Goal: Information Seeking & Learning: Learn about a topic

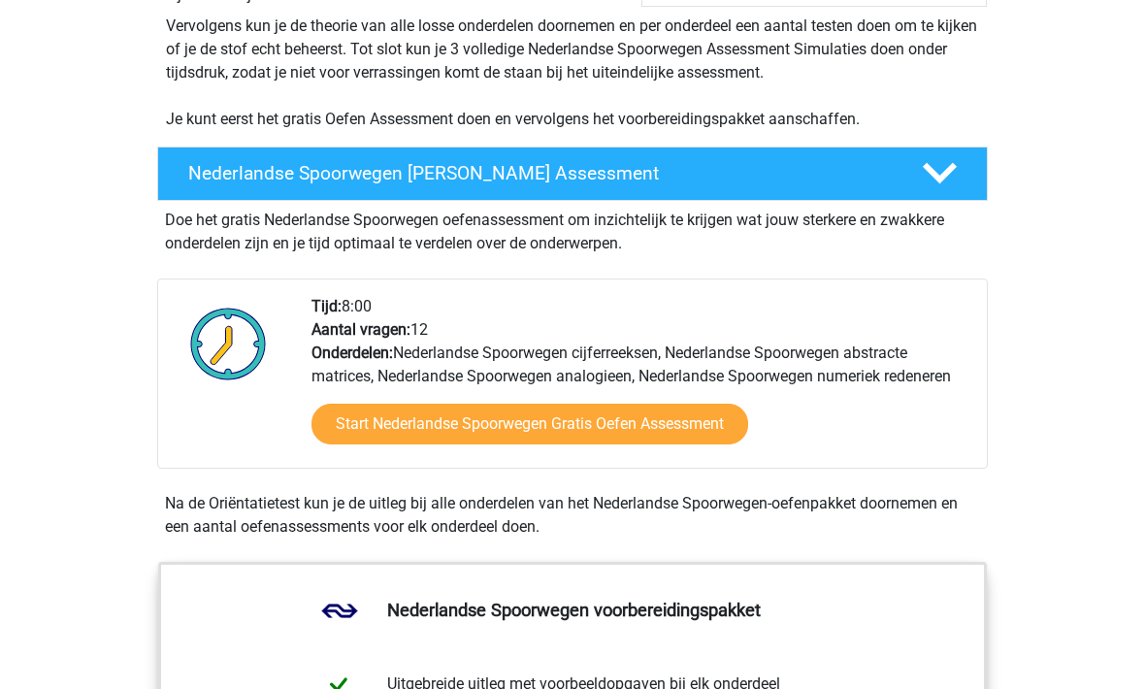
scroll to position [407, 0]
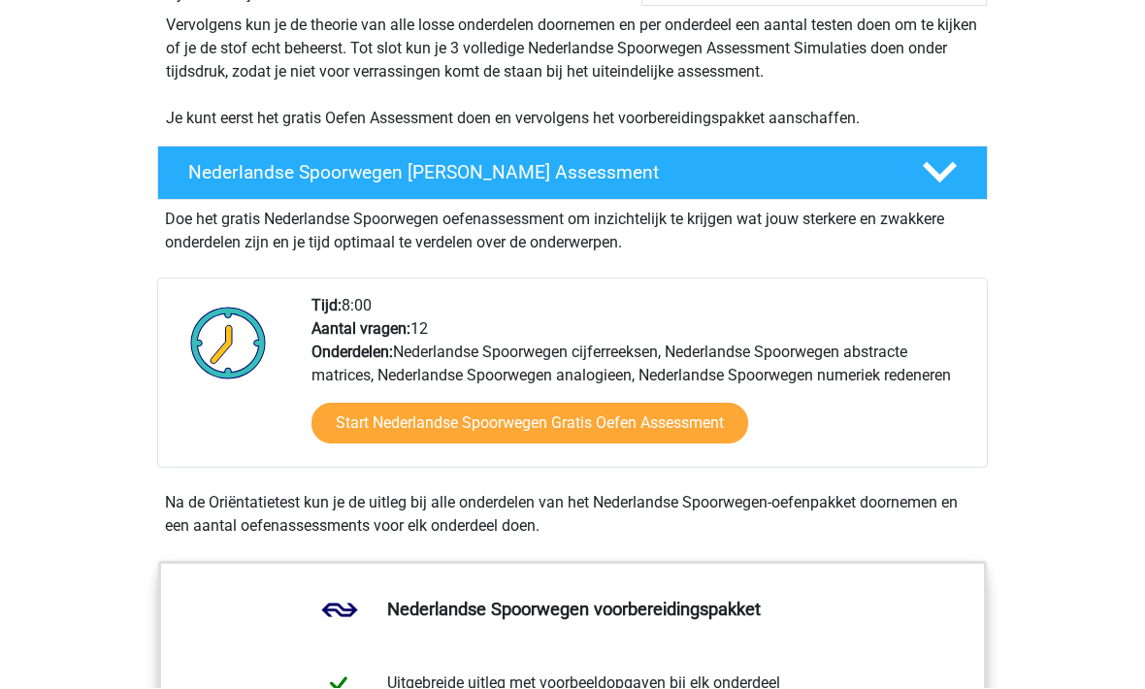
click at [528, 416] on link "Start Nederlandse Spoorwegen Gratis Oefen Assessment" at bounding box center [529, 424] width 436 height 41
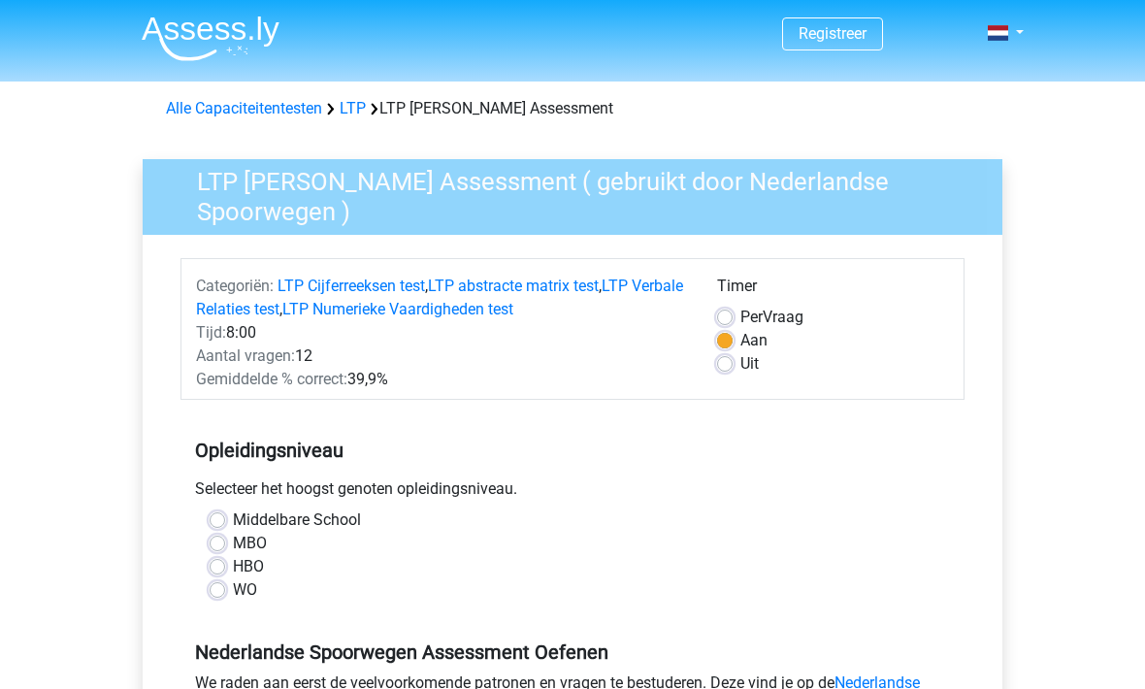
click at [233, 567] on label "HBO" at bounding box center [248, 566] width 31 height 23
click at [210, 567] on input "HBO" at bounding box center [218, 564] width 16 height 19
radio input "true"
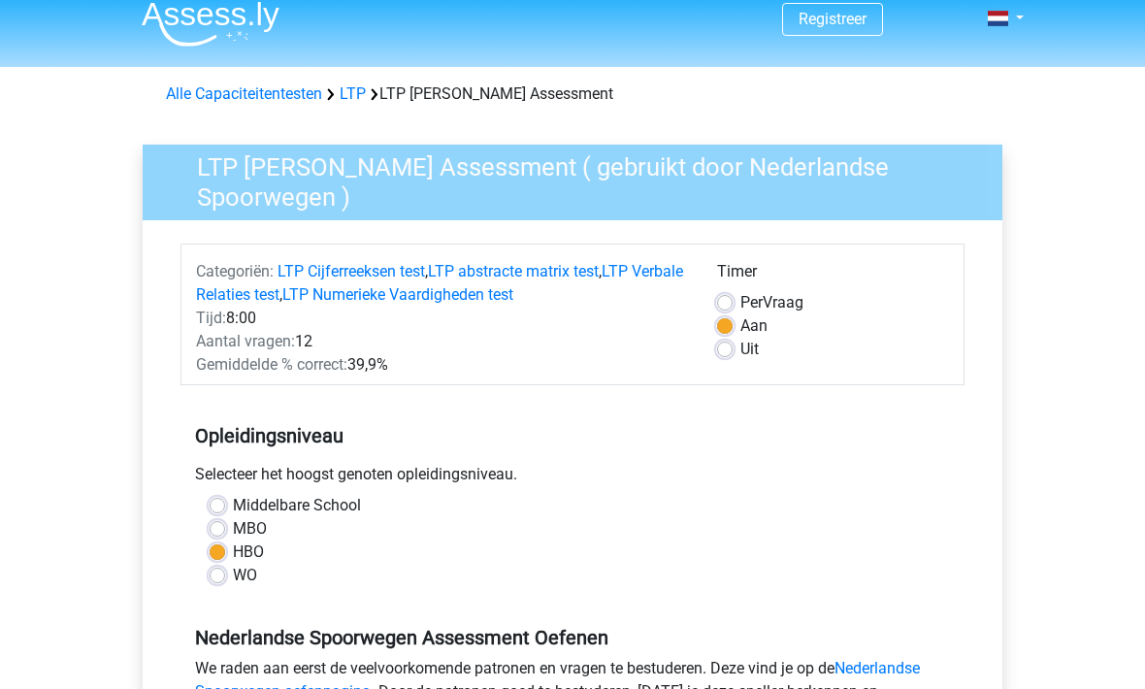
scroll to position [55, 0]
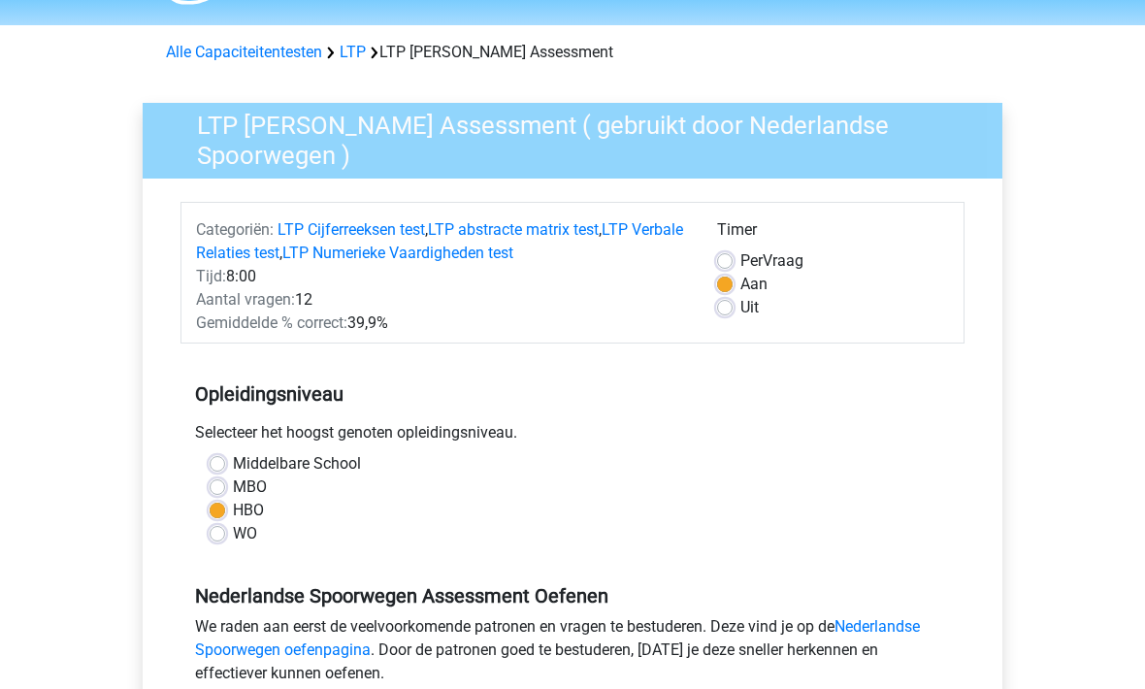
click at [740, 309] on label "Uit" at bounding box center [749, 308] width 18 height 23
click at [719, 309] on input "Uit" at bounding box center [725, 306] width 16 height 19
radio input "true"
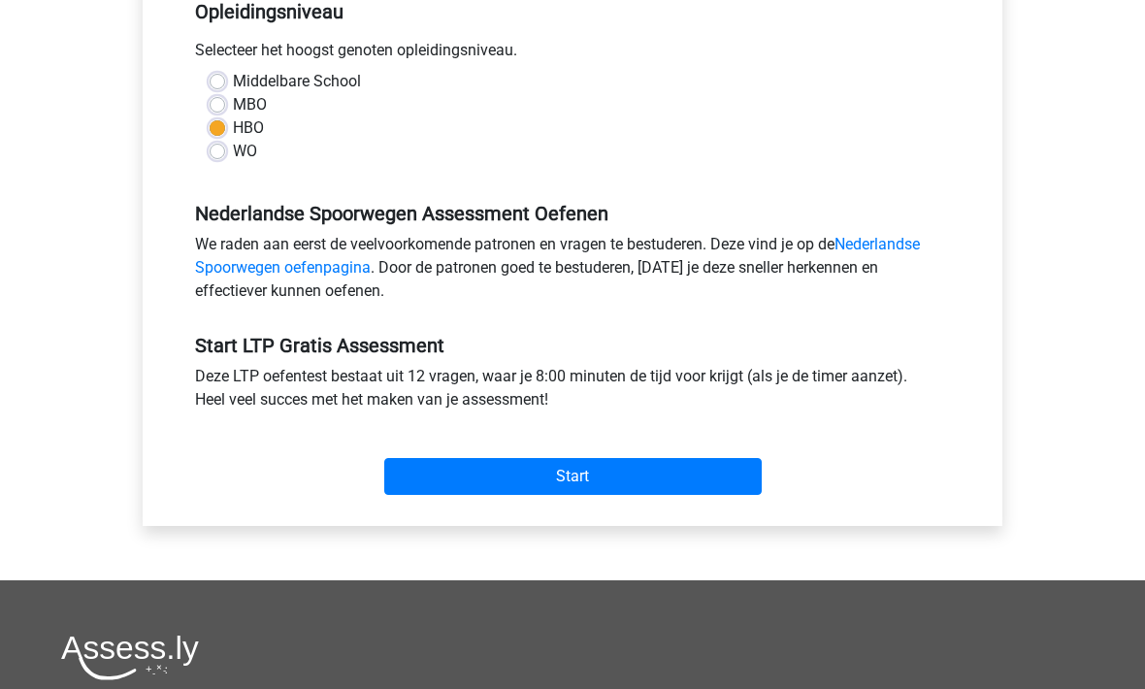
scroll to position [443, 0]
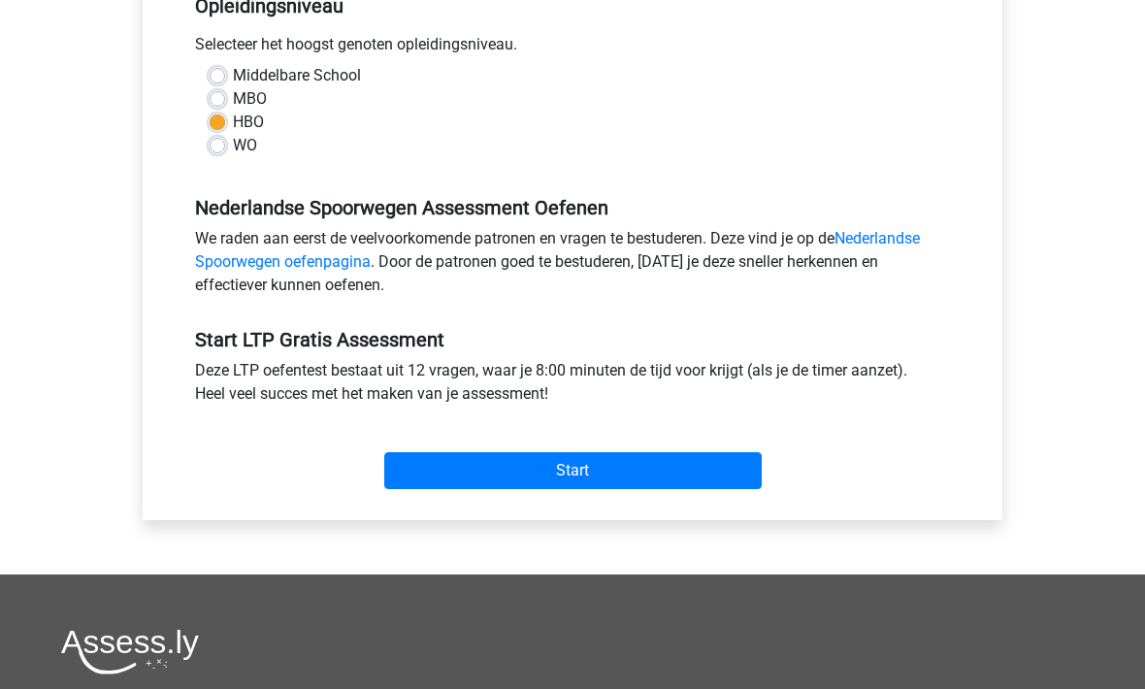
click at [455, 467] on input "Start" at bounding box center [572, 471] width 377 height 37
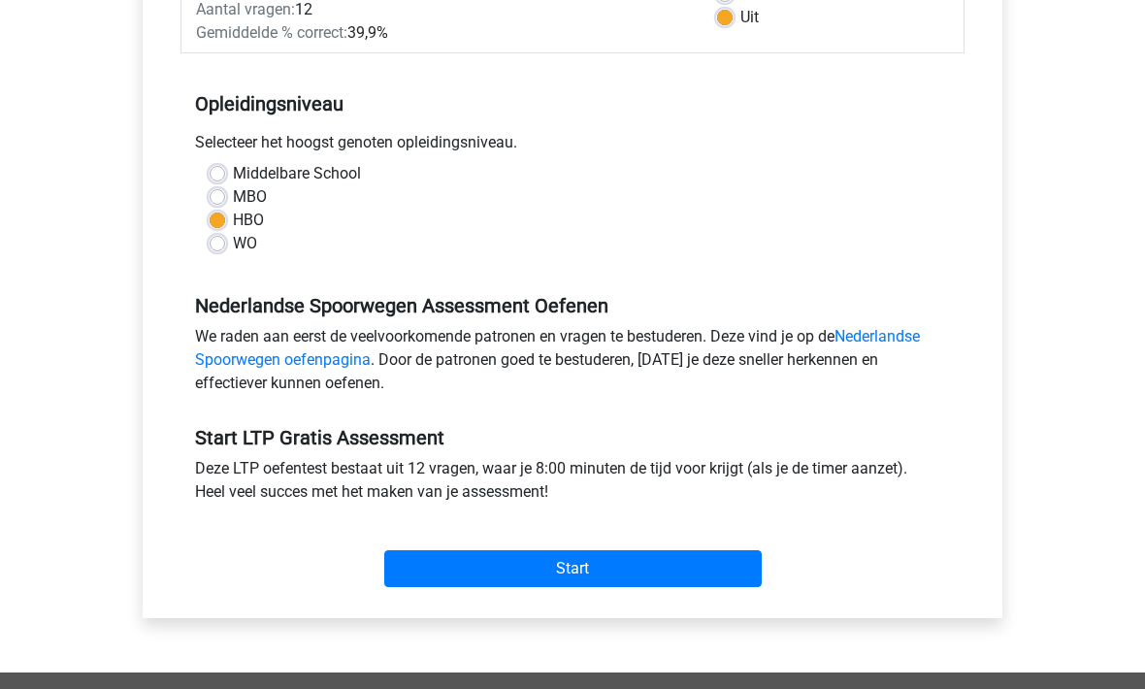
scroll to position [0, 0]
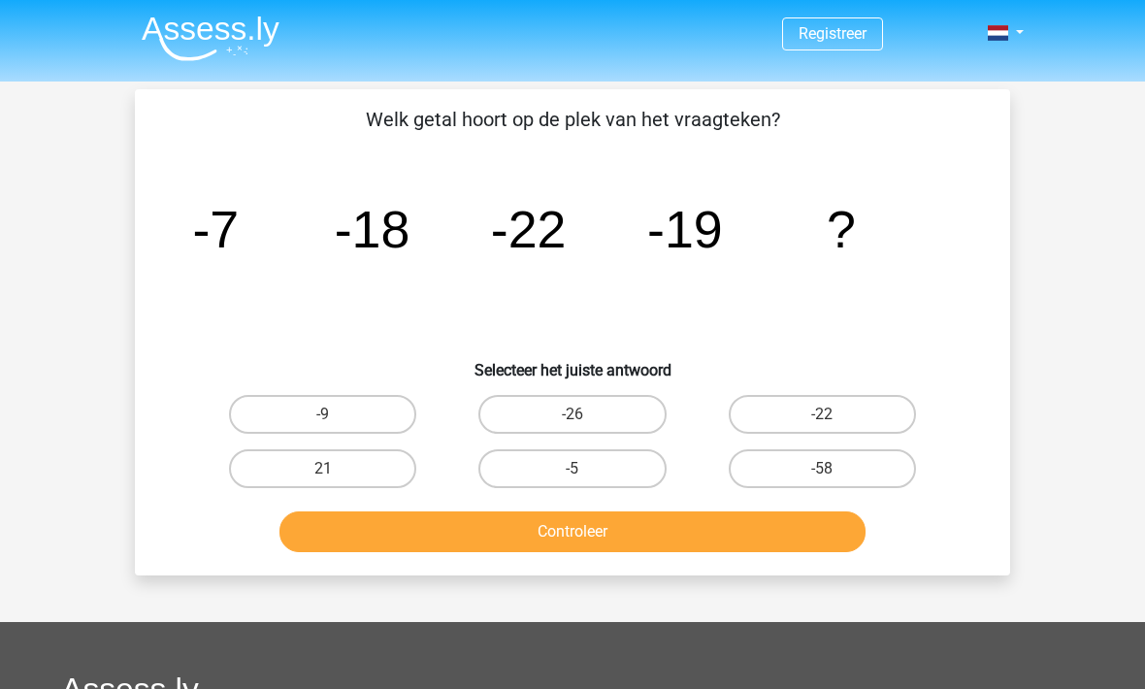
click at [270, 418] on label "-9" at bounding box center [322, 414] width 187 height 39
click at [323, 418] on input "-9" at bounding box center [329, 420] width 13 height 13
radio input "true"
click at [439, 535] on button "Controleer" at bounding box center [572, 531] width 587 height 41
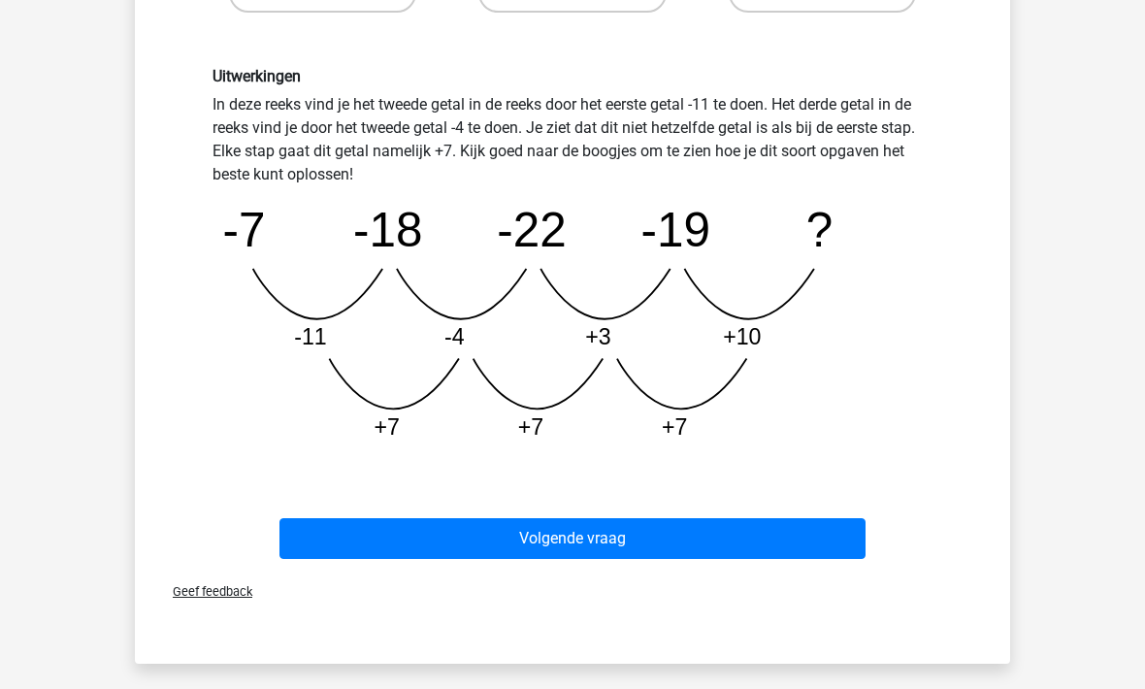
scroll to position [540, 0]
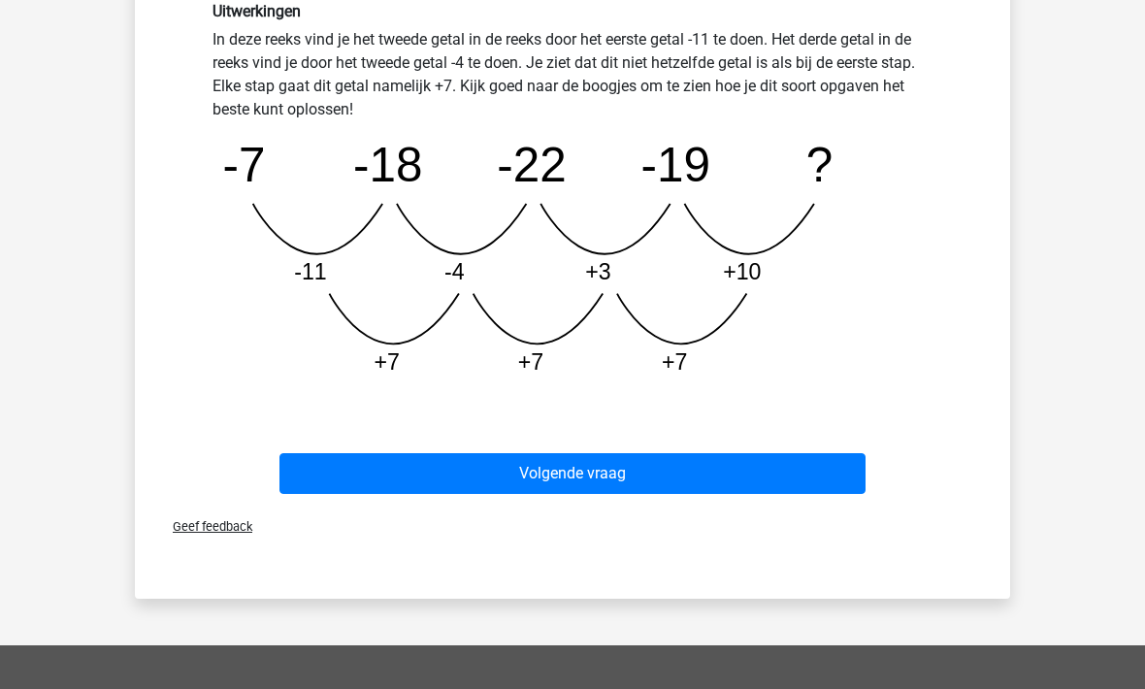
click at [332, 471] on button "Volgende vraag" at bounding box center [572, 473] width 587 height 41
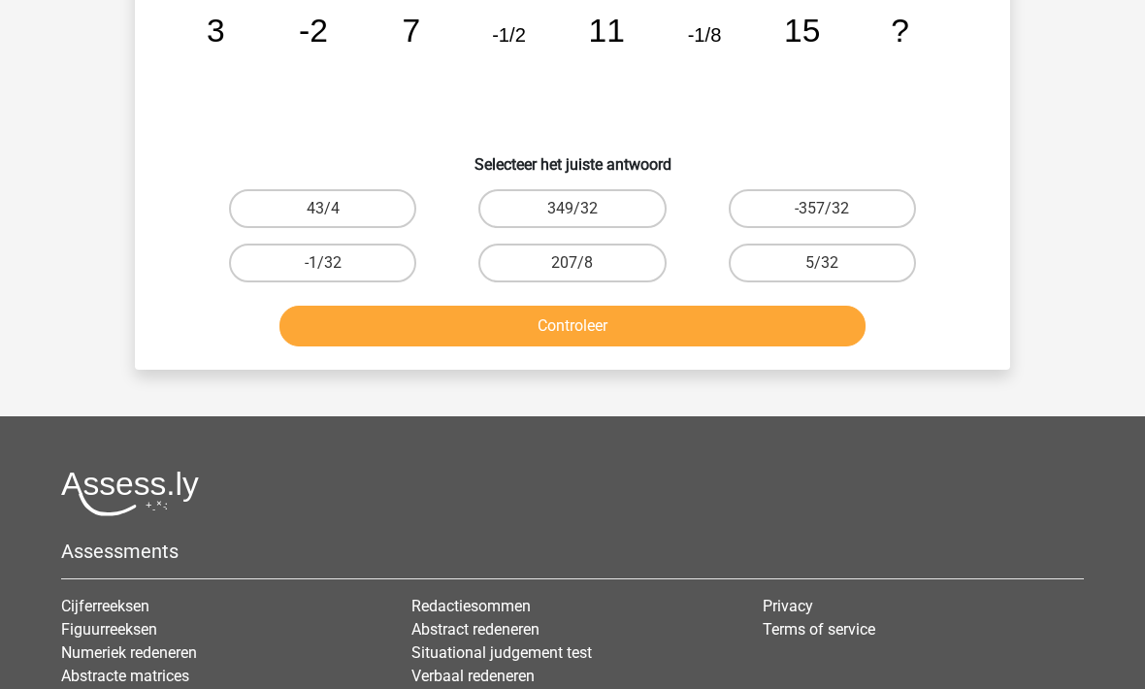
scroll to position [89, 0]
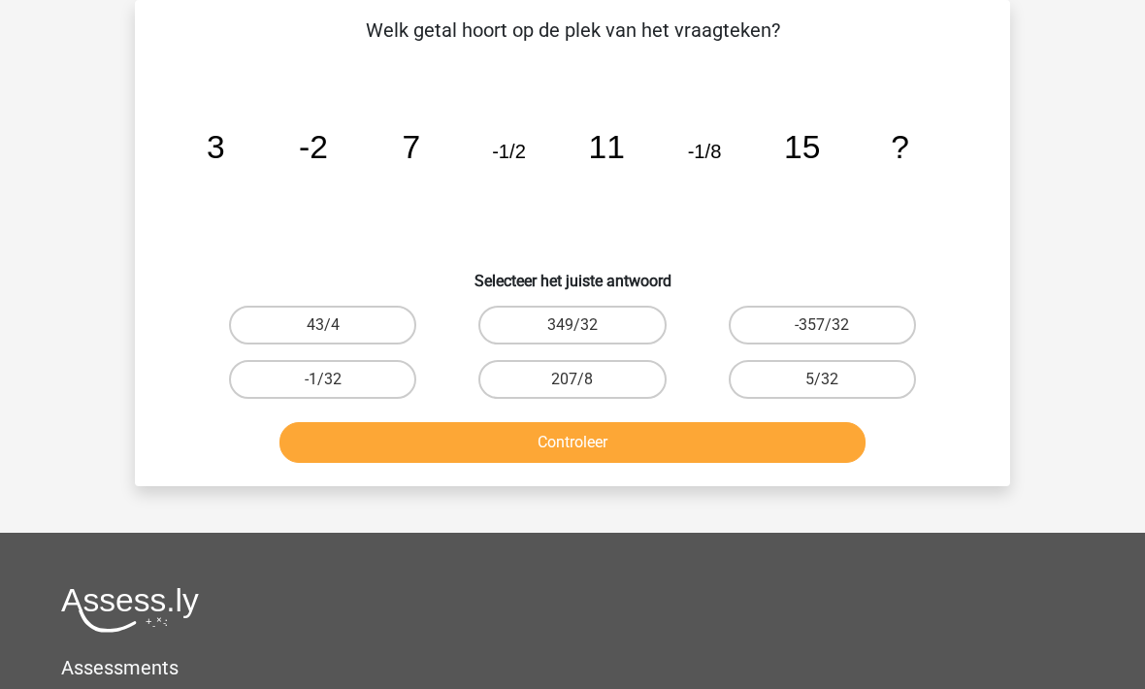
click at [293, 392] on label "-1/32" at bounding box center [322, 379] width 187 height 39
click at [323, 392] on input "-1/32" at bounding box center [329, 385] width 13 height 13
radio input "true"
click at [436, 452] on button "Controleer" at bounding box center [572, 442] width 587 height 41
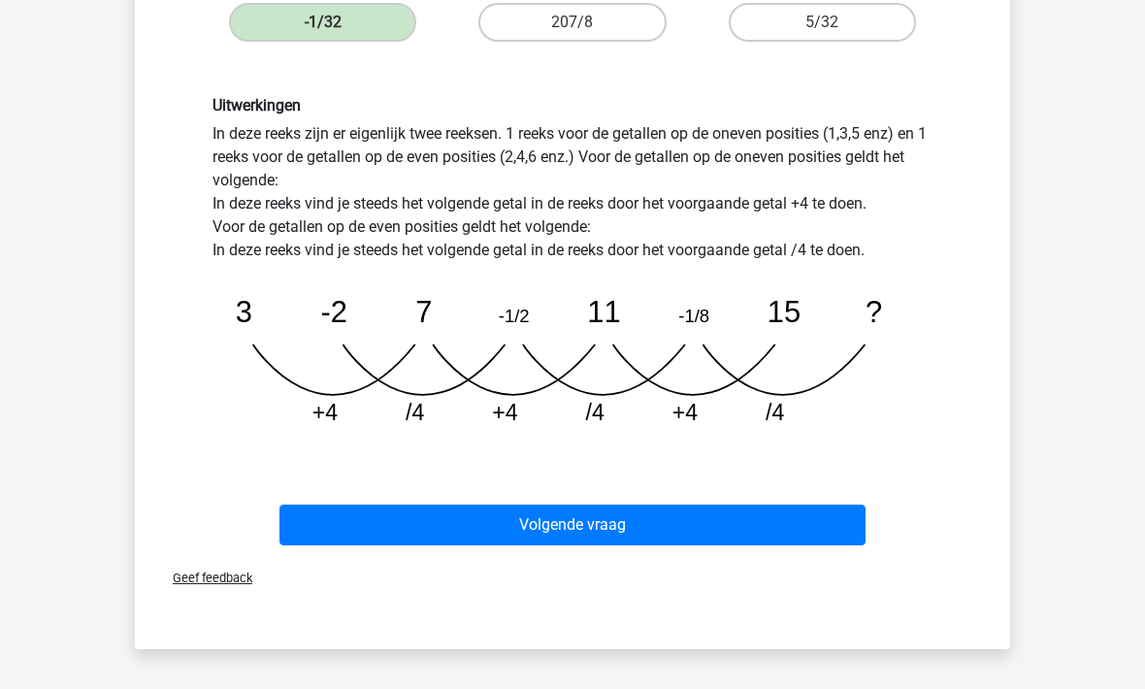
scroll to position [447, 0]
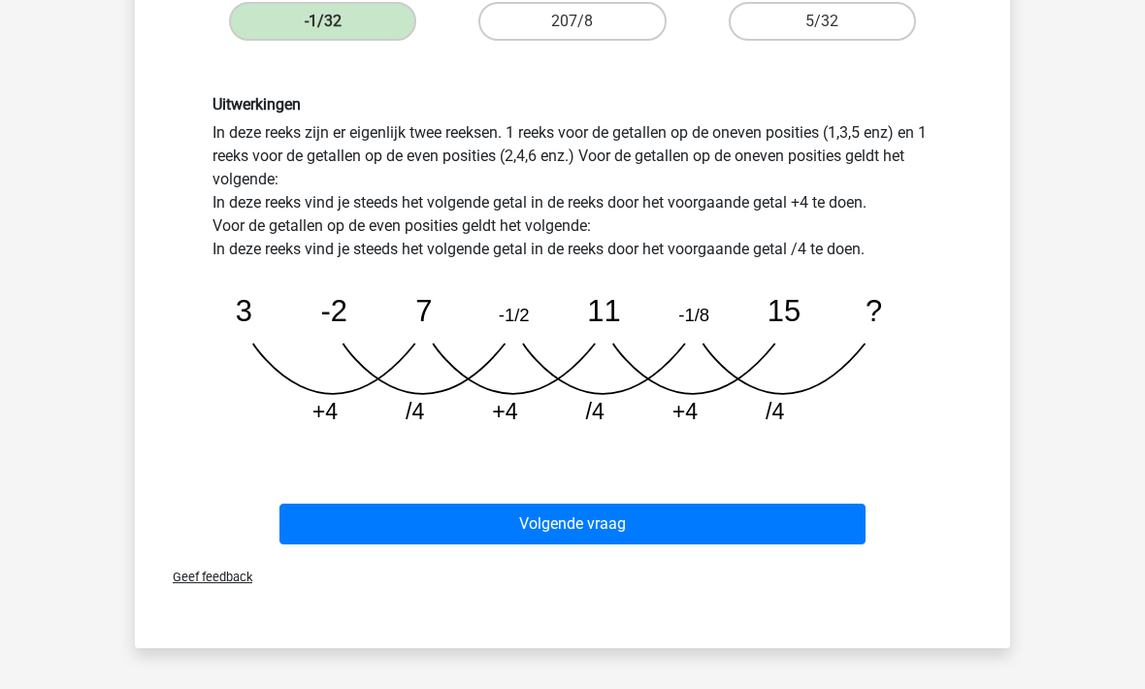
click at [436, 533] on button "Volgende vraag" at bounding box center [572, 523] width 587 height 41
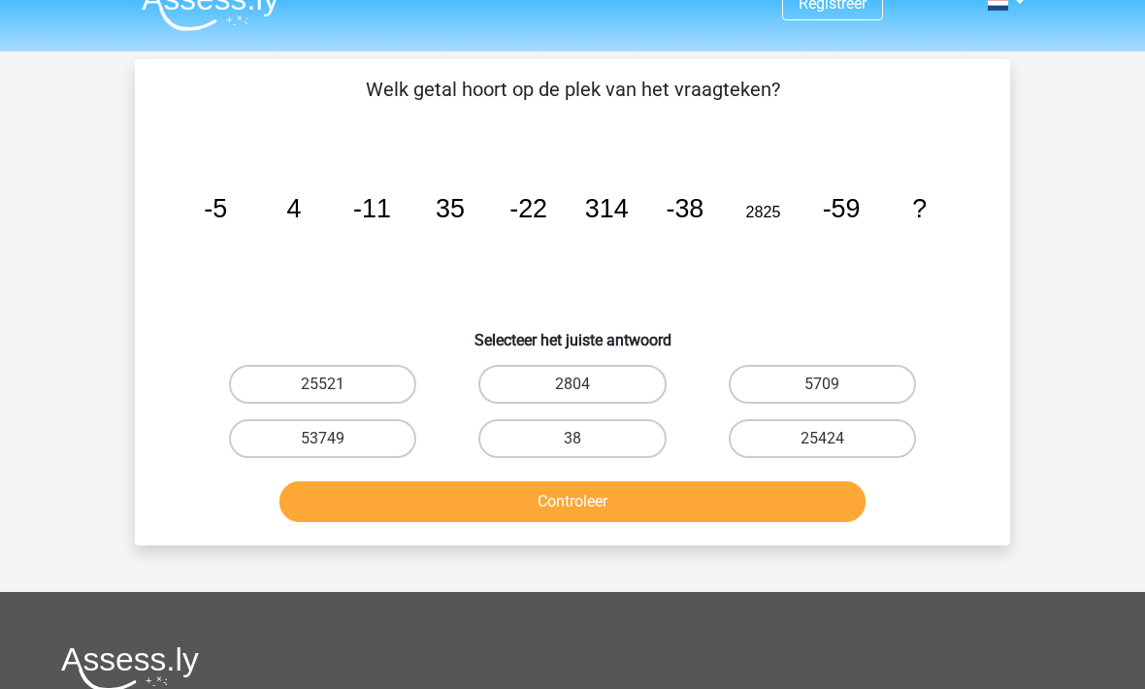
scroll to position [32, 0]
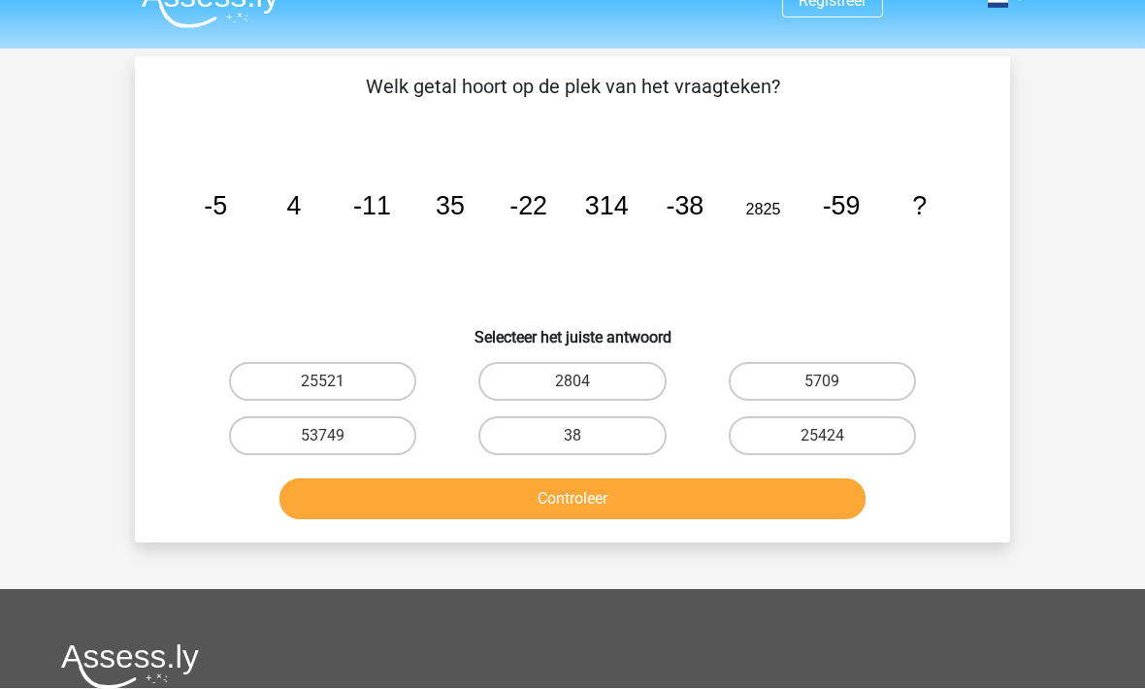
click at [777, 436] on label "25424" at bounding box center [821, 436] width 187 height 39
click at [822, 436] on input "25424" at bounding box center [828, 442] width 13 height 13
radio input "true"
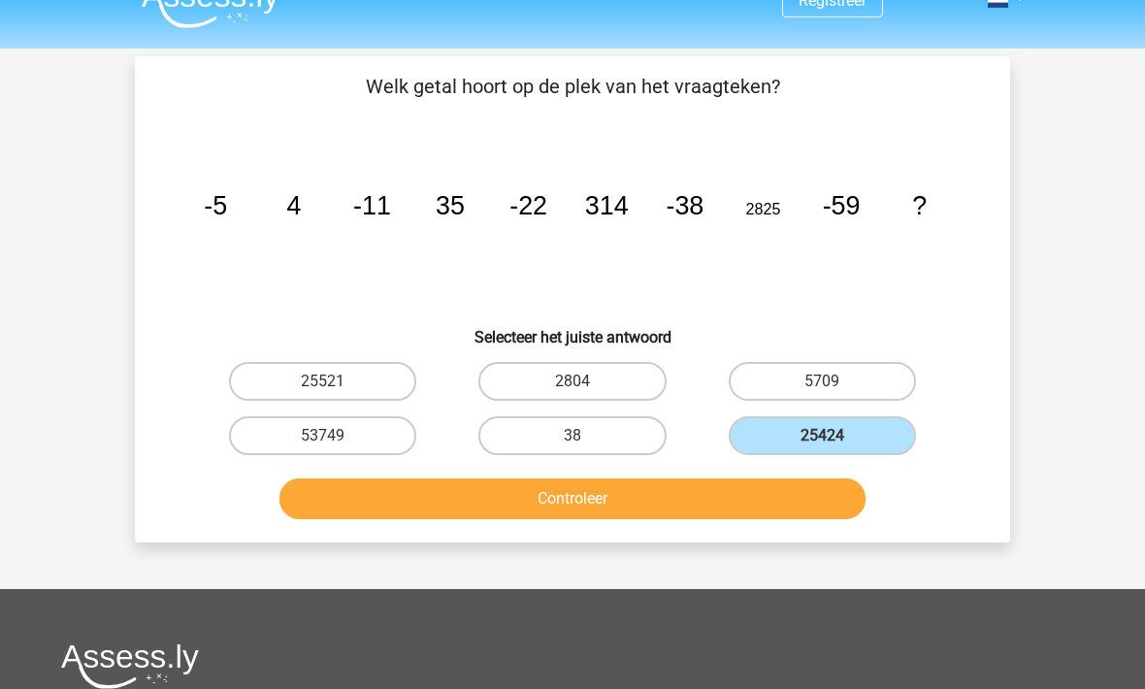
click at [534, 511] on button "Controleer" at bounding box center [572, 498] width 587 height 41
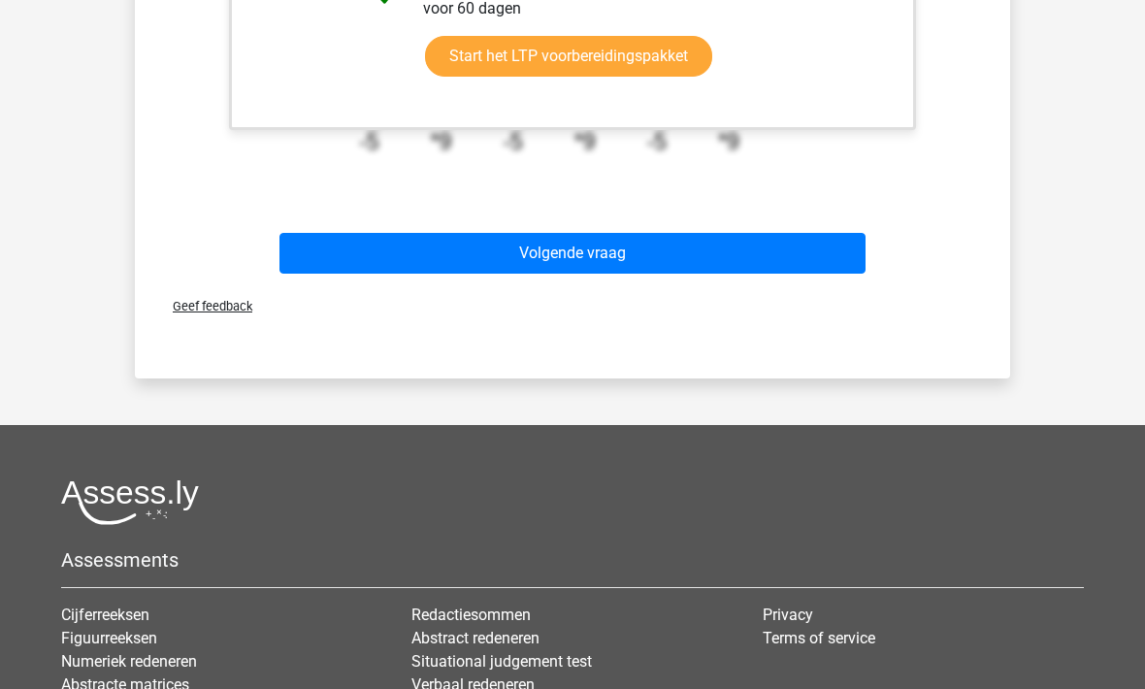
scroll to position [981, 0]
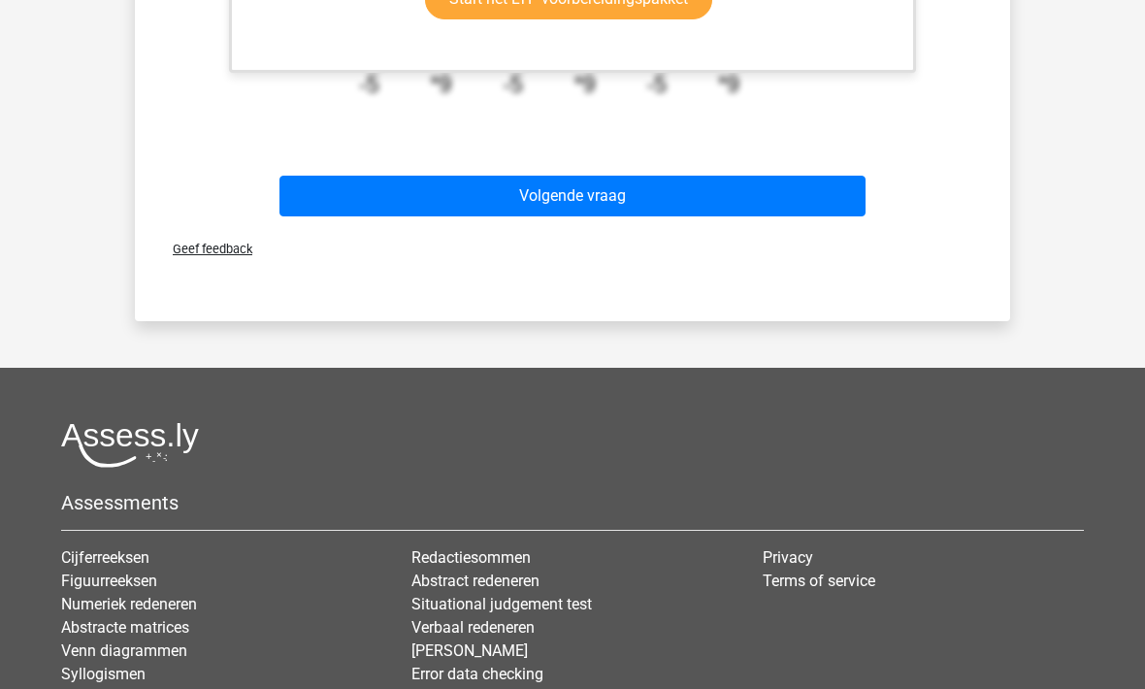
click at [378, 184] on button "Volgende vraag" at bounding box center [572, 196] width 587 height 41
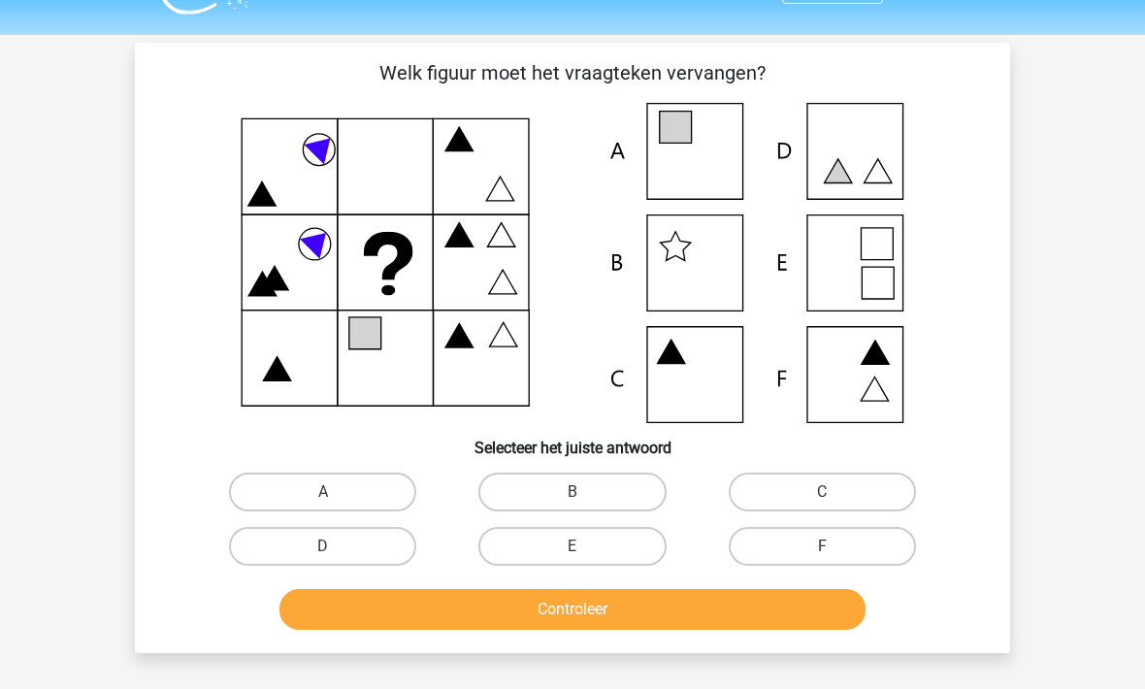
scroll to position [48, 0]
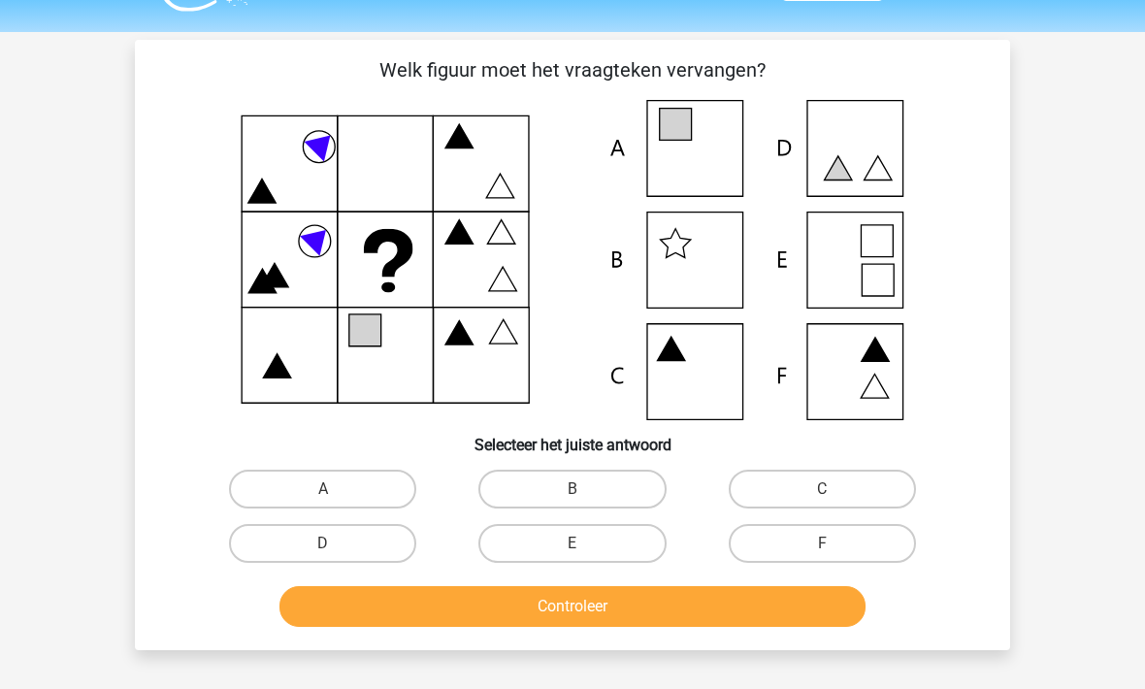
click at [519, 551] on label "E" at bounding box center [571, 544] width 187 height 39
click at [572, 551] on input "E" at bounding box center [578, 550] width 13 height 13
radio input "true"
click at [450, 621] on button "Controleer" at bounding box center [572, 606] width 587 height 41
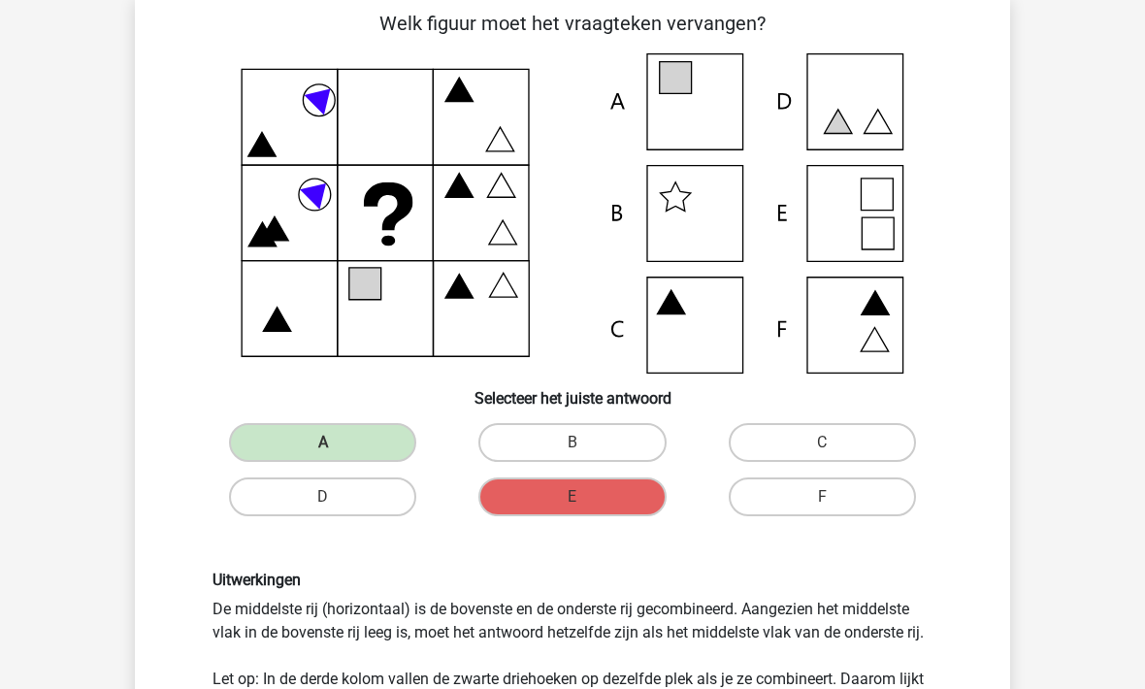
scroll to position [97, 0]
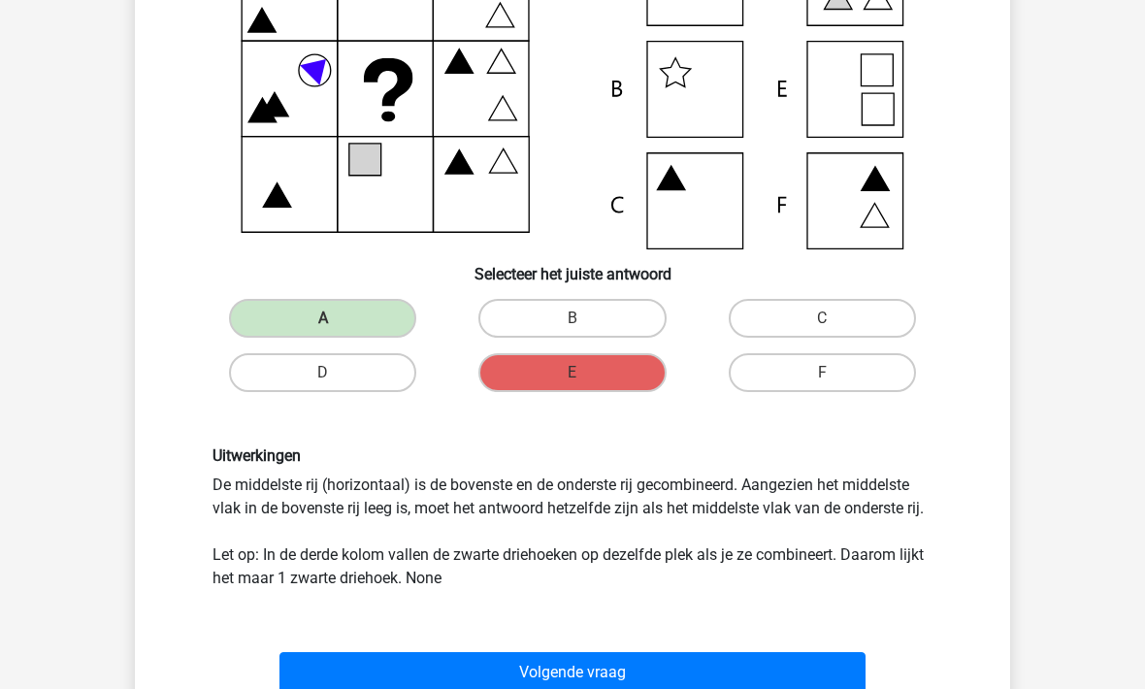
click at [366, 679] on button "Volgende vraag" at bounding box center [572, 673] width 587 height 41
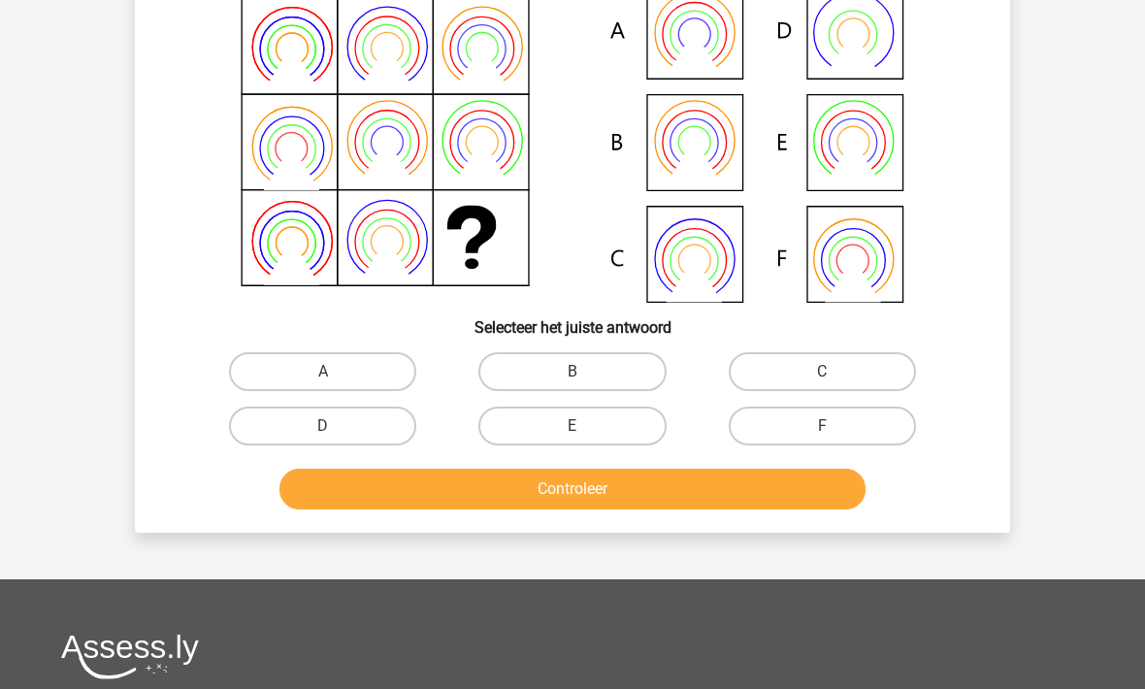
scroll to position [89, 0]
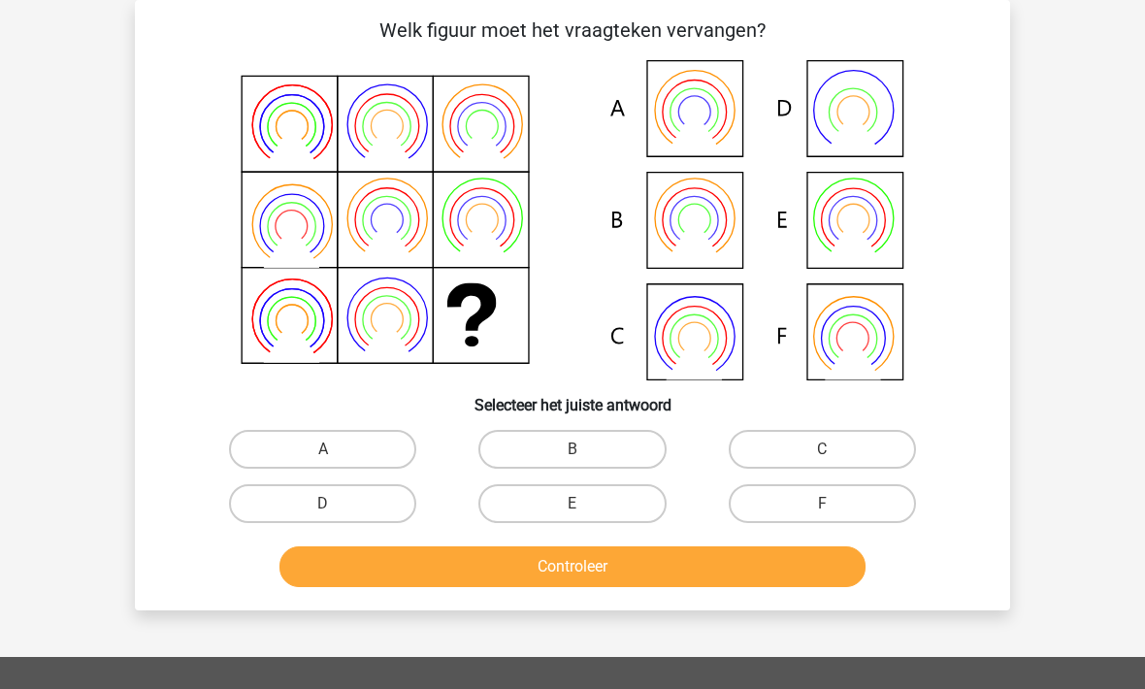
click at [540, 508] on label "E" at bounding box center [571, 503] width 187 height 39
click at [572, 508] on input "E" at bounding box center [578, 509] width 13 height 13
radio input "true"
click at [535, 574] on button "Controleer" at bounding box center [572, 566] width 587 height 41
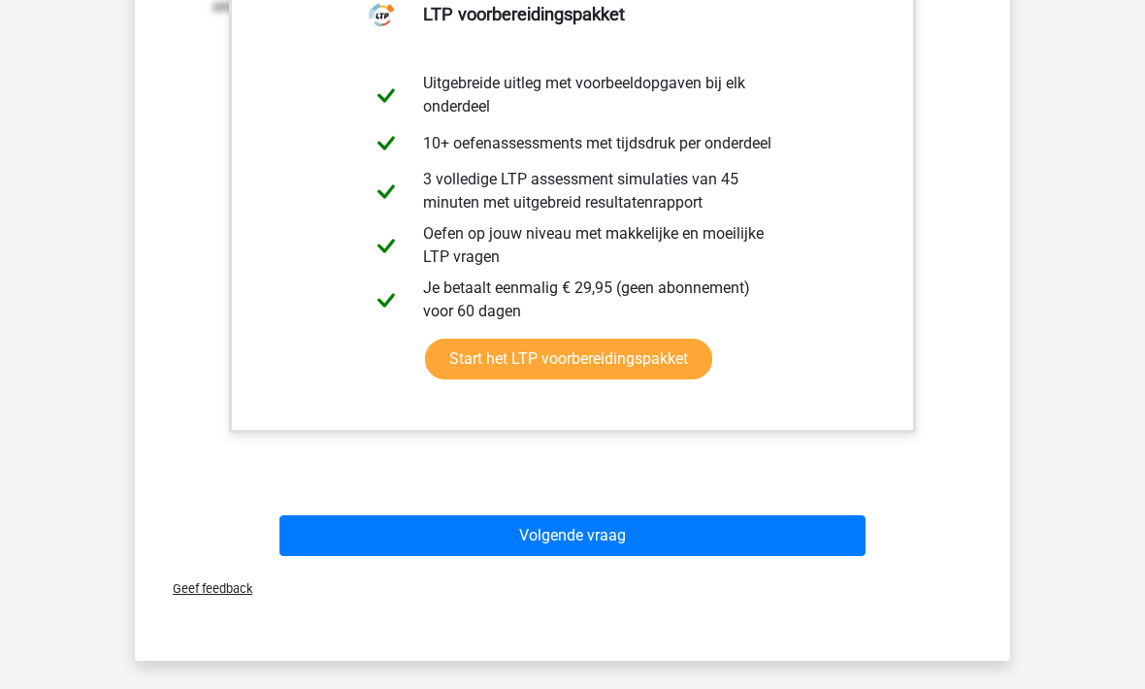
click at [371, 552] on button "Volgende vraag" at bounding box center [572, 535] width 587 height 41
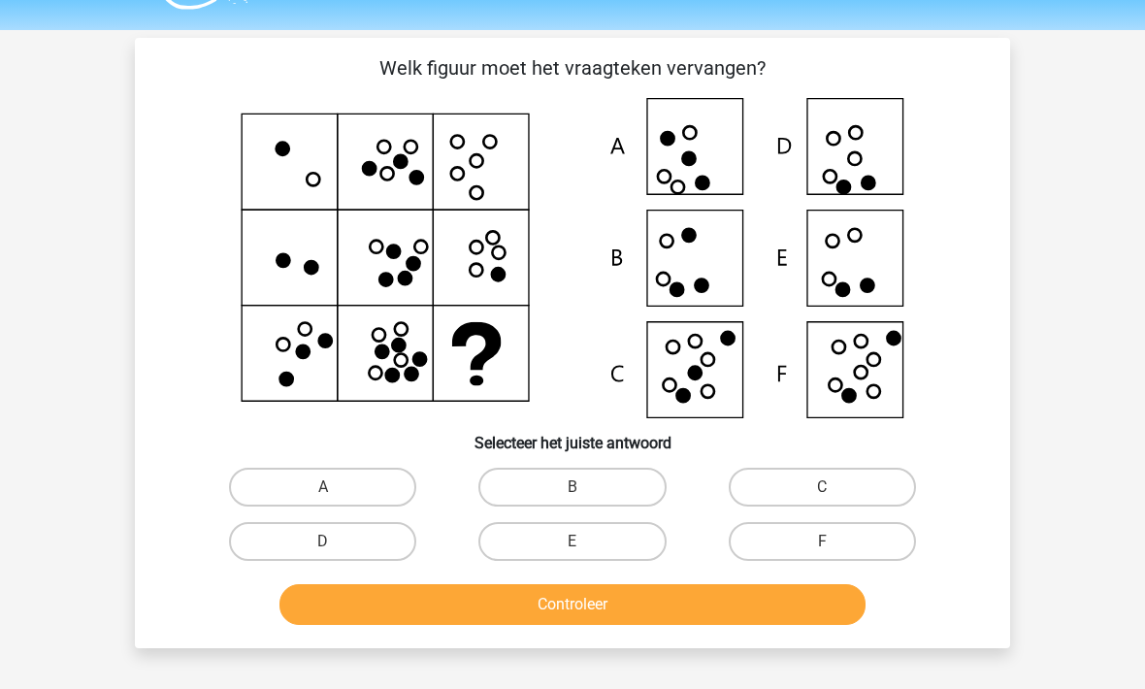
scroll to position [41, 0]
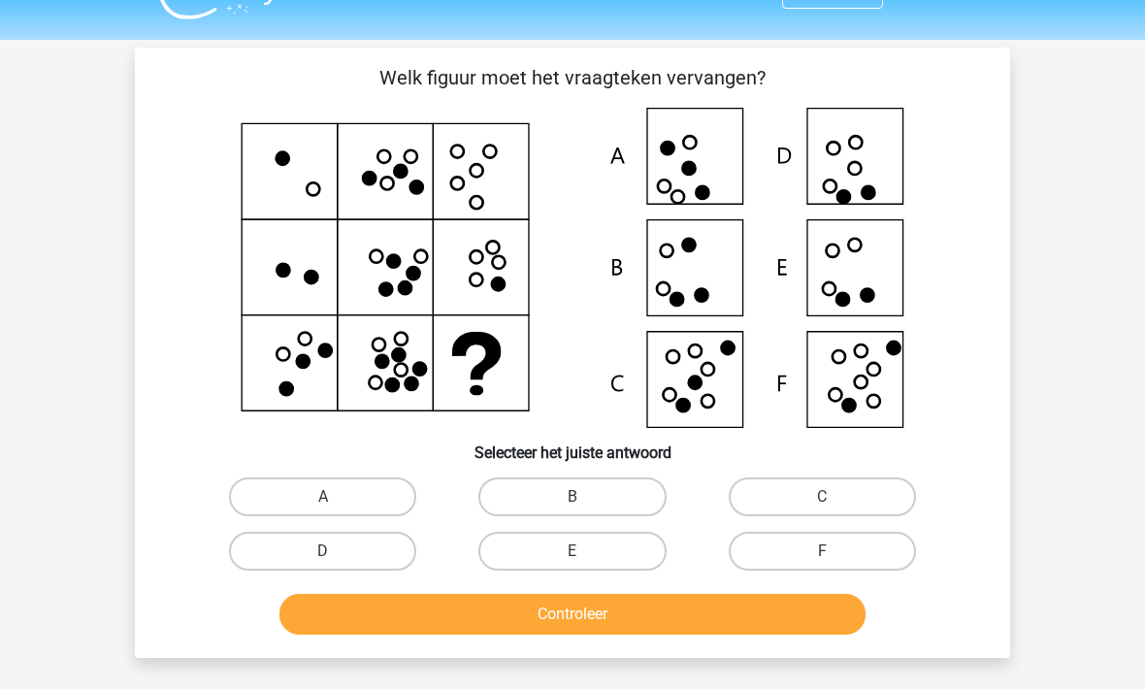
click at [779, 551] on label "F" at bounding box center [821, 552] width 187 height 39
click at [822, 552] on input "F" at bounding box center [828, 558] width 13 height 13
radio input "true"
click at [555, 626] on button "Controleer" at bounding box center [572, 614] width 587 height 41
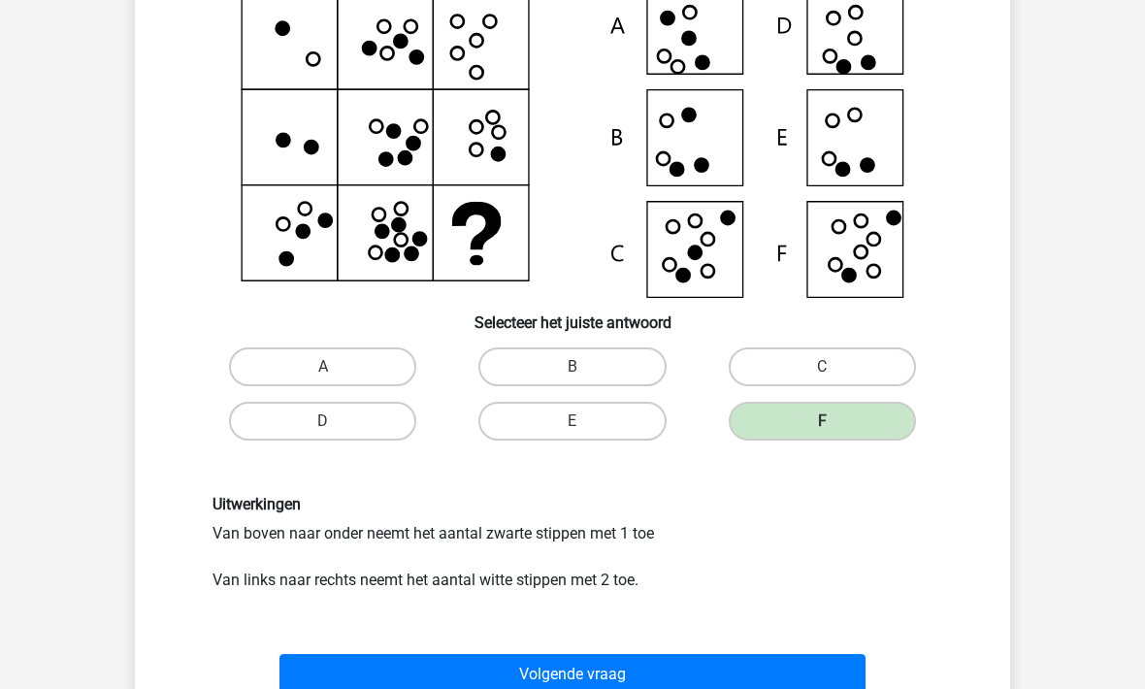
click at [349, 669] on button "Volgende vraag" at bounding box center [572, 674] width 587 height 41
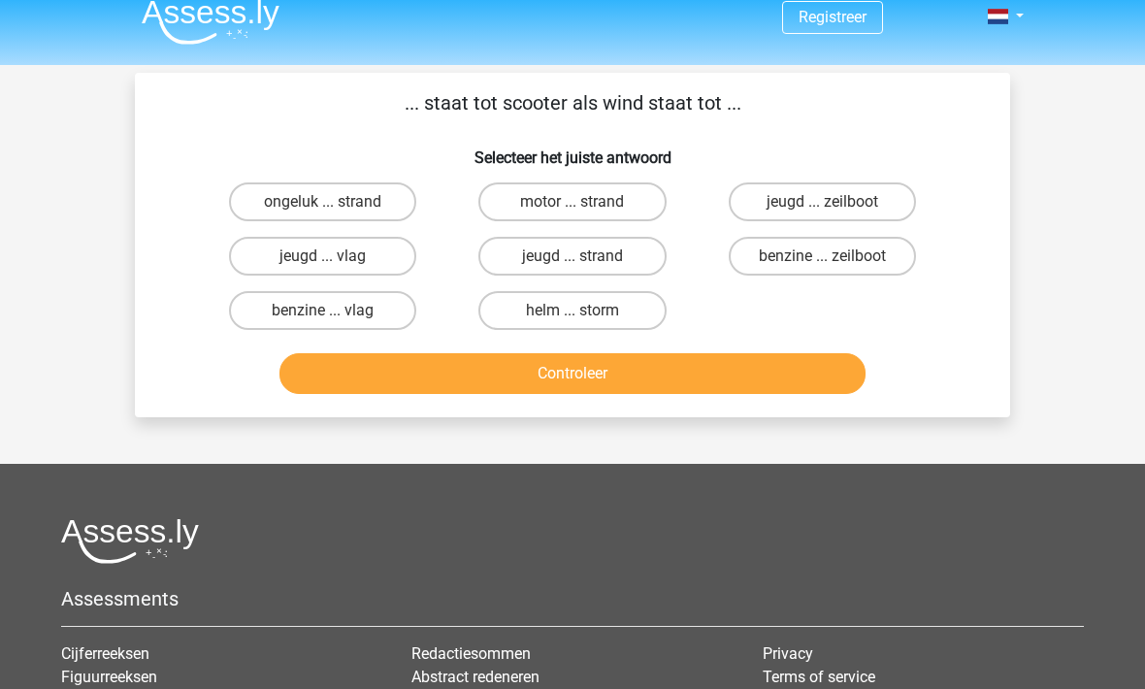
scroll to position [0, 0]
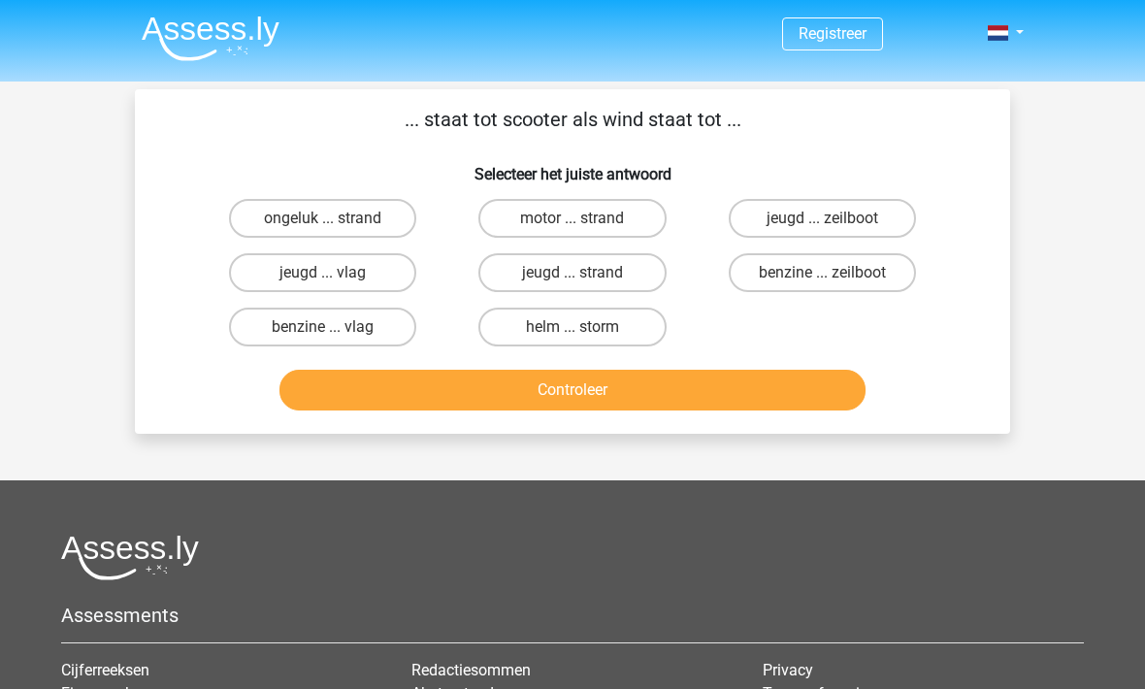
click at [804, 272] on label "benzine ... zeilboot" at bounding box center [821, 272] width 187 height 39
click at [822, 273] on input "benzine ... zeilboot" at bounding box center [828, 279] width 13 height 13
radio input "true"
click at [530, 399] on button "Controleer" at bounding box center [572, 390] width 587 height 41
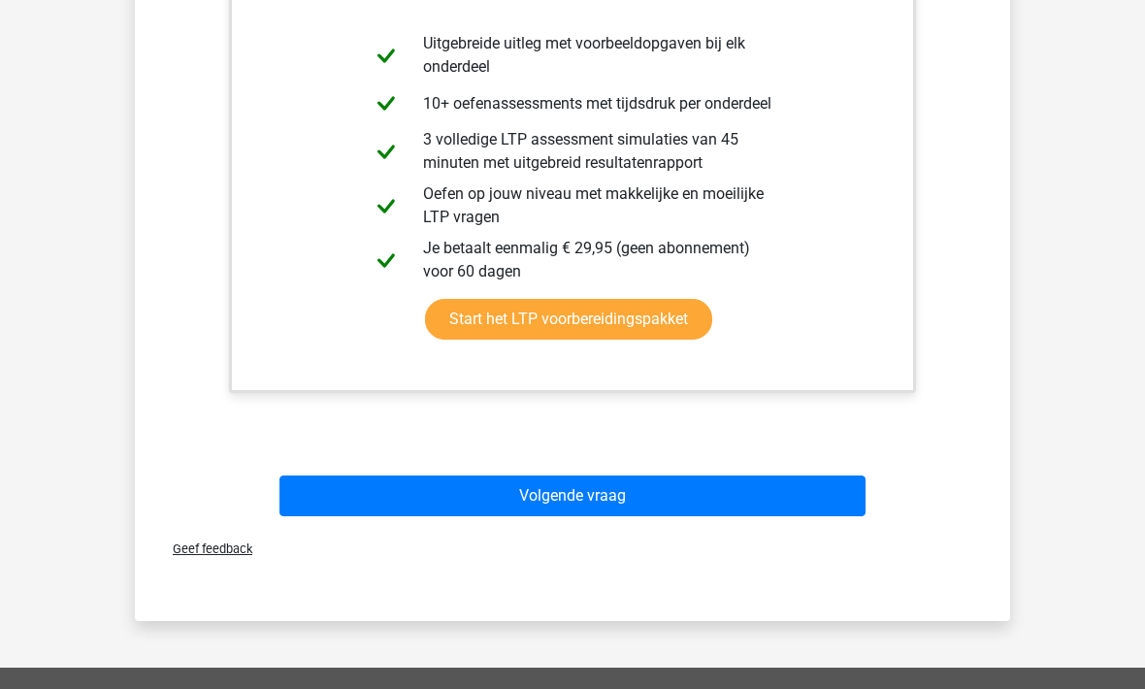
click at [387, 500] on button "Volgende vraag" at bounding box center [572, 495] width 587 height 41
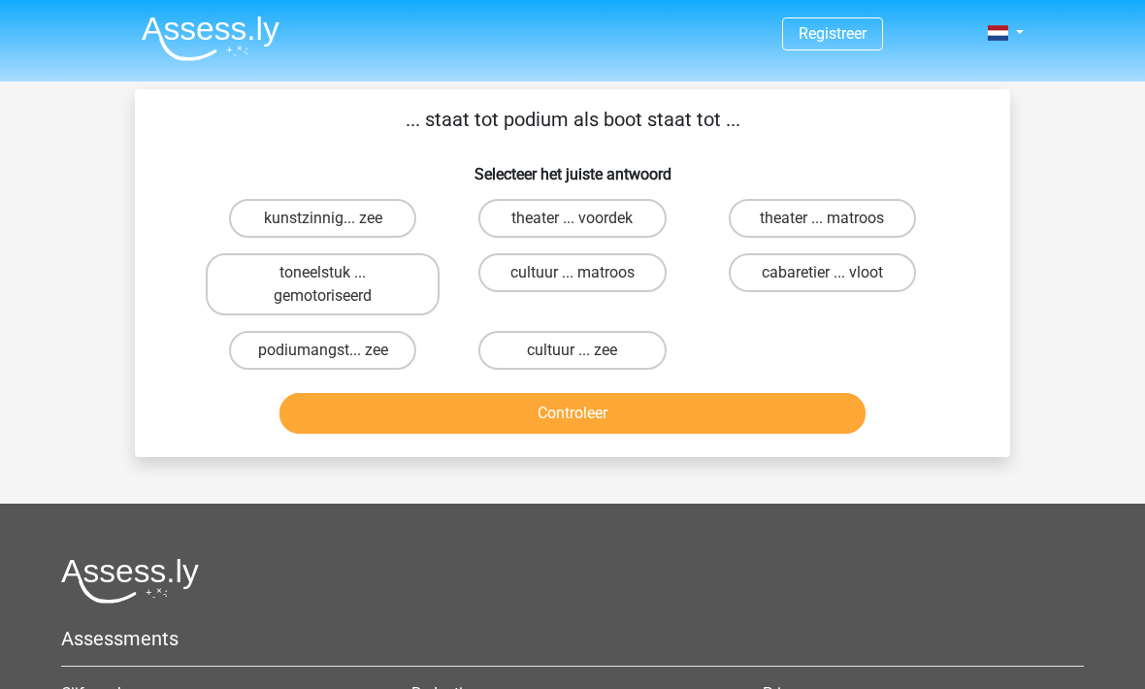
click at [508, 220] on label "theater ... voordek" at bounding box center [571, 218] width 187 height 39
click at [572, 220] on input "theater ... voordek" at bounding box center [578, 224] width 13 height 13
radio input "true"
click at [534, 421] on button "Controleer" at bounding box center [572, 413] width 587 height 41
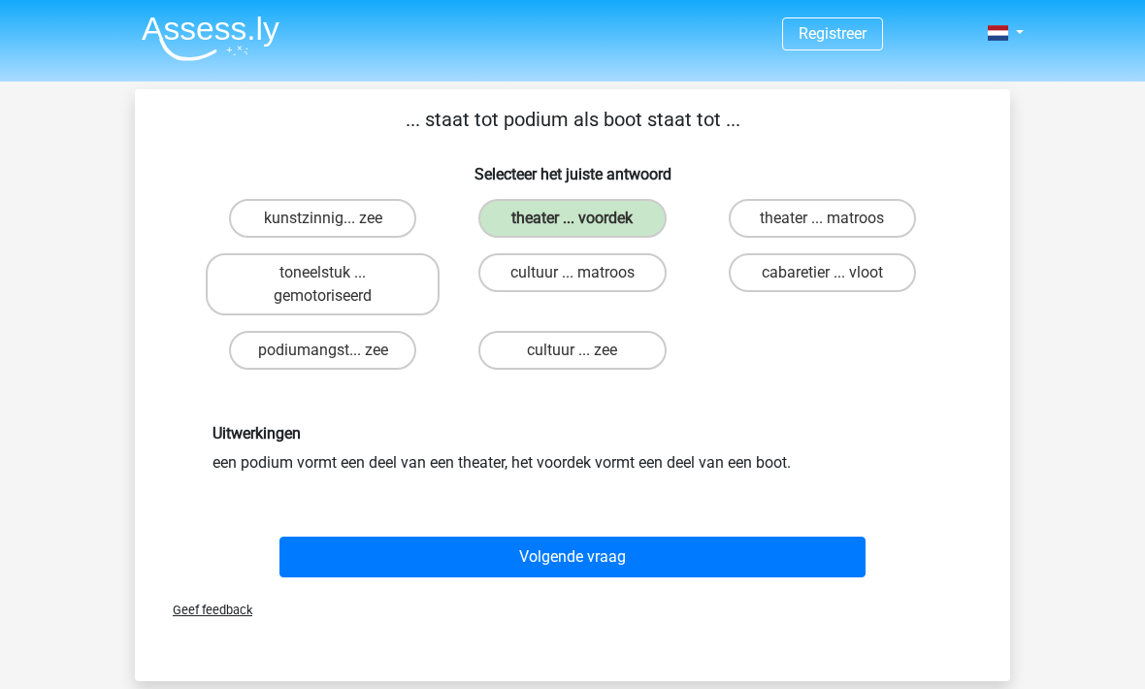
click at [423, 552] on button "Volgende vraag" at bounding box center [572, 556] width 587 height 41
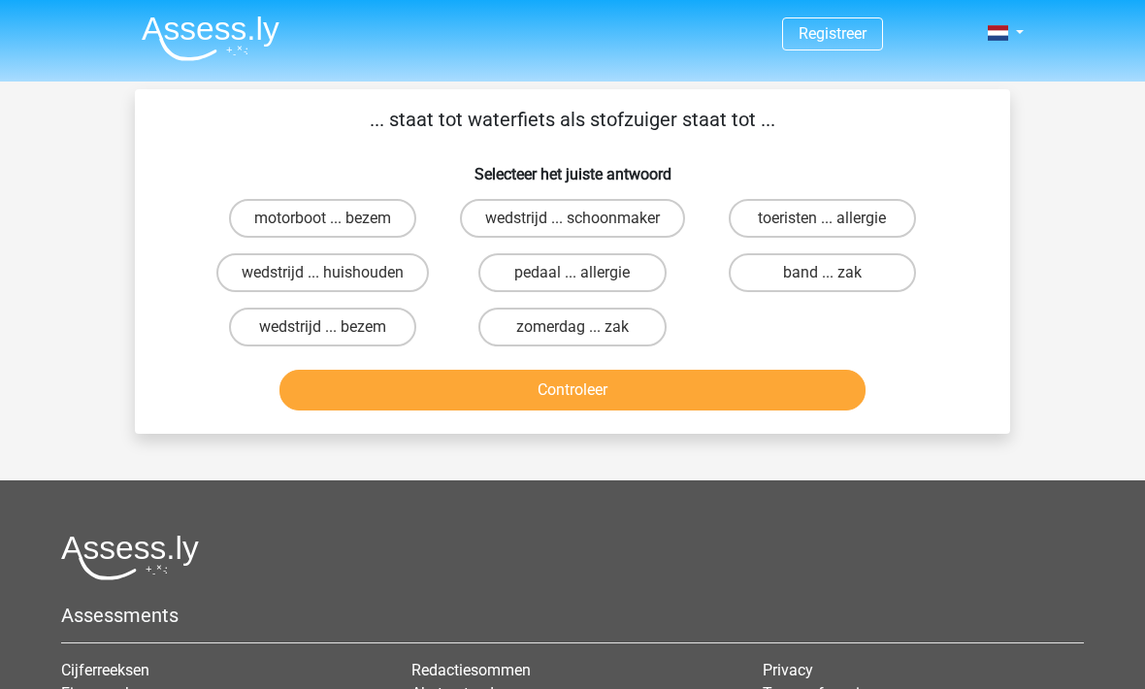
scroll to position [1, 0]
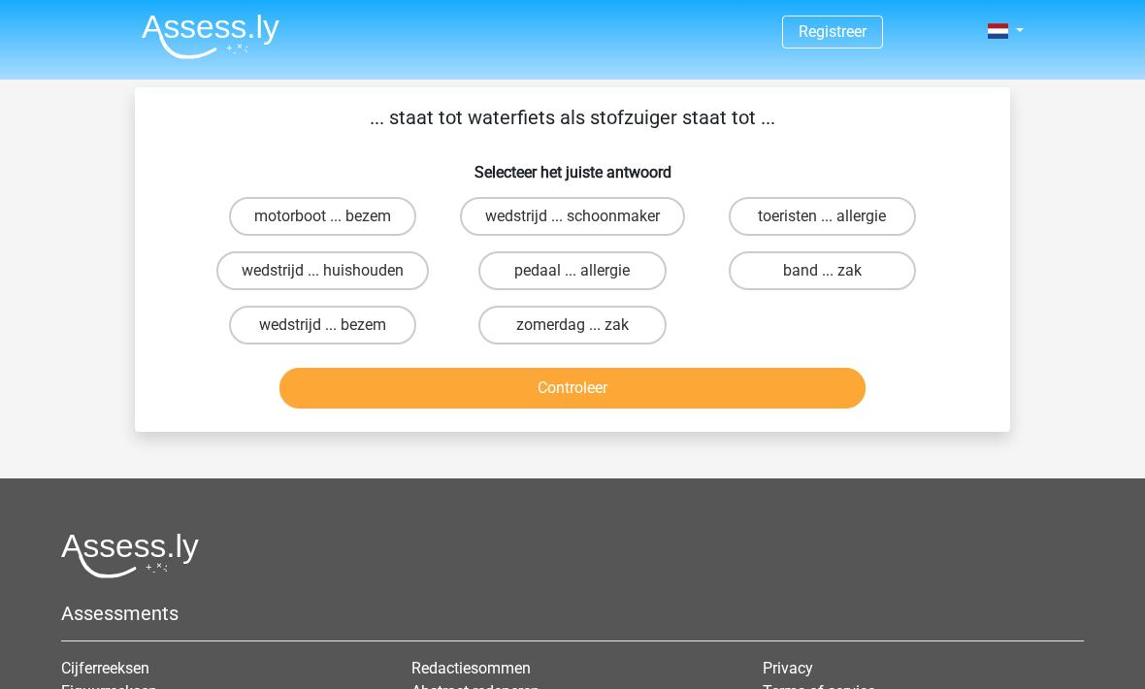
click at [245, 212] on label "motorboot ... bezem" at bounding box center [322, 217] width 187 height 39
click at [323, 217] on input "motorboot ... bezem" at bounding box center [329, 223] width 13 height 13
radio input "true"
click at [431, 376] on button "Controleer" at bounding box center [572, 388] width 587 height 41
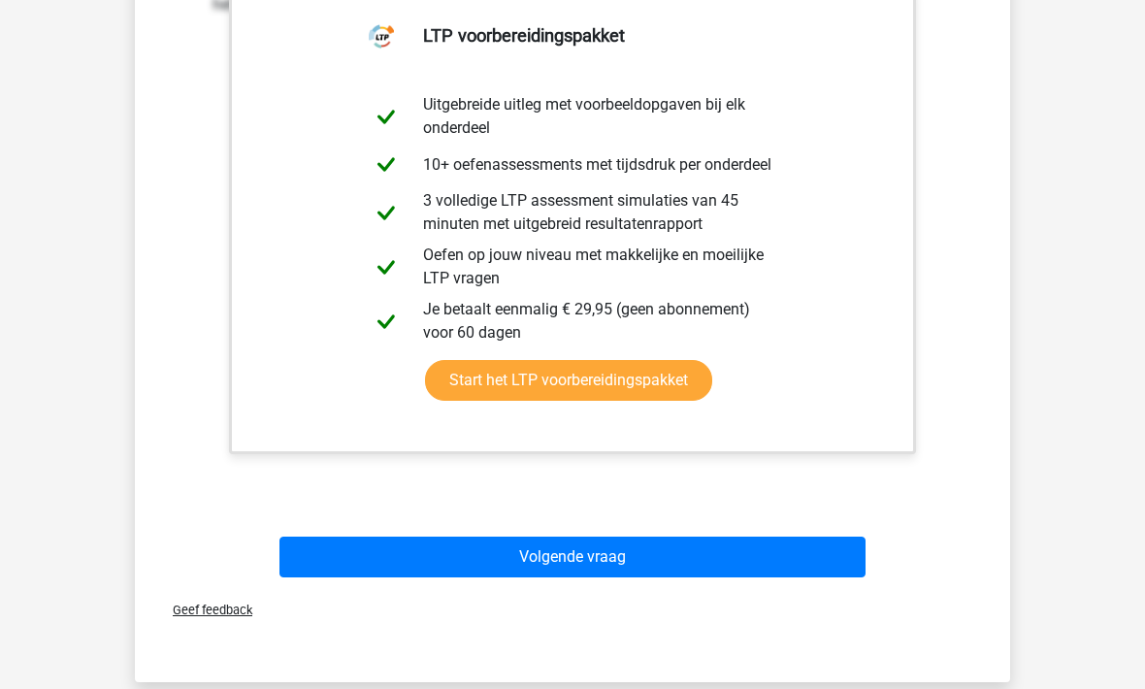
click at [374, 552] on button "Volgende vraag" at bounding box center [572, 557] width 587 height 41
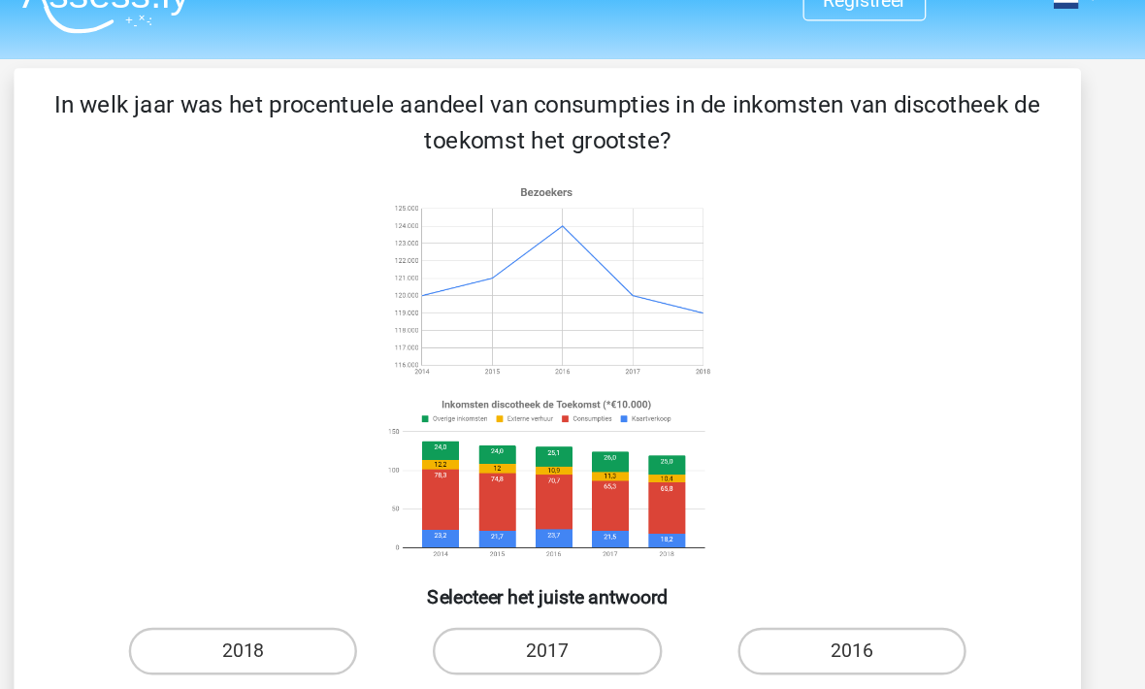
scroll to position [11, 0]
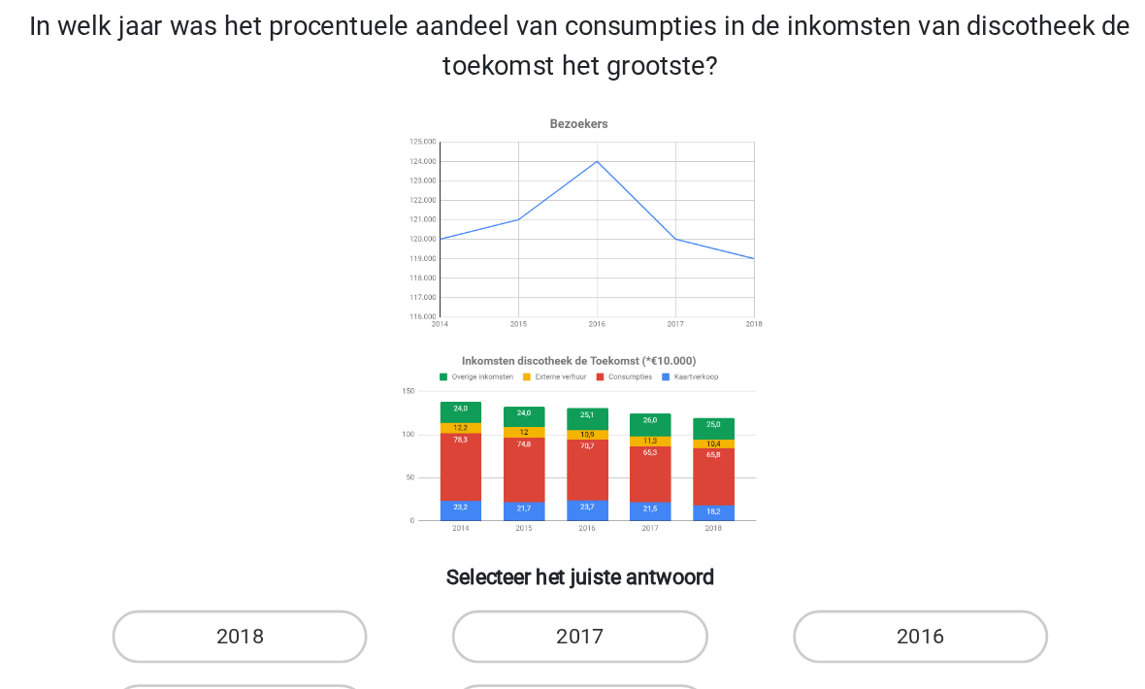
click at [728, 537] on label "2016" at bounding box center [821, 556] width 187 height 39
click at [822, 557] on input "2016" at bounding box center [828, 563] width 13 height 13
radio input "true"
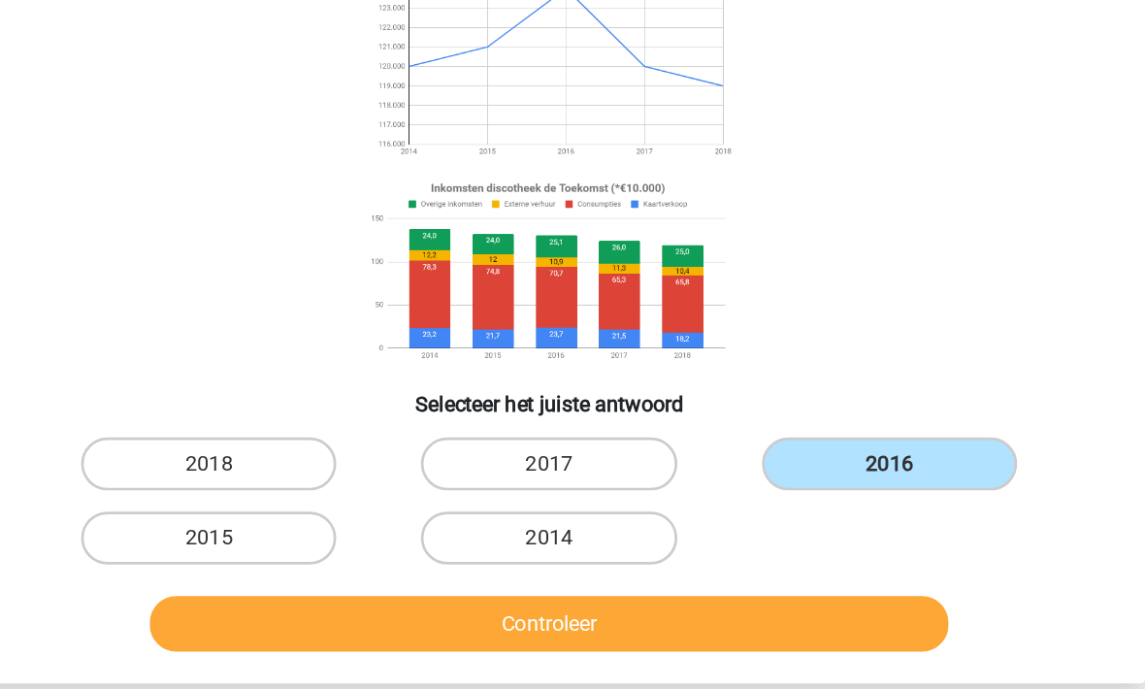
scroll to position [91, 0]
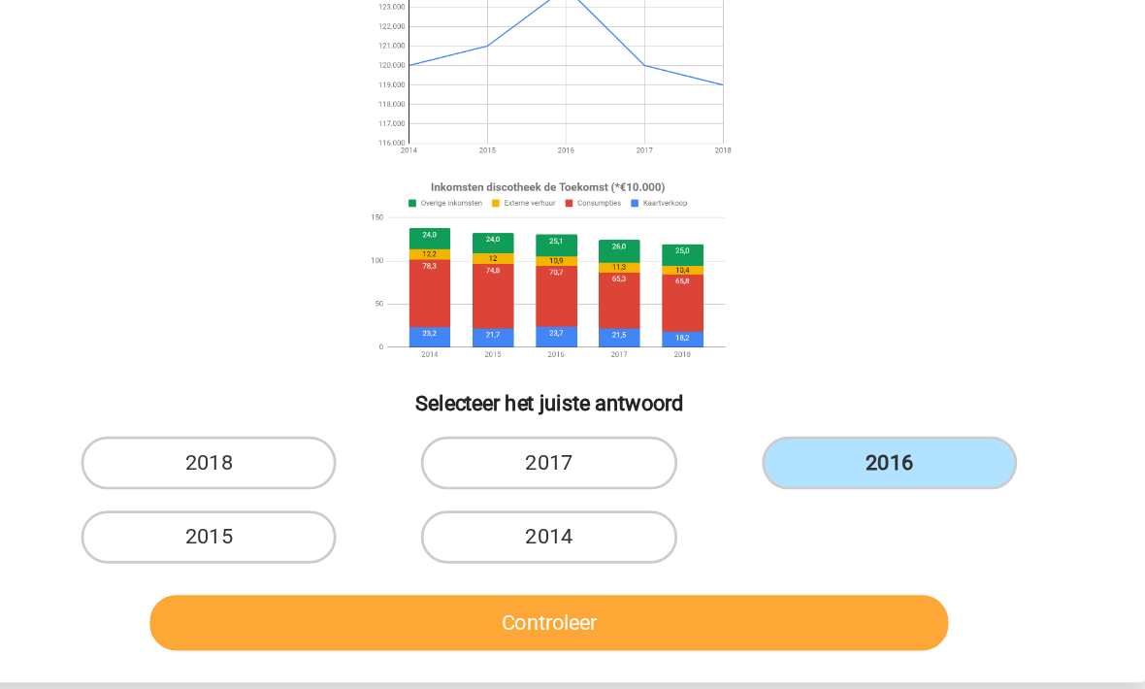
click at [296, 573] on button "Controleer" at bounding box center [572, 593] width 587 height 41
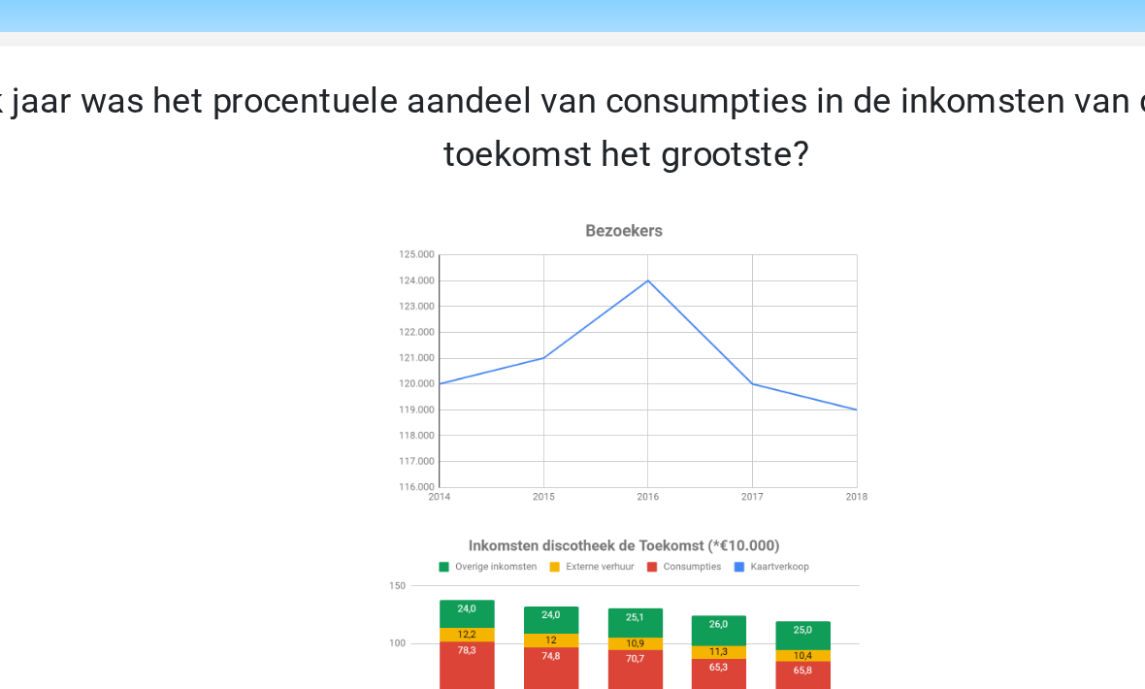
scroll to position [2, 0]
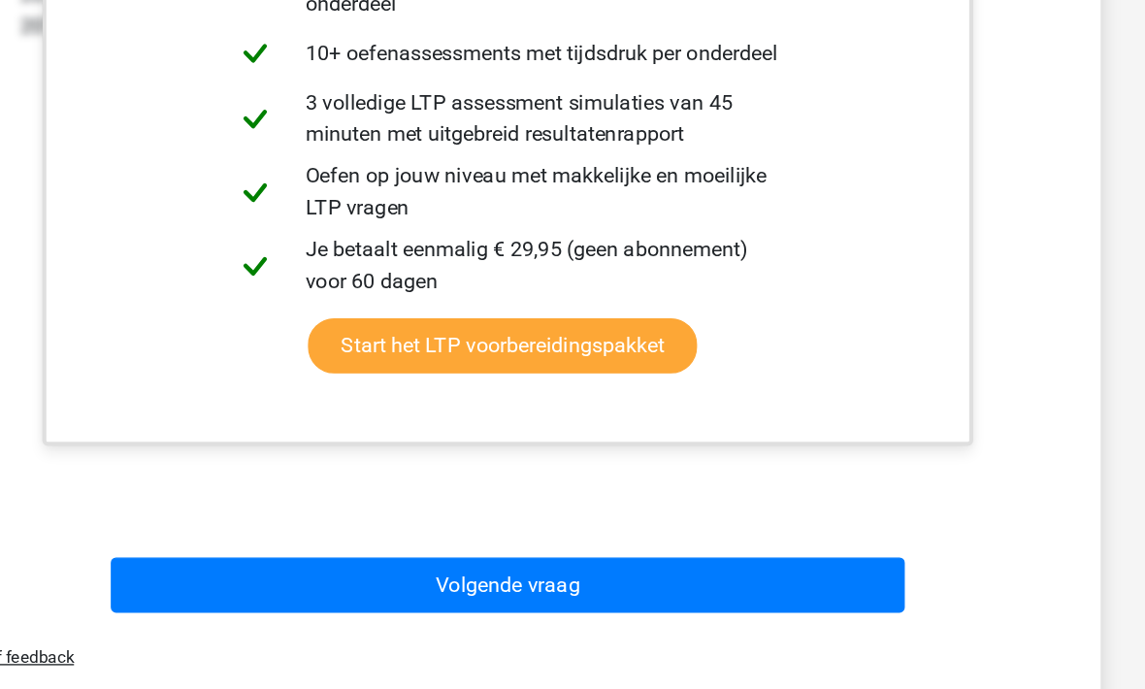
click at [279, 544] on button "Volgende vraag" at bounding box center [572, 564] width 587 height 41
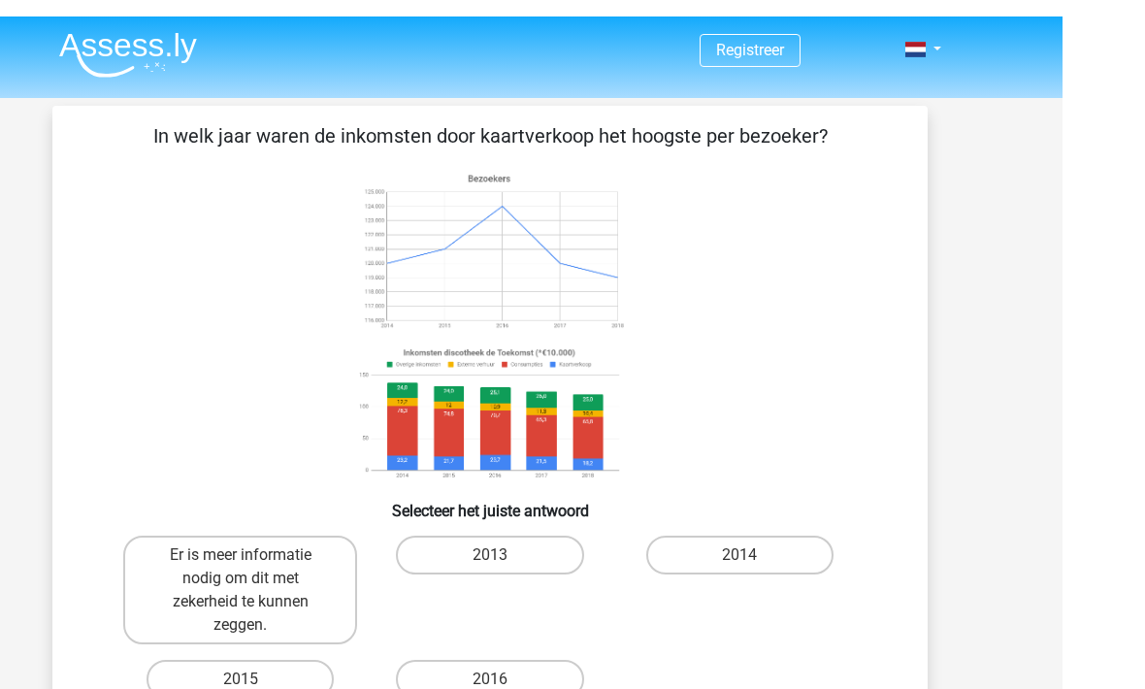
scroll to position [145, 0]
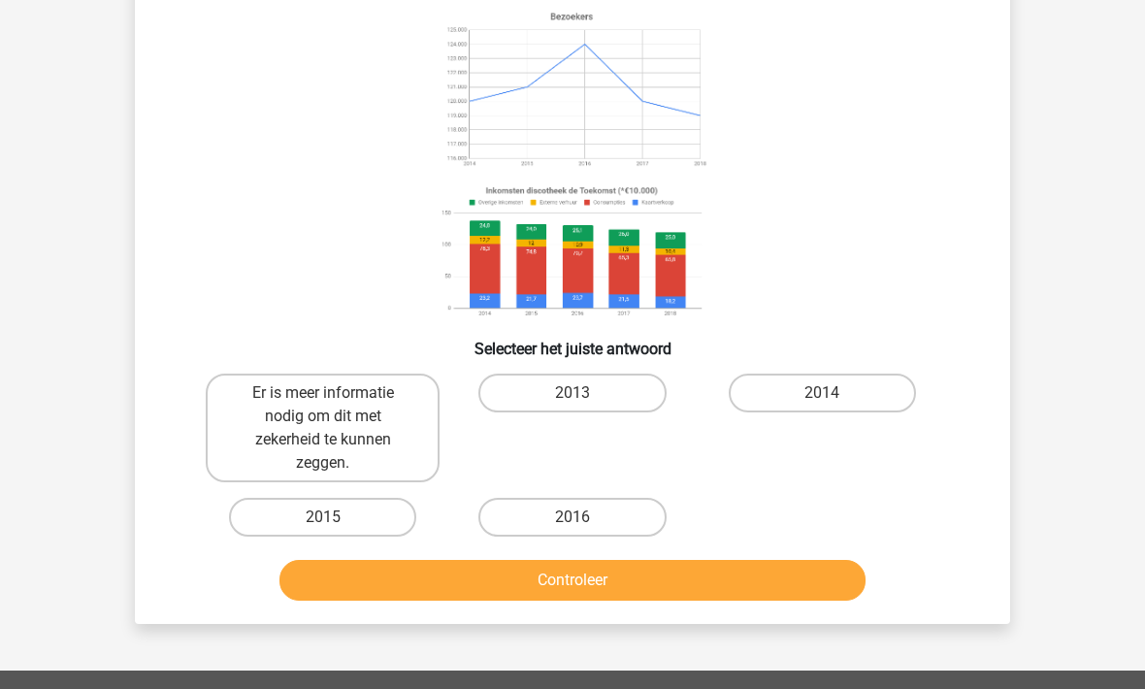
click at [540, 513] on label "2016" at bounding box center [571, 518] width 187 height 39
click at [572, 518] on input "2016" at bounding box center [578, 524] width 13 height 13
radio input "true"
click at [509, 587] on button "Controleer" at bounding box center [572, 580] width 587 height 41
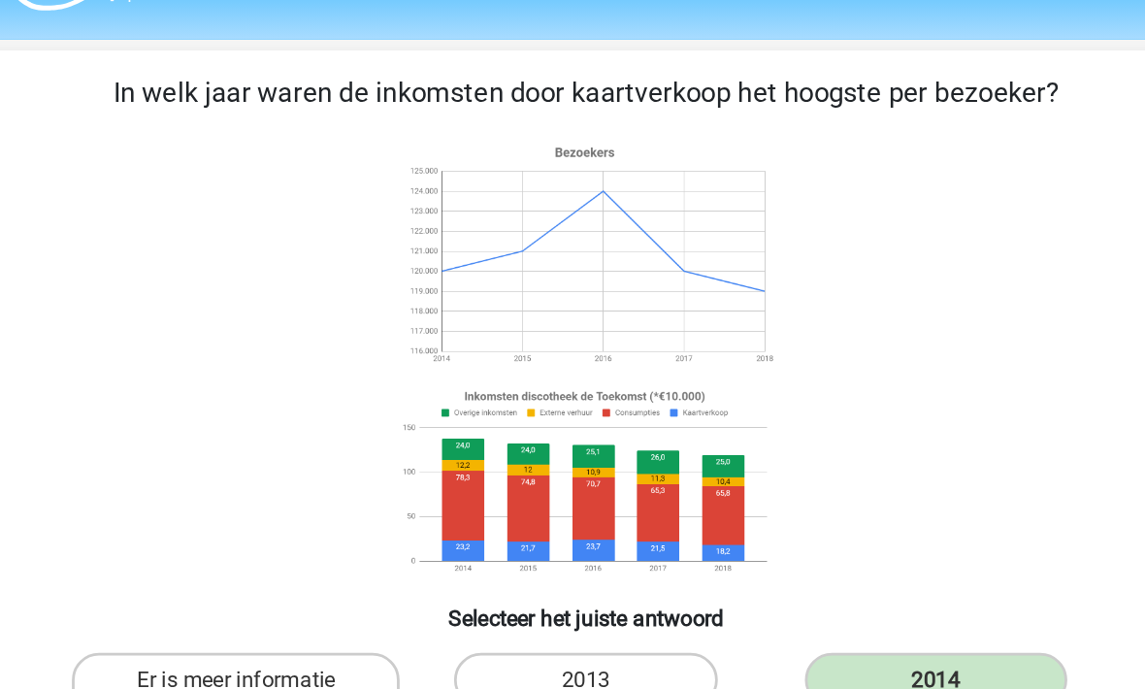
scroll to position [0, 0]
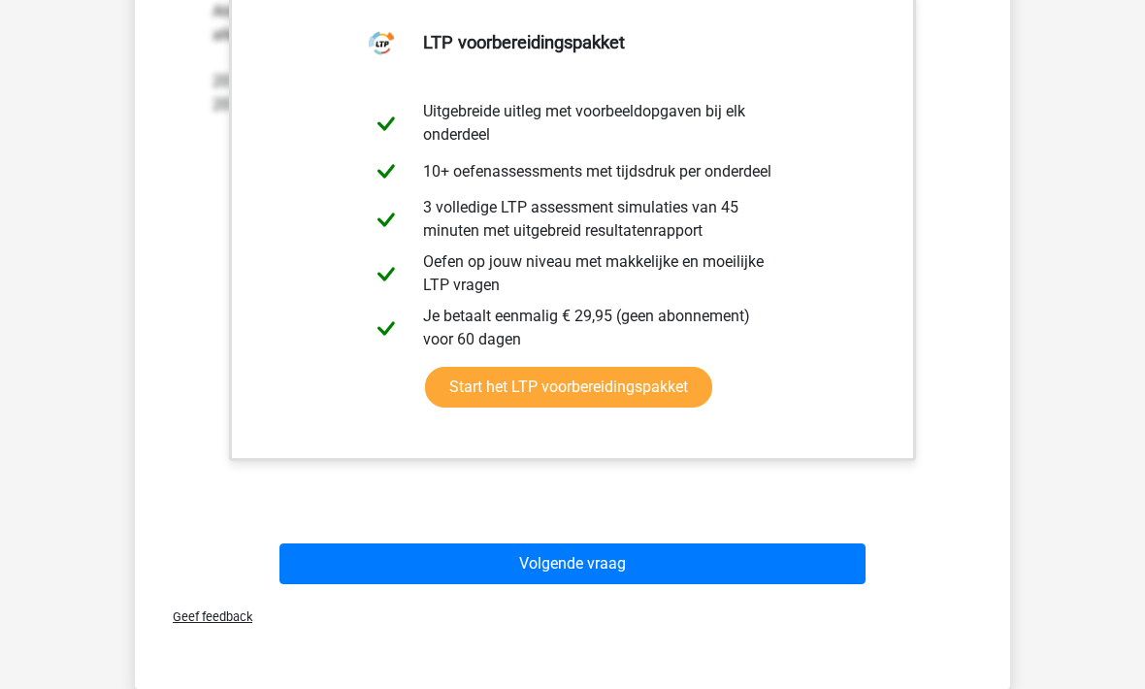
click at [411, 570] on button "Volgende vraag" at bounding box center [572, 564] width 587 height 41
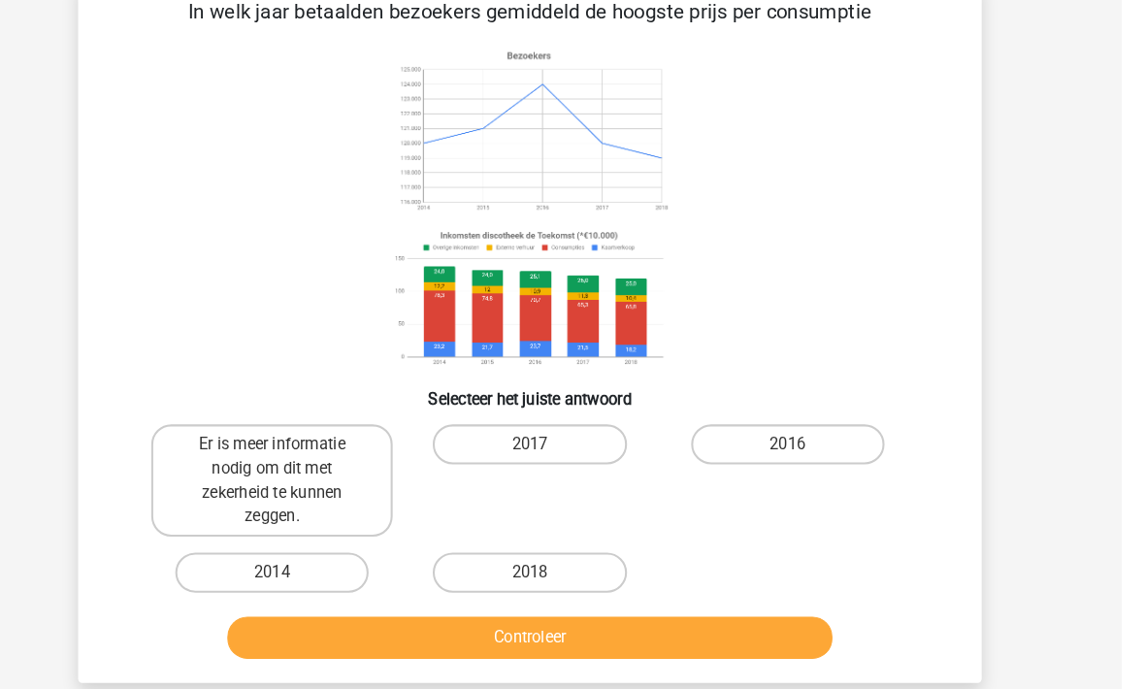
scroll to position [107, 0]
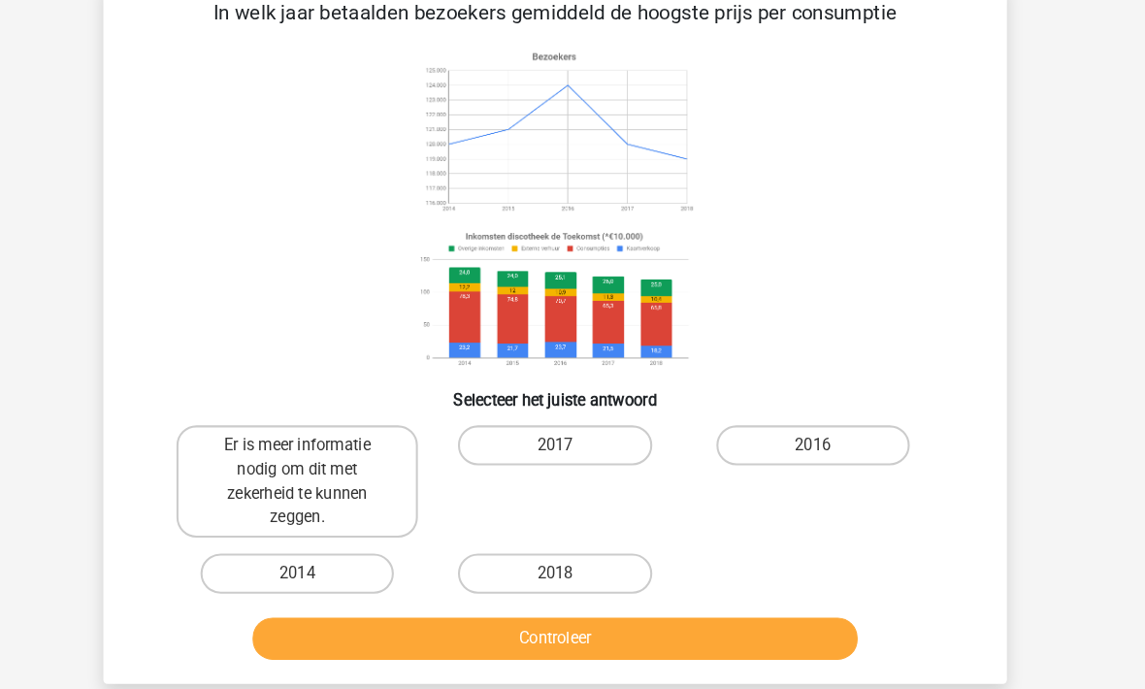
click at [275, 569] on label "2014" at bounding box center [322, 555] width 187 height 39
click at [323, 568] on input "2014" at bounding box center [329, 562] width 13 height 13
radio input "true"
click at [369, 621] on button "Controleer" at bounding box center [572, 618] width 587 height 41
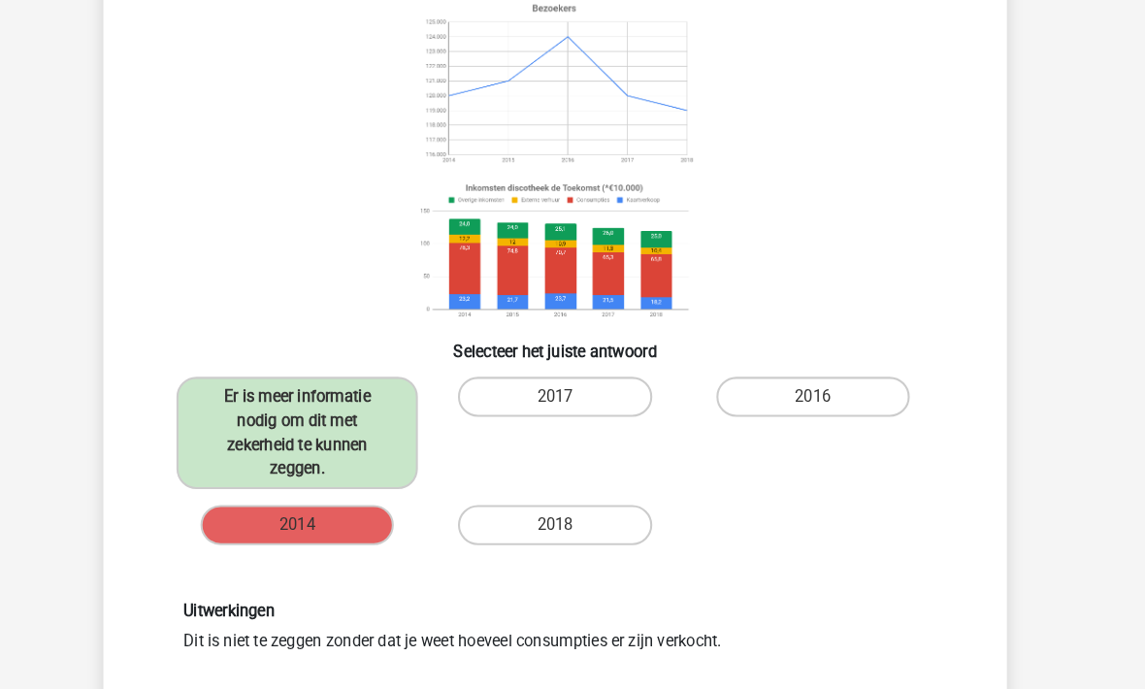
scroll to position [242, 0]
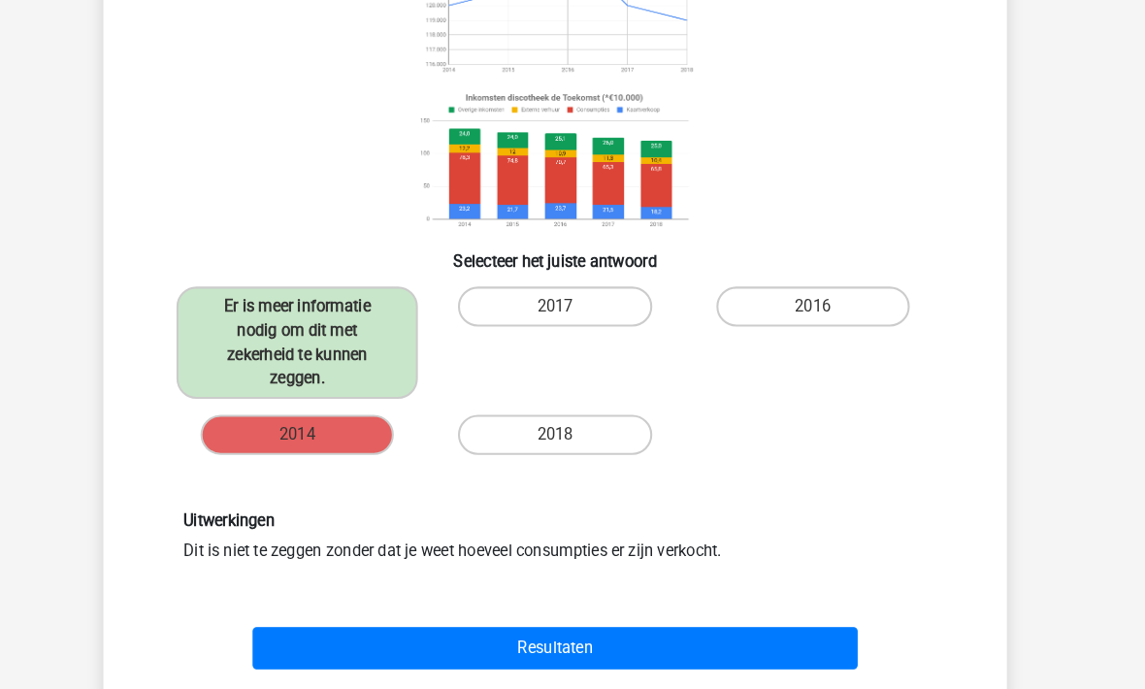
click at [340, 637] on button "Resultaten" at bounding box center [572, 627] width 587 height 41
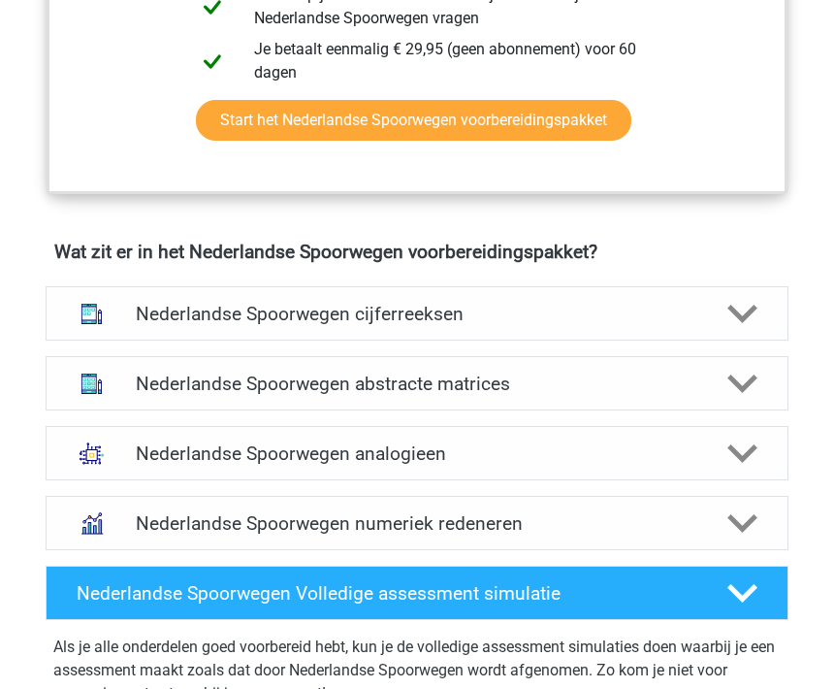
scroll to position [1309, 0]
click at [107, 316] on img at bounding box center [92, 314] width 44 height 44
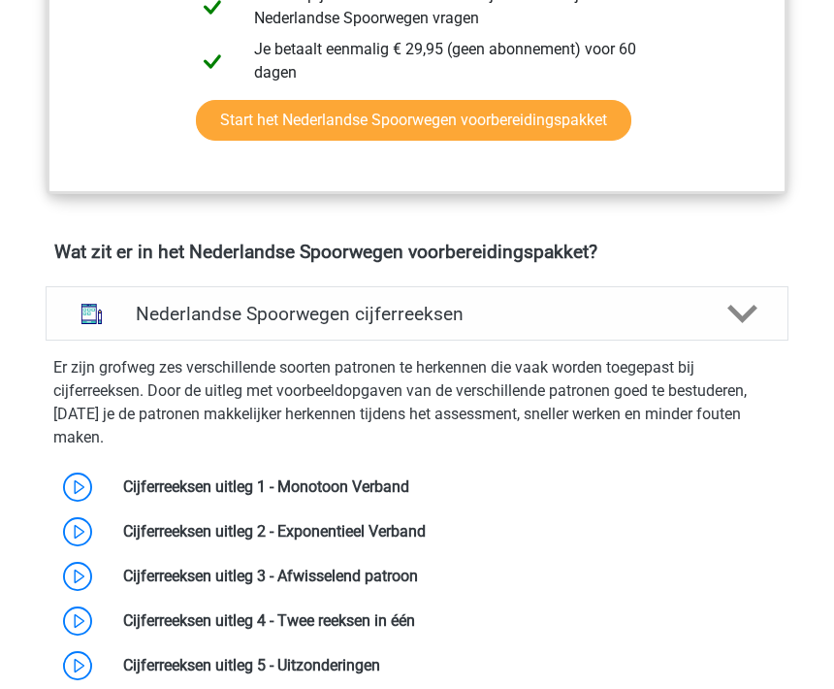
click at [409, 477] on link at bounding box center [409, 486] width 0 height 18
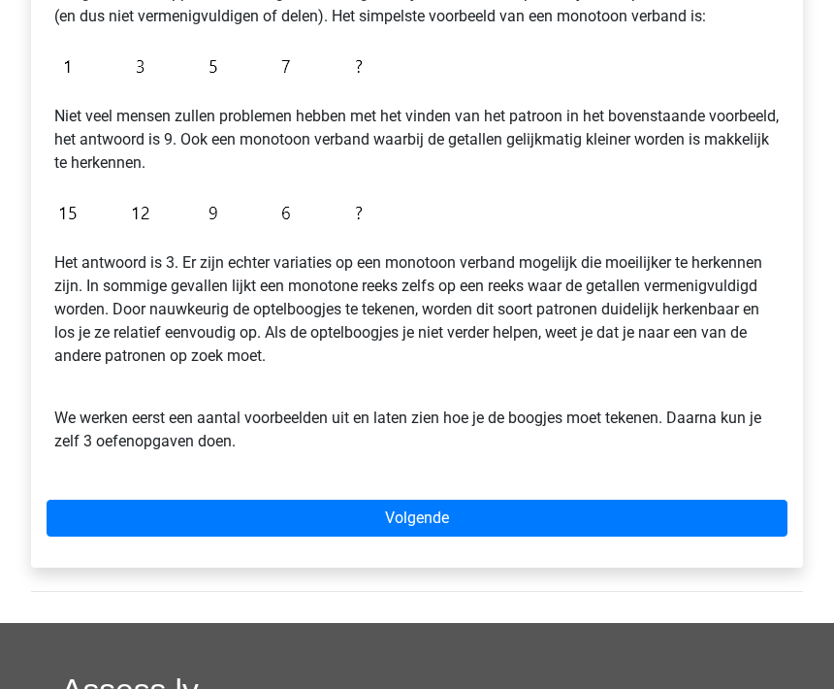
scroll to position [483, 0]
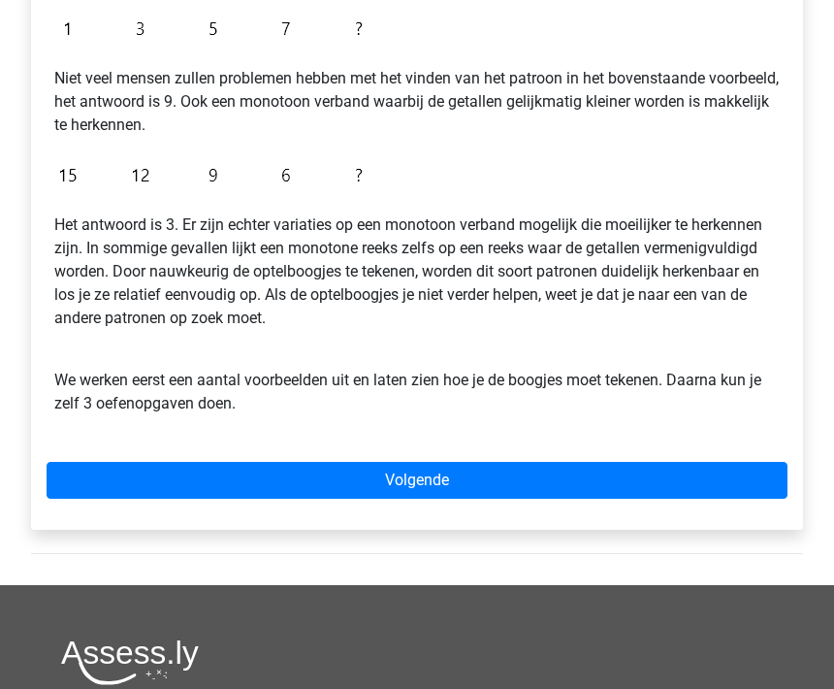
click at [157, 499] on link "Volgende" at bounding box center [417, 480] width 741 height 37
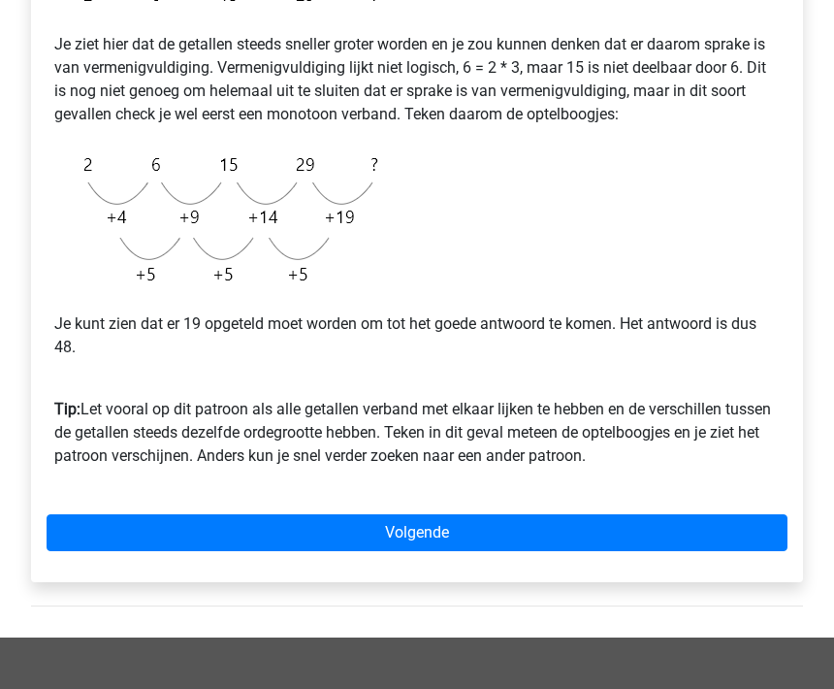
scroll to position [434, 0]
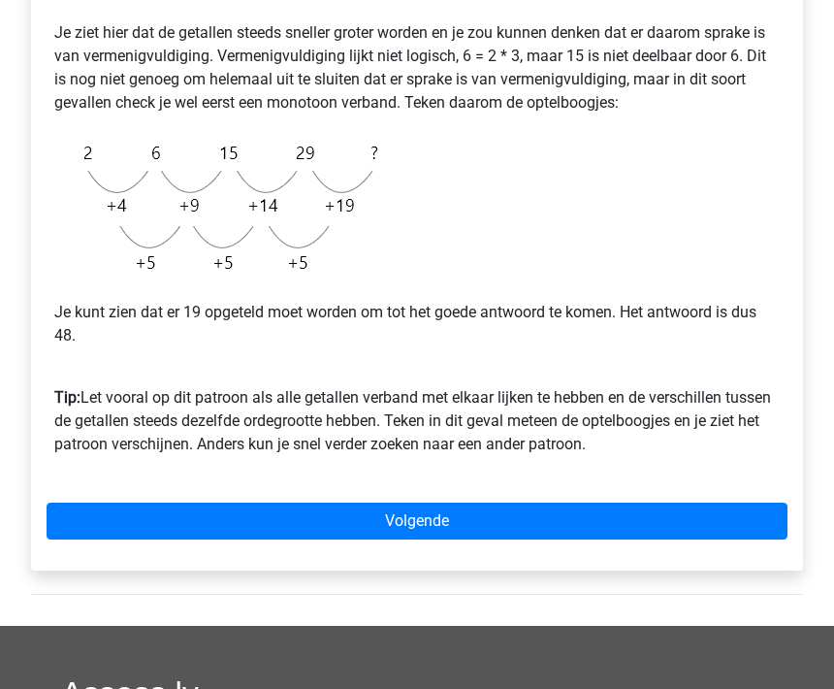
click at [162, 511] on link "Volgende" at bounding box center [417, 521] width 741 height 37
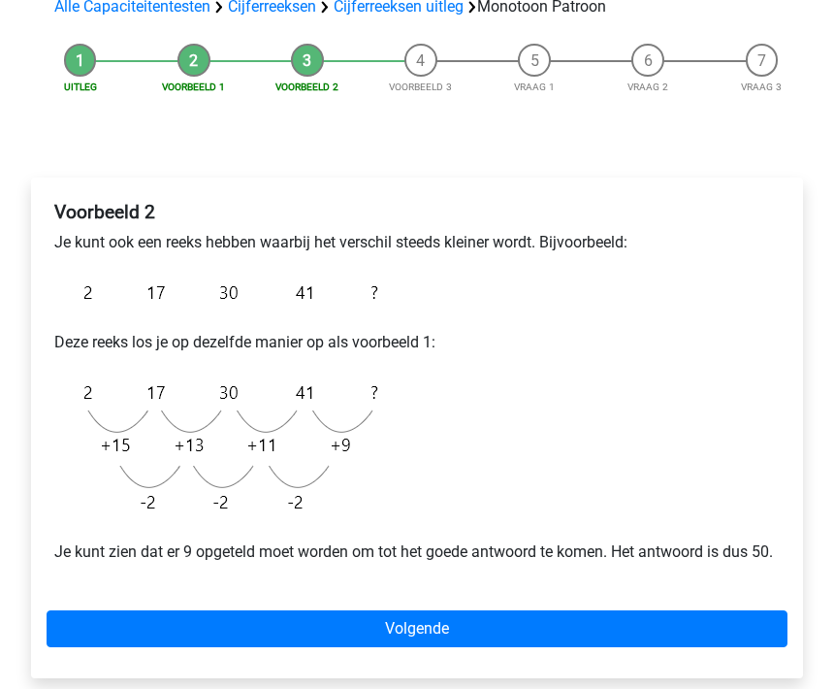
scroll to position [160, 0]
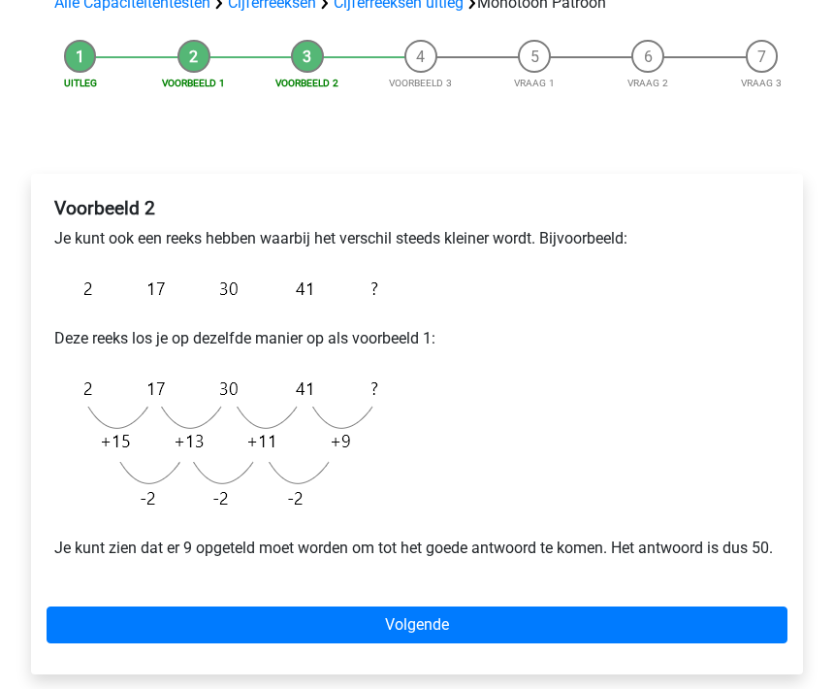
click at [245, 643] on link "Volgende" at bounding box center [417, 624] width 741 height 37
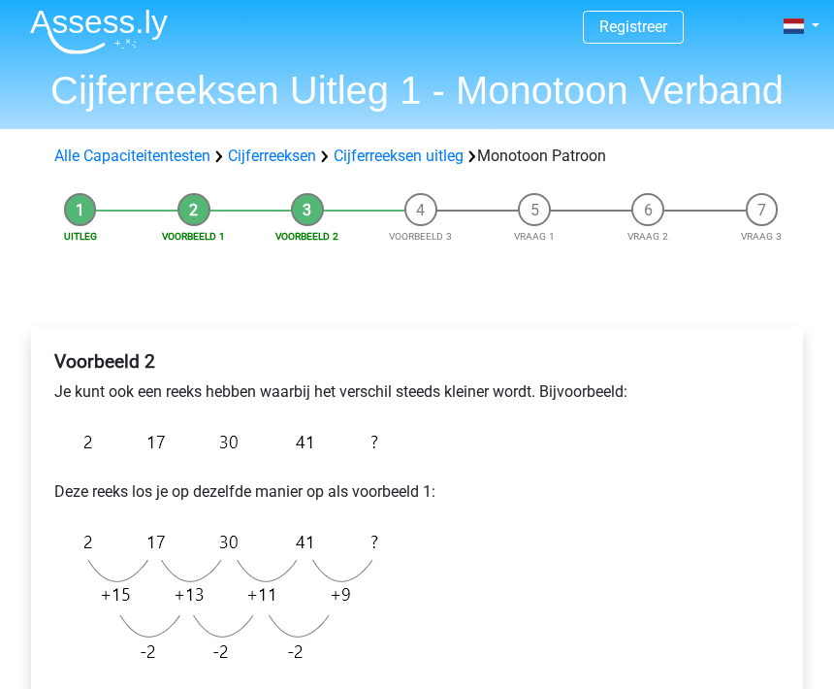
scroll to position [0, 0]
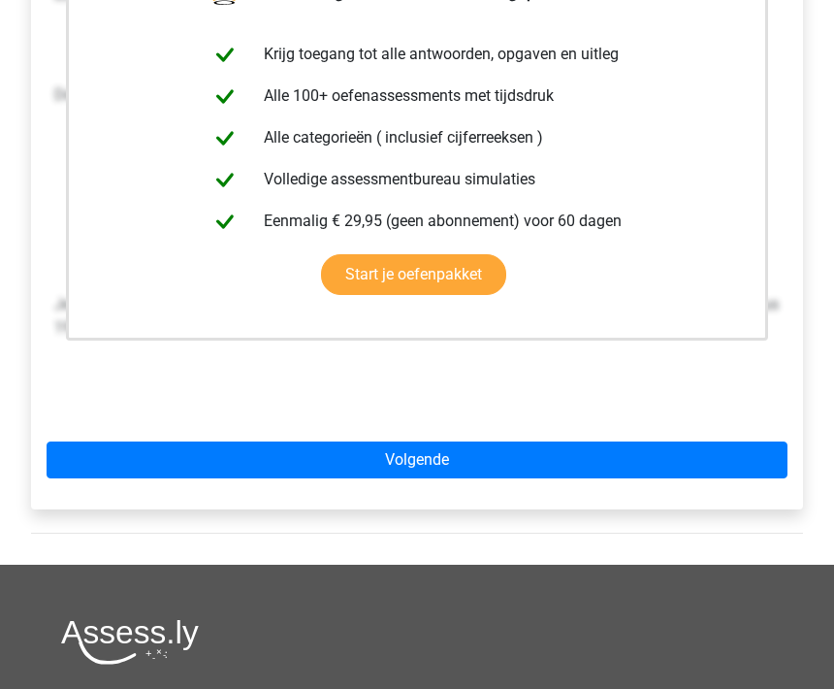
scroll to position [441, 0]
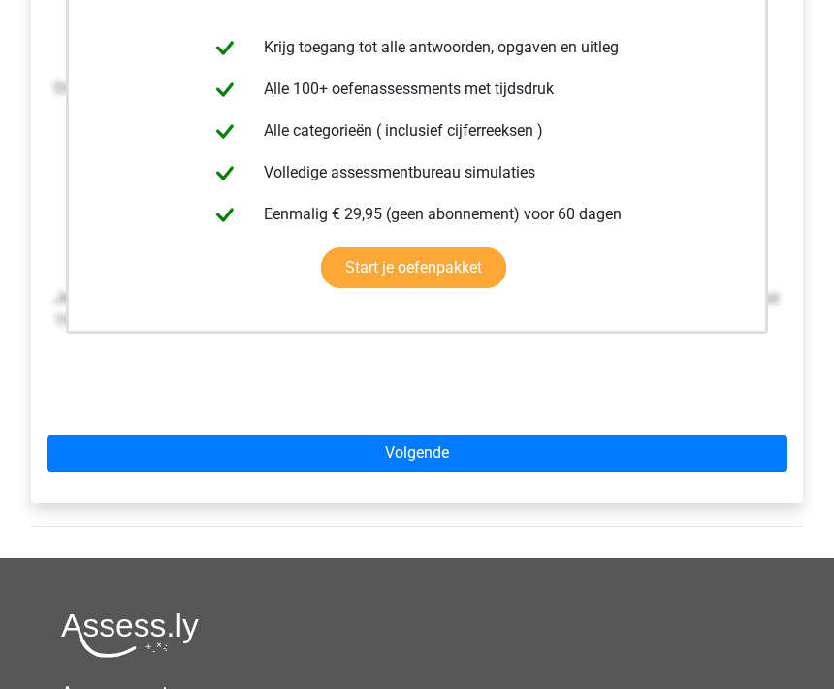
click at [163, 467] on link "Volgende" at bounding box center [417, 454] width 741 height 37
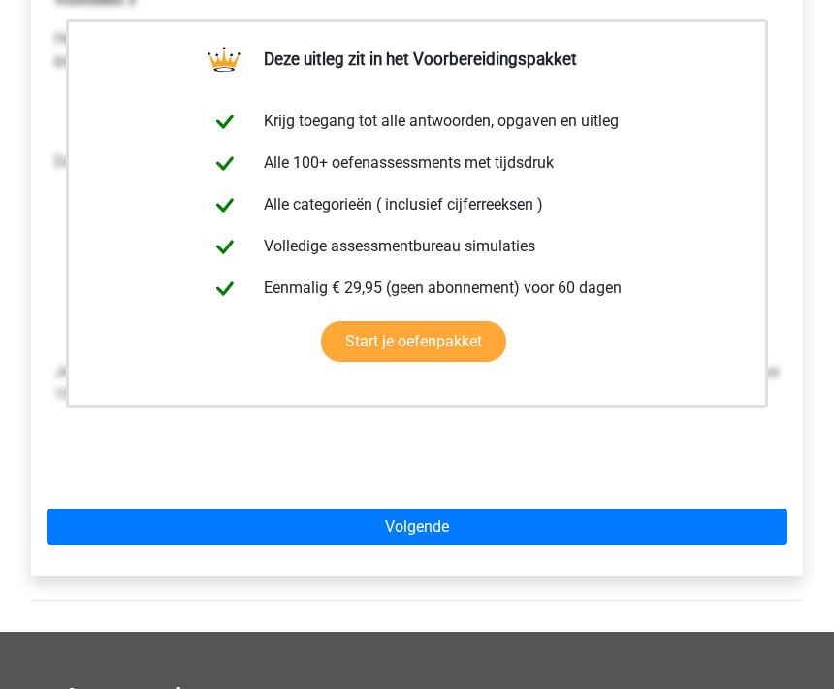
scroll to position [369, 0]
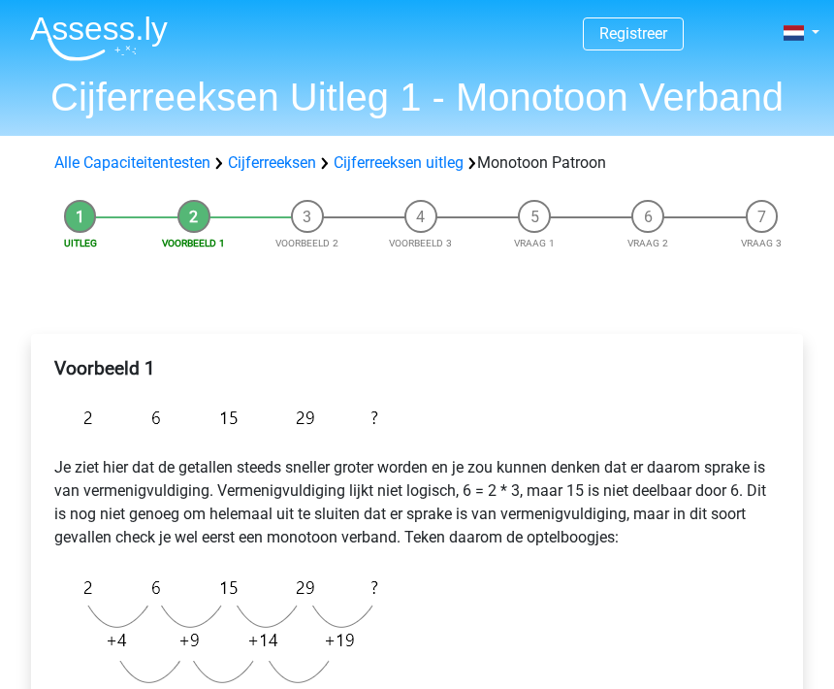
scroll to position [499, 0]
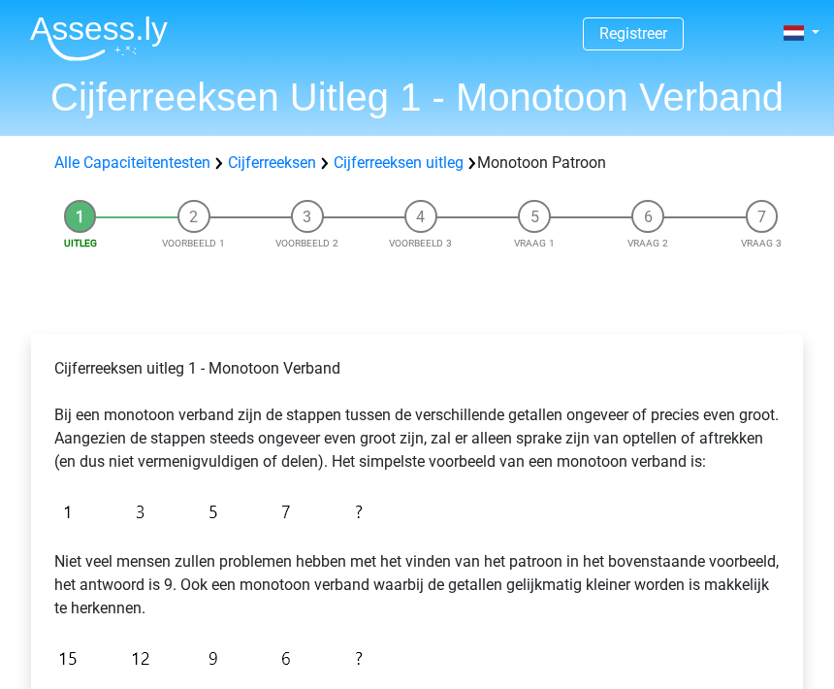
scroll to position [547, 0]
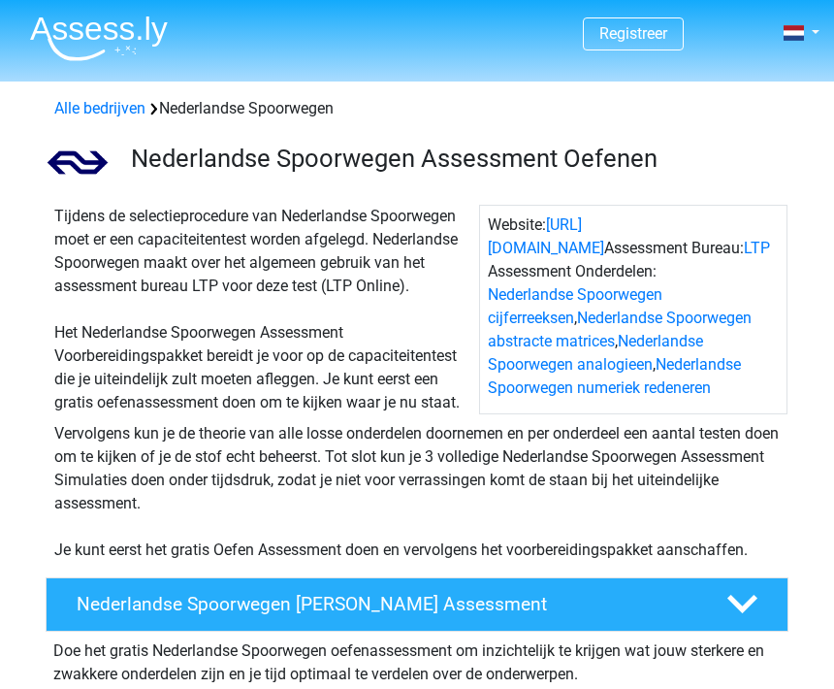
scroll to position [1373, 0]
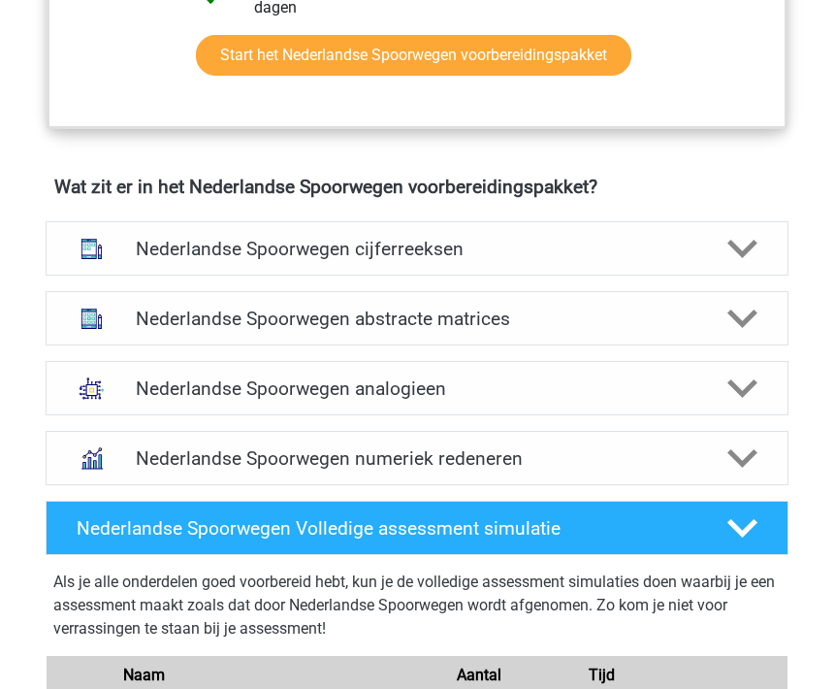
click at [178, 251] on h4 "Nederlandse Spoorwegen cijferreeksen" at bounding box center [417, 250] width 563 height 22
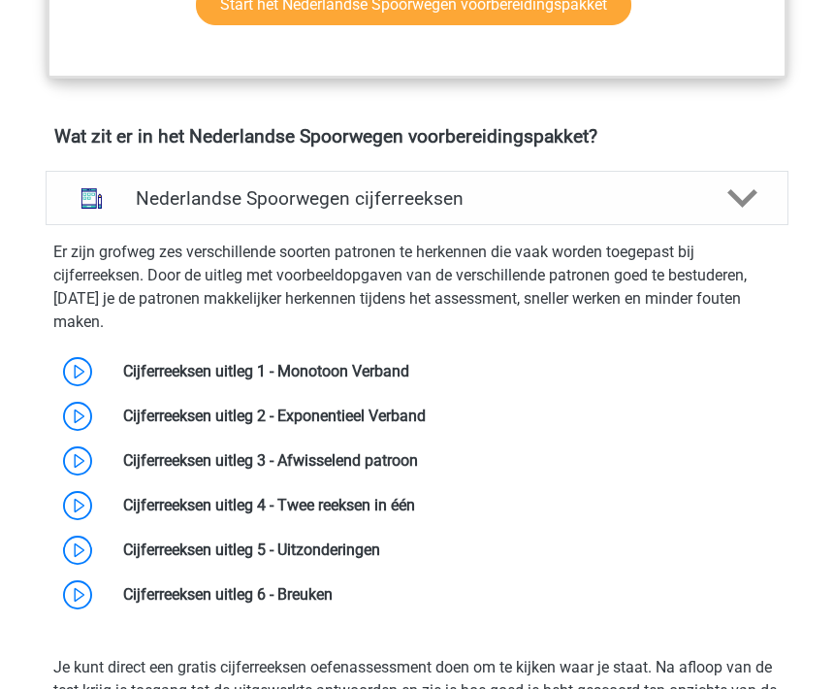
scroll to position [1425, 0]
click at [426, 406] on link at bounding box center [426, 415] width 0 height 18
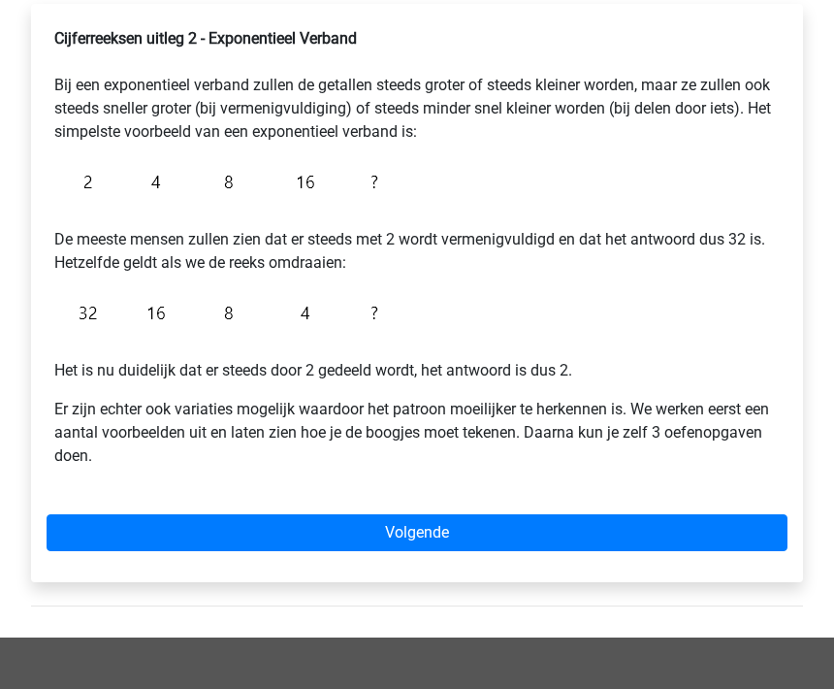
scroll to position [382, 0]
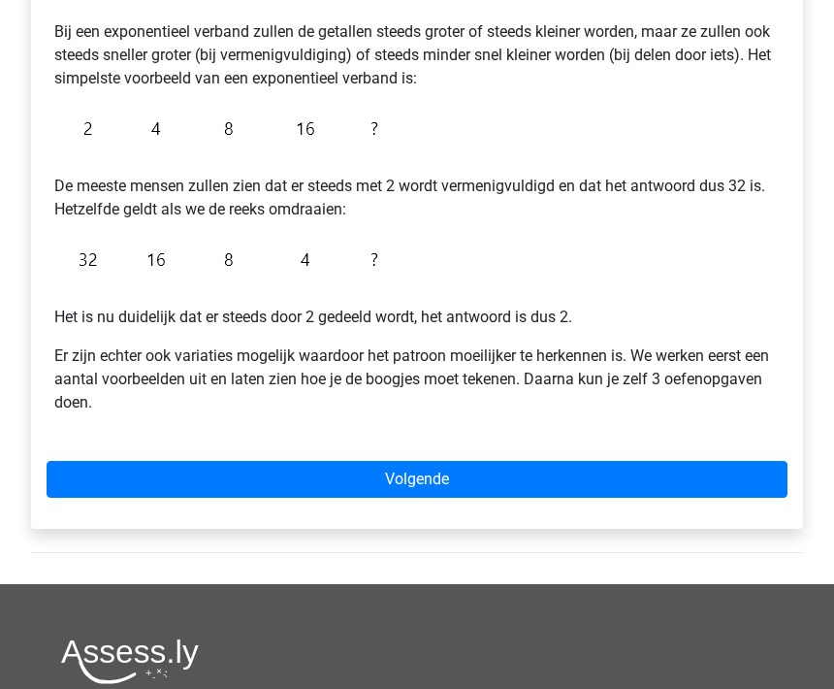
click at [189, 470] on link "Volgende" at bounding box center [417, 480] width 741 height 37
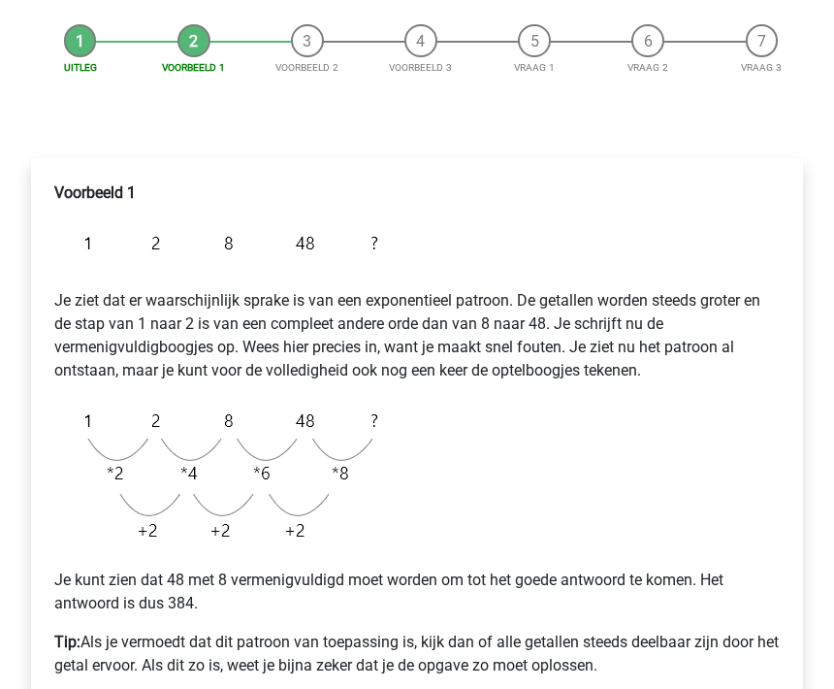
scroll to position [225, 0]
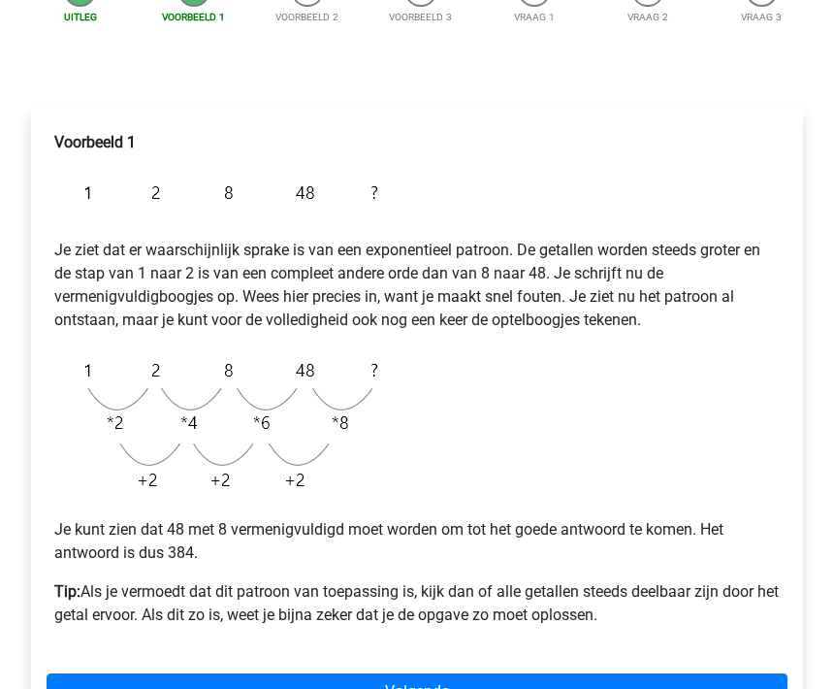
click at [197, 675] on link "Volgende" at bounding box center [417, 692] width 741 height 37
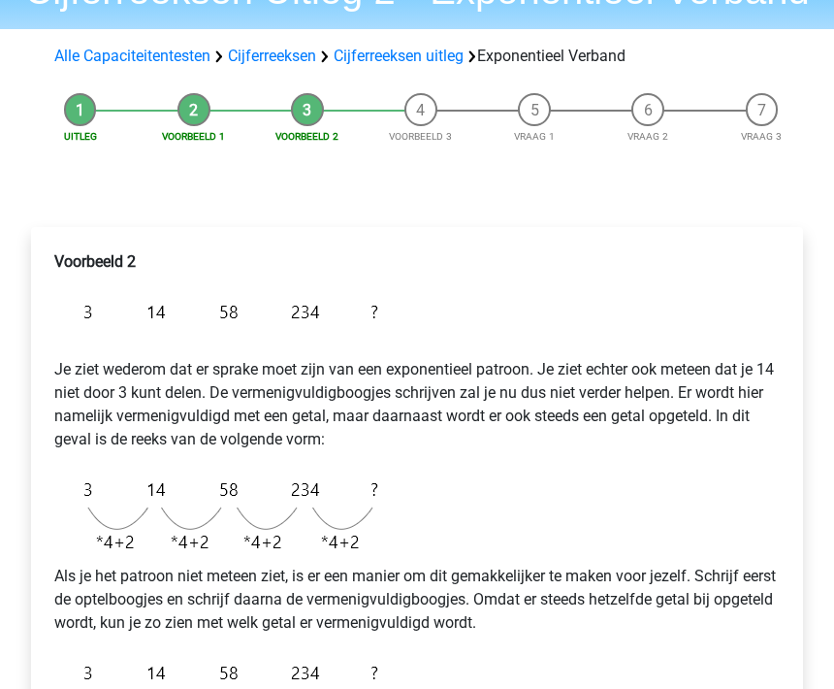
scroll to position [130, 0]
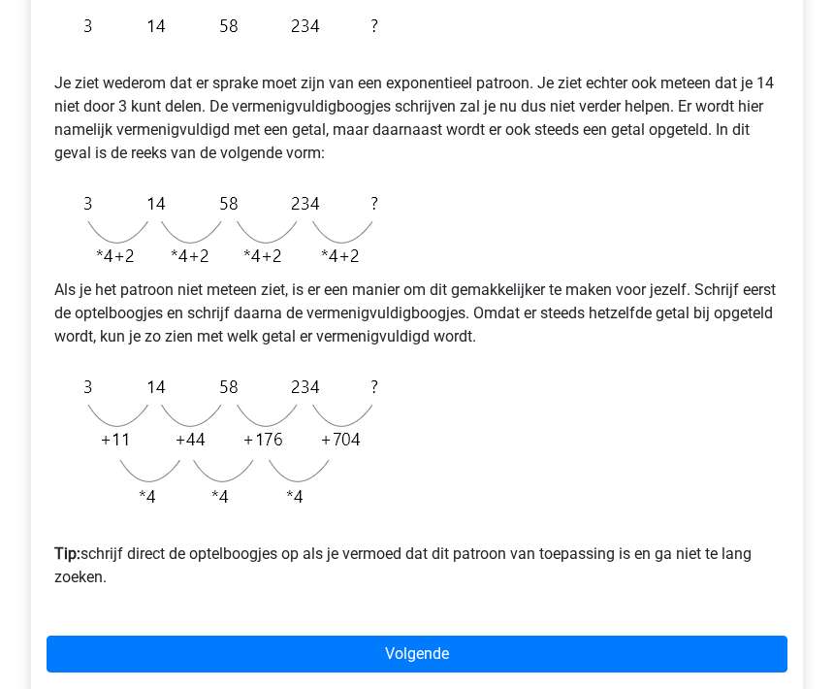
scroll to position [399, 0]
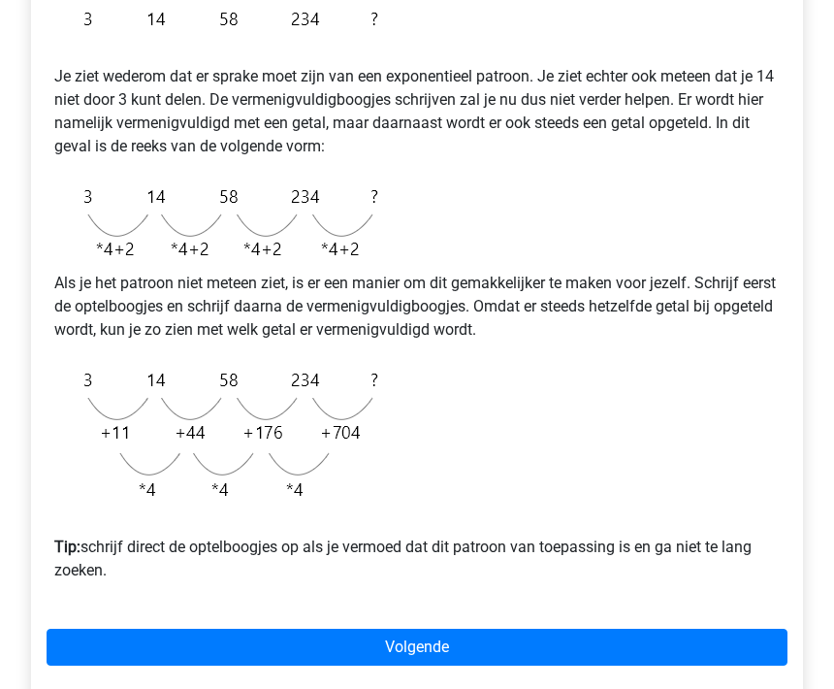
click at [216, 643] on link "Volgende" at bounding box center [417, 648] width 741 height 37
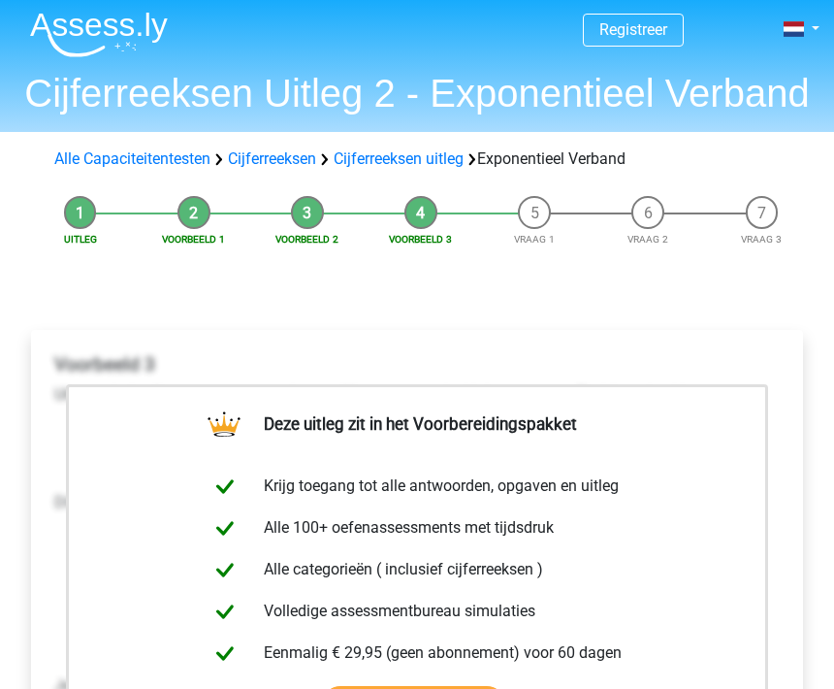
scroll to position [36, 0]
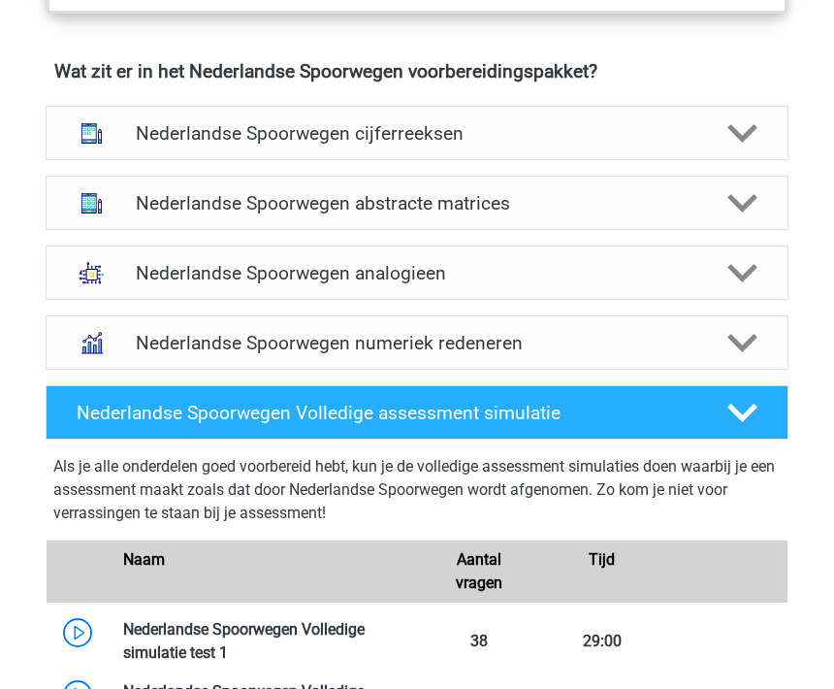
scroll to position [1332, 0]
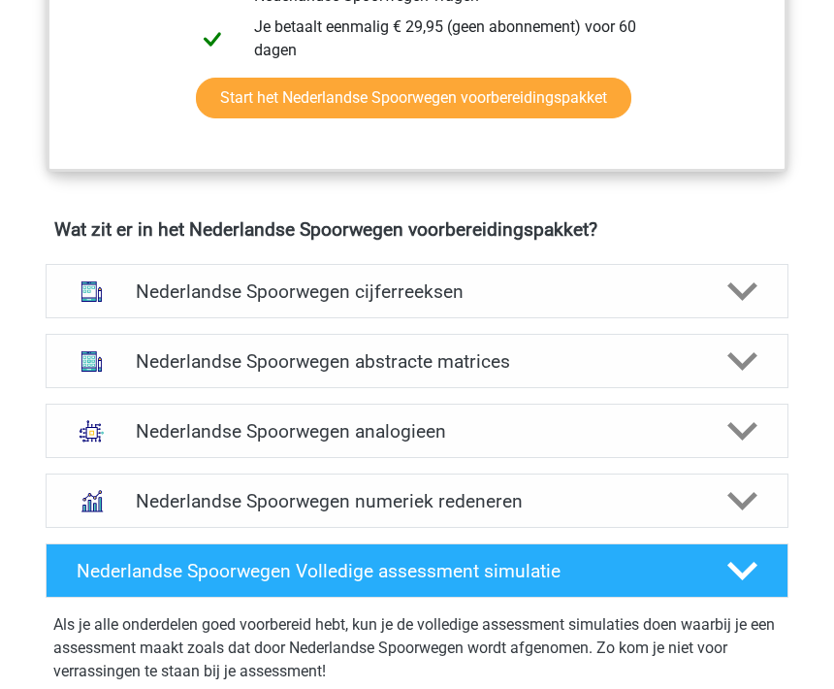
click at [172, 288] on h4 "Nederlandse Spoorwegen cijferreeksen" at bounding box center [417, 291] width 563 height 22
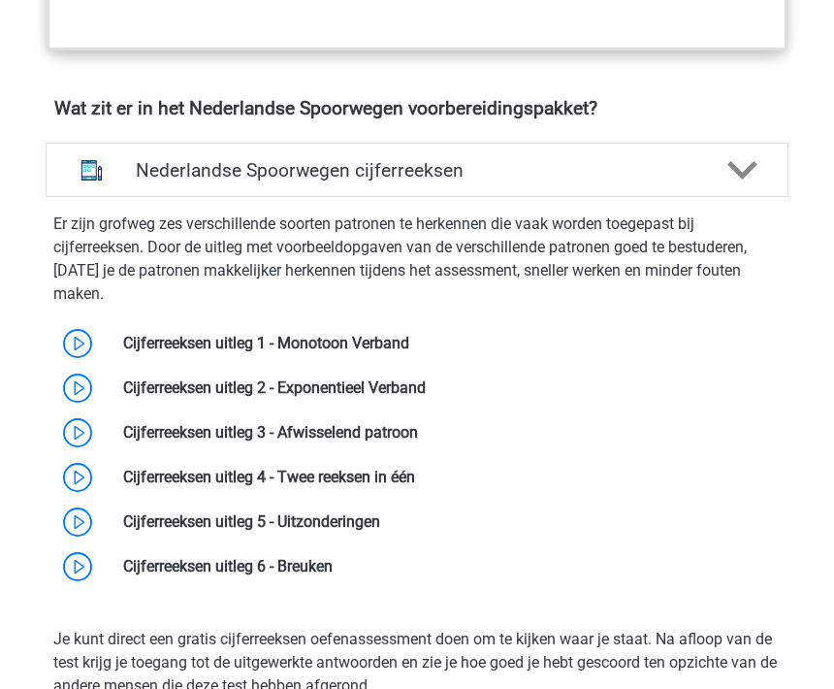
scroll to position [1453, 0]
click at [426, 378] on link at bounding box center [426, 387] width 0 height 18
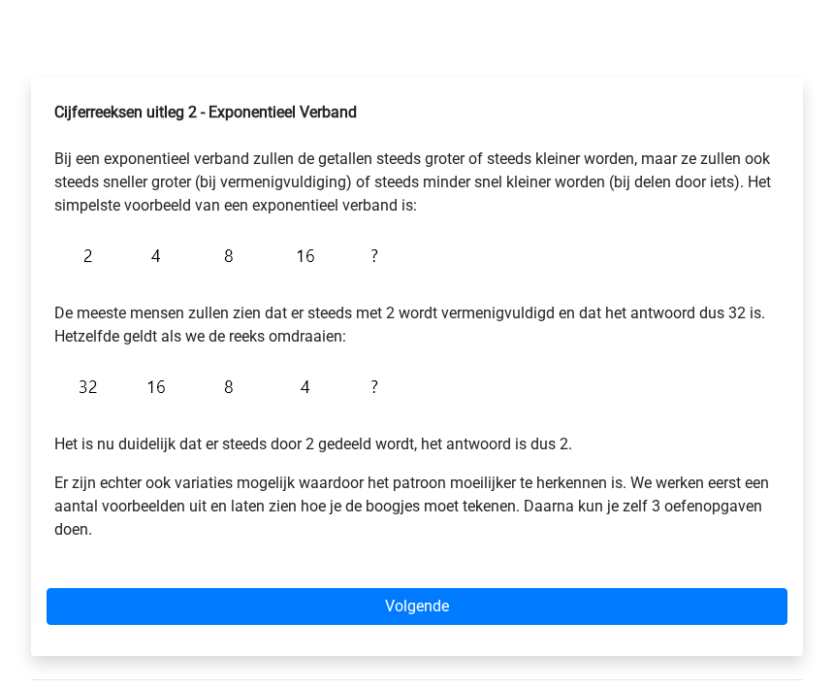
scroll to position [258, 0]
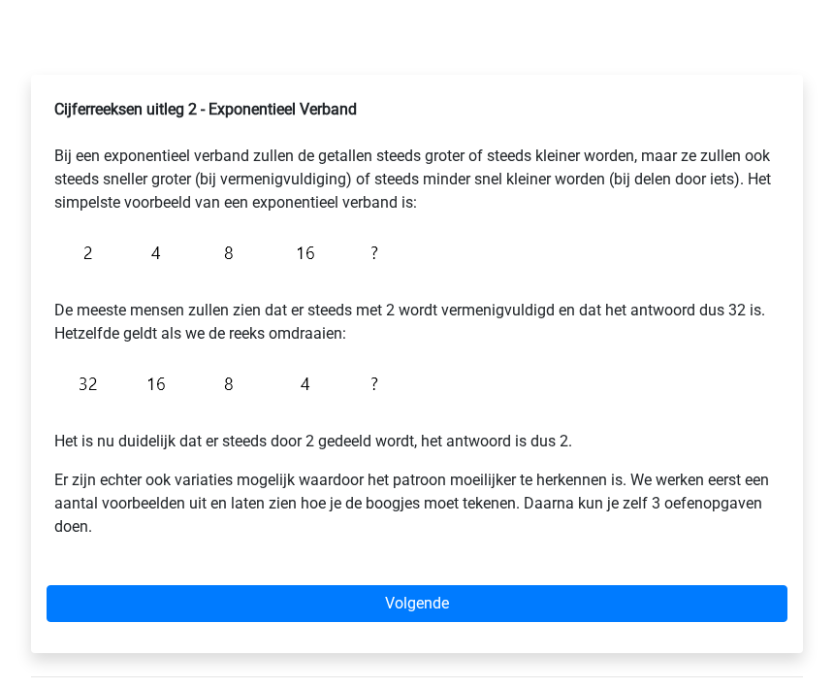
click at [259, 610] on link "Volgende" at bounding box center [417, 604] width 741 height 37
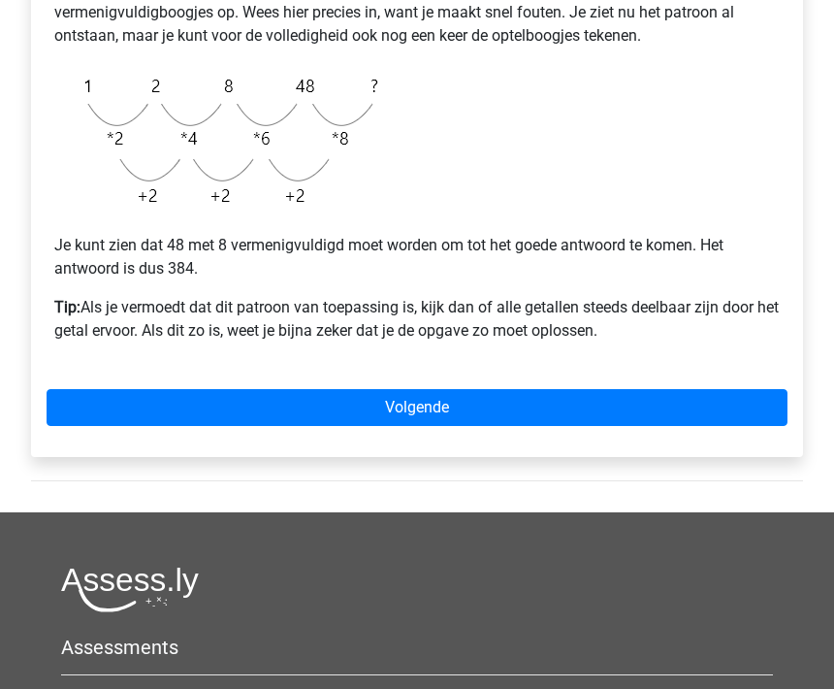
scroll to position [573, 0]
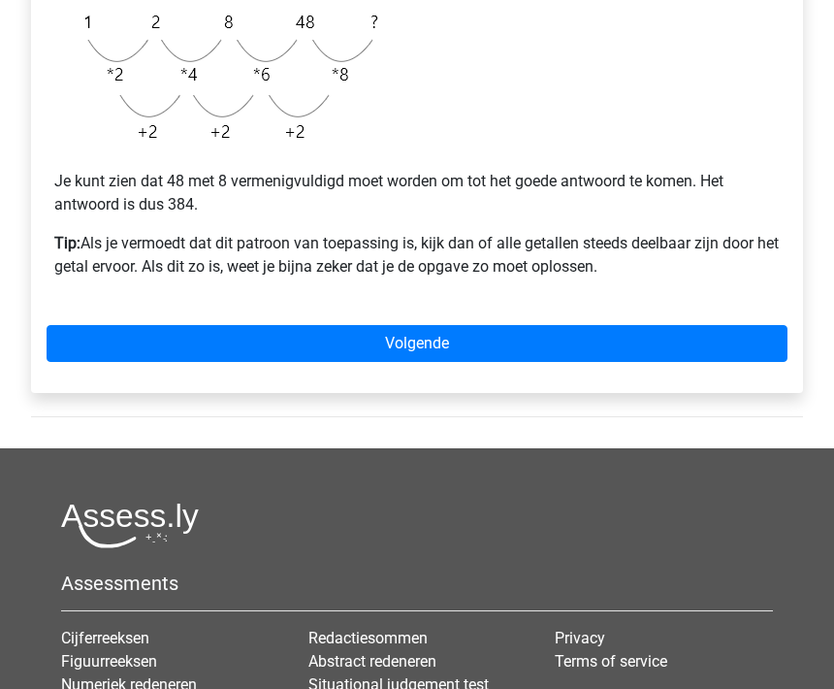
click at [305, 341] on link "Volgende" at bounding box center [417, 344] width 741 height 37
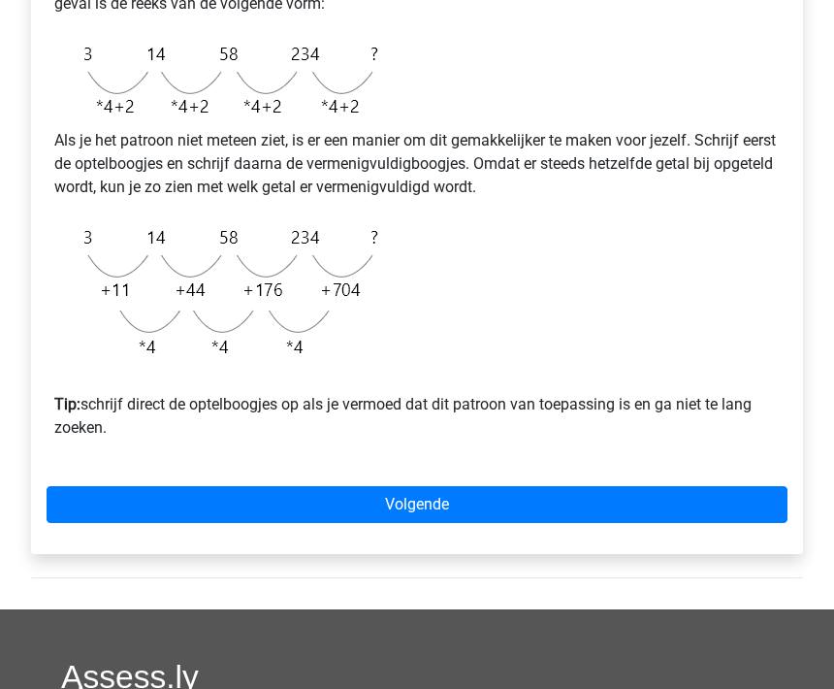
scroll to position [553, 0]
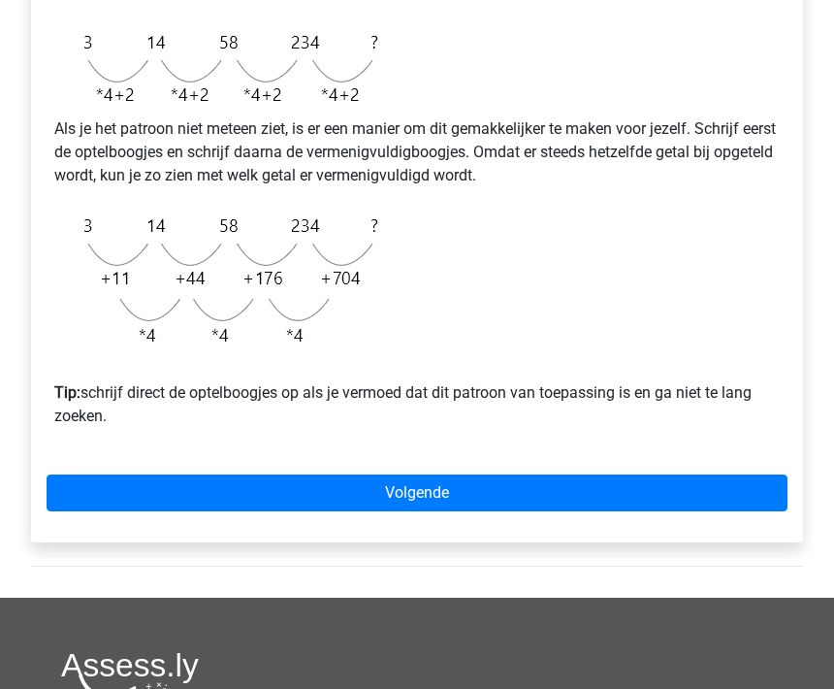
click at [325, 481] on link "Volgende" at bounding box center [417, 493] width 741 height 37
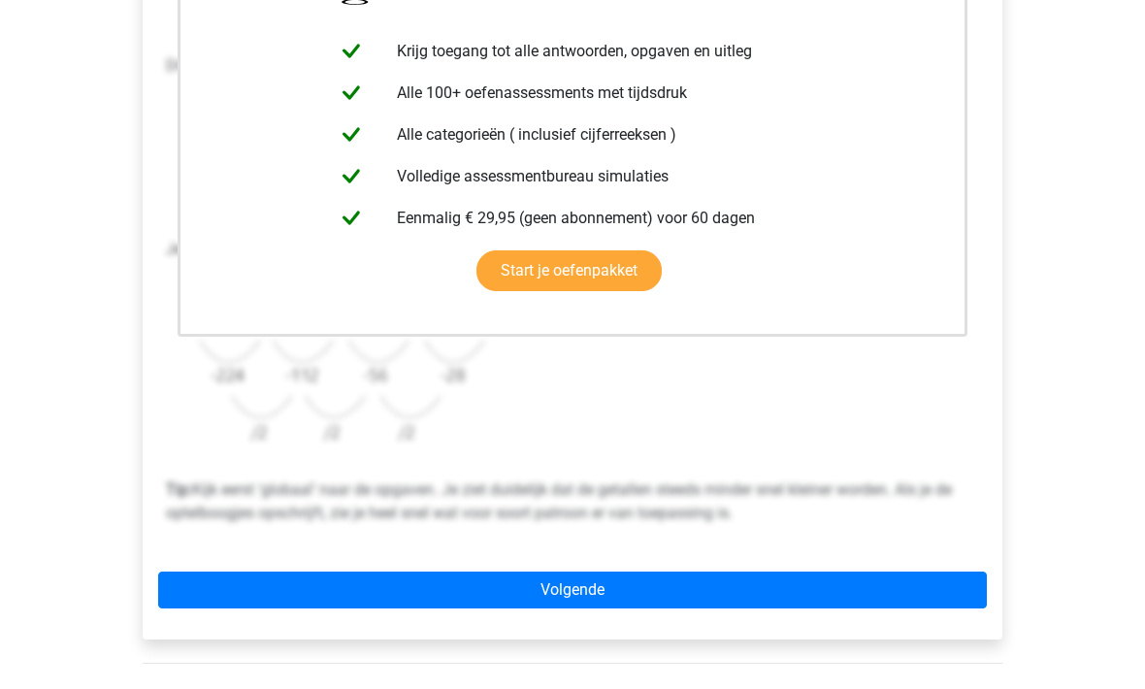
scroll to position [491, 0]
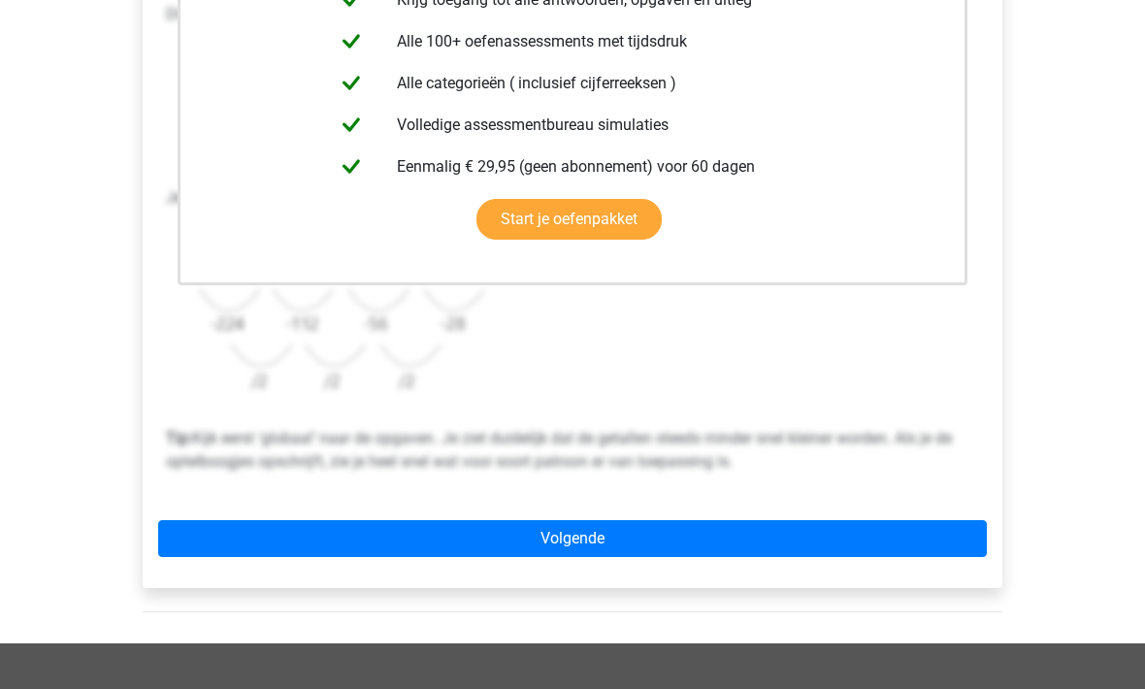
click at [442, 533] on link "Volgende" at bounding box center [572, 539] width 828 height 37
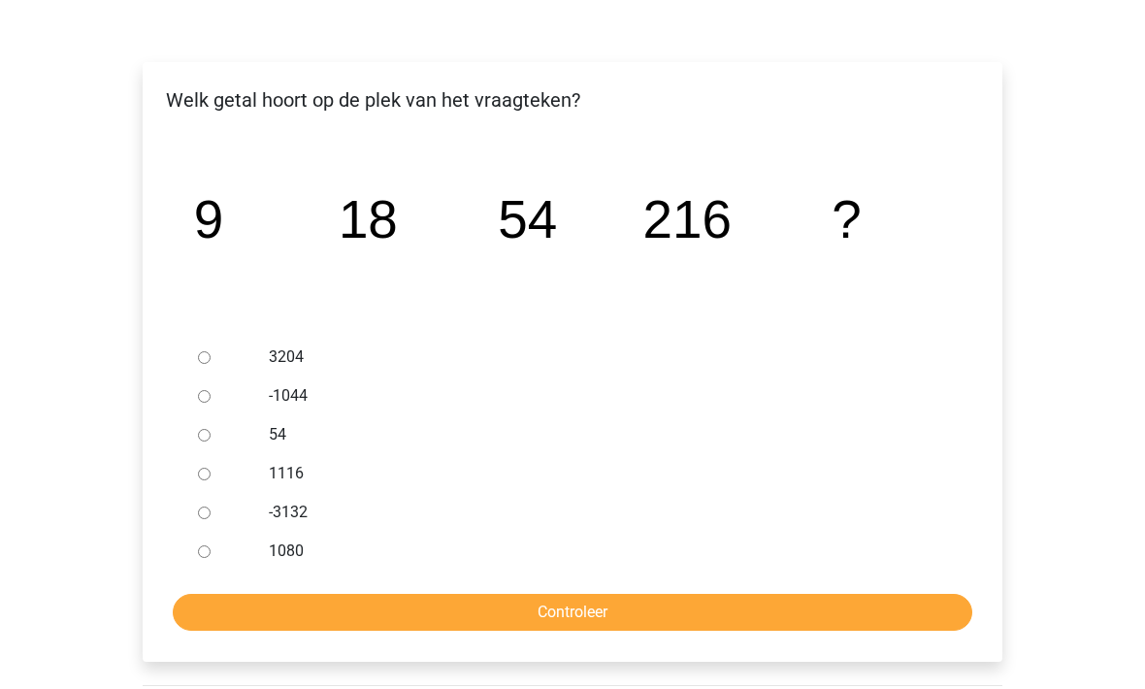
scroll to position [257, 0]
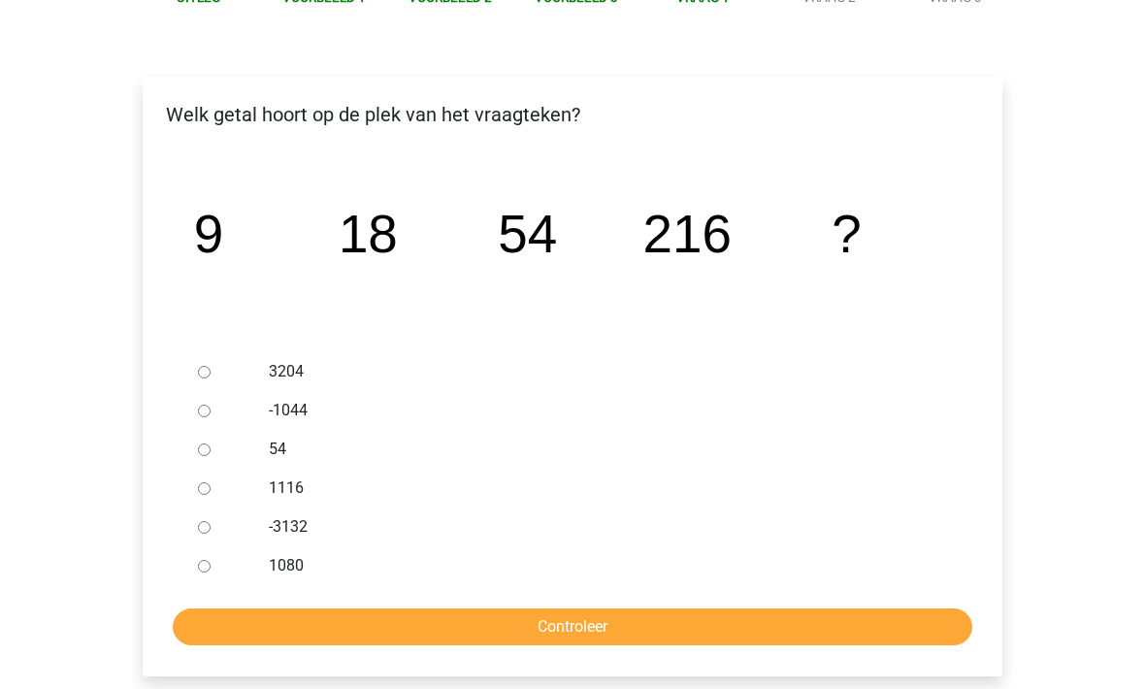
click at [199, 488] on input "1116" at bounding box center [204, 488] width 13 height 13
radio input "true"
click at [330, 620] on input "Controleer" at bounding box center [572, 626] width 799 height 37
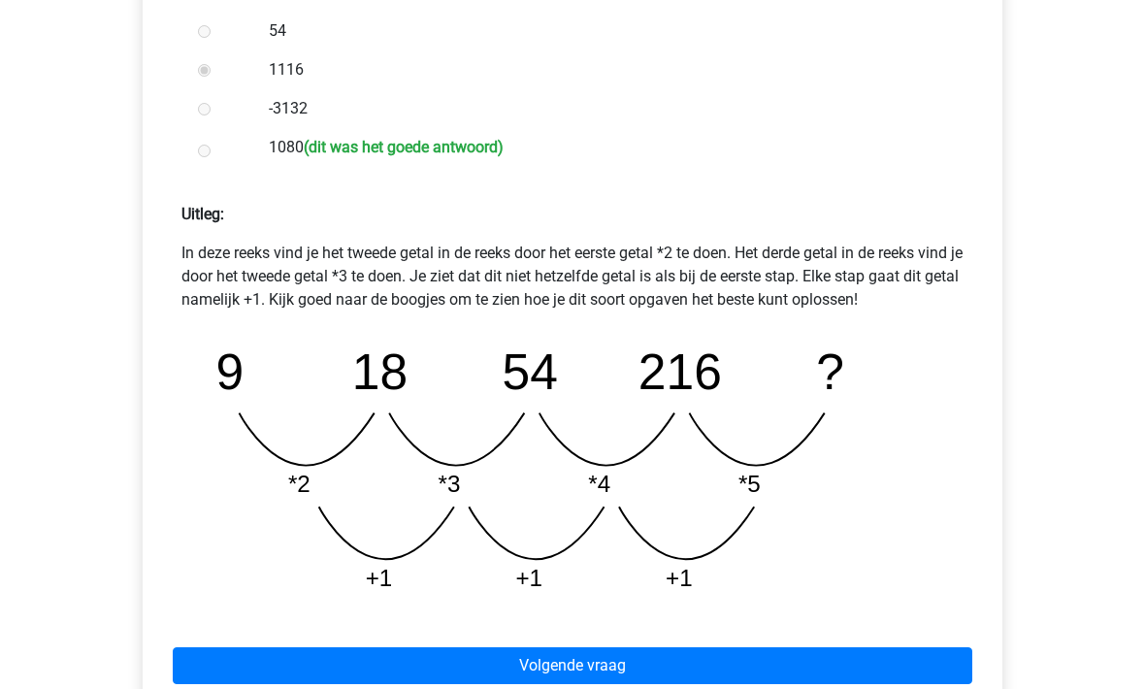
scroll to position [682, 0]
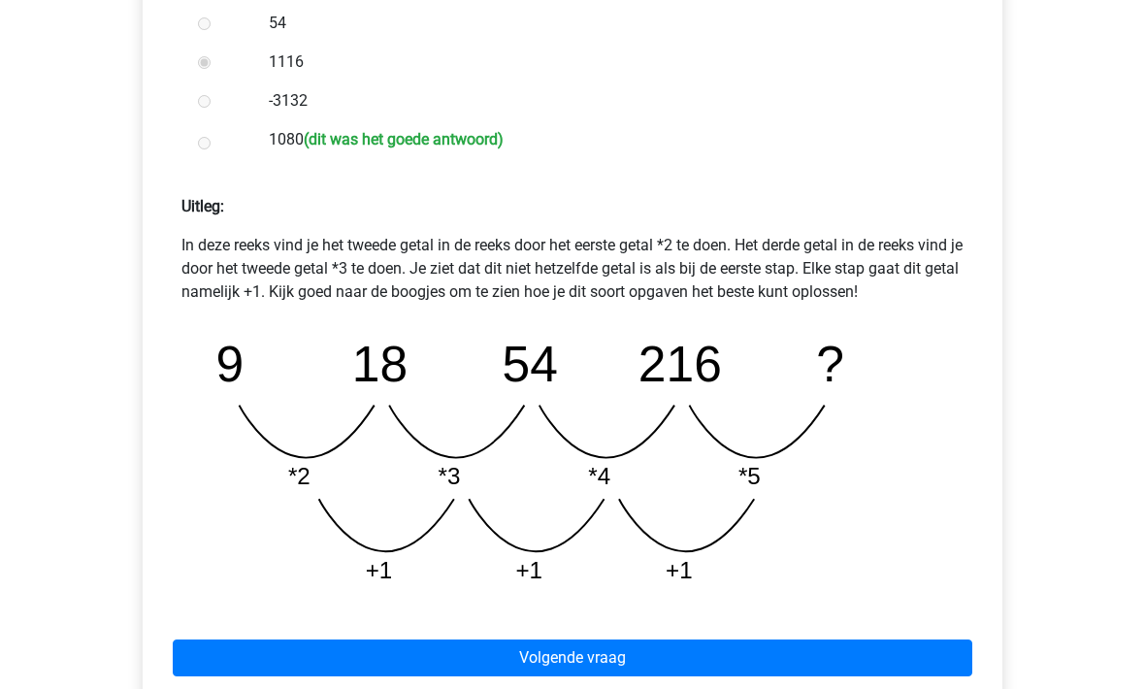
click at [368, 659] on link "Volgende vraag" at bounding box center [572, 658] width 799 height 37
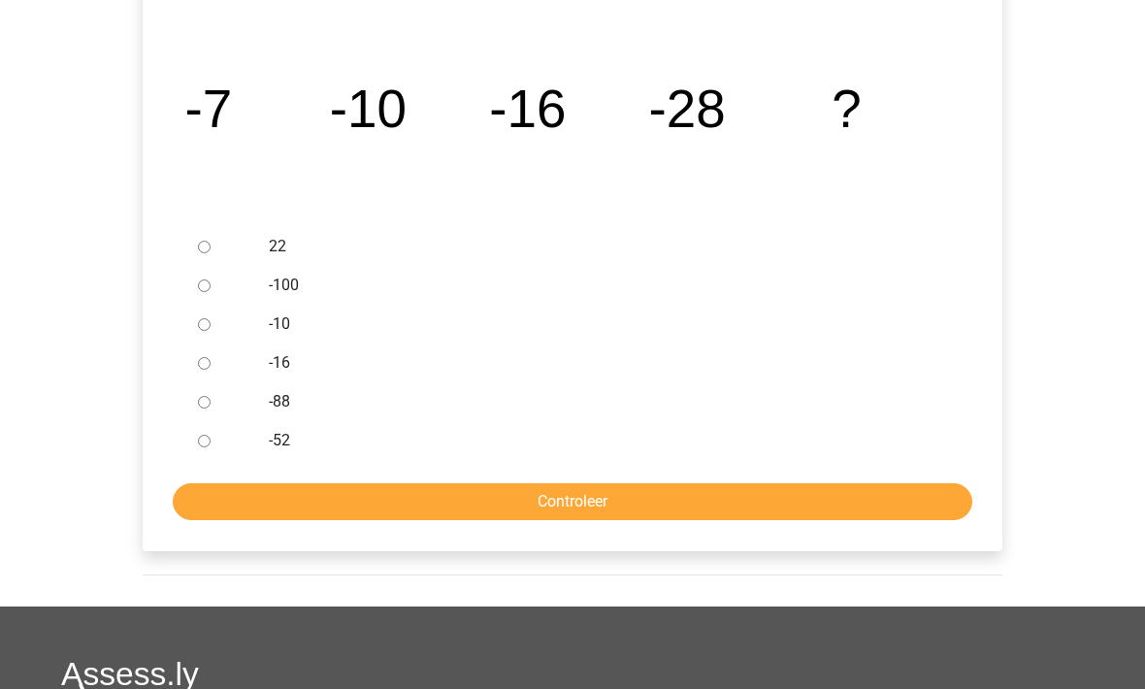
scroll to position [382, 0]
click at [192, 444] on div at bounding box center [222, 440] width 64 height 39
click at [201, 445] on input "-52" at bounding box center [204, 441] width 13 height 13
radio input "true"
click at [273, 502] on input "Controleer" at bounding box center [572, 501] width 799 height 37
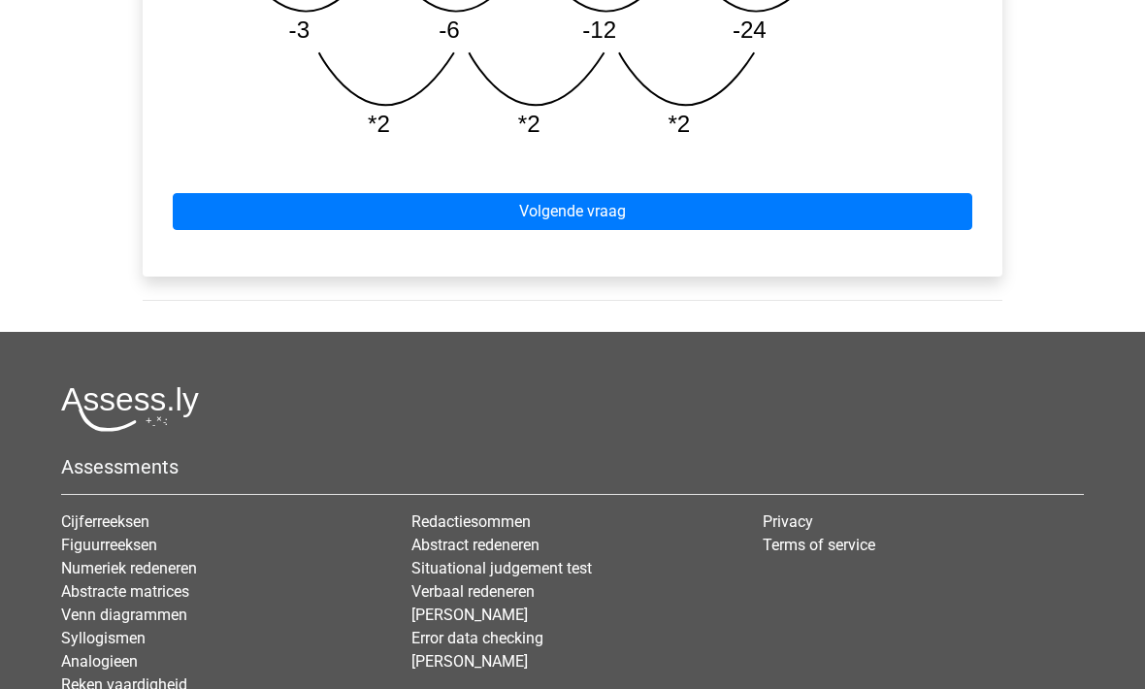
scroll to position [1148, 0]
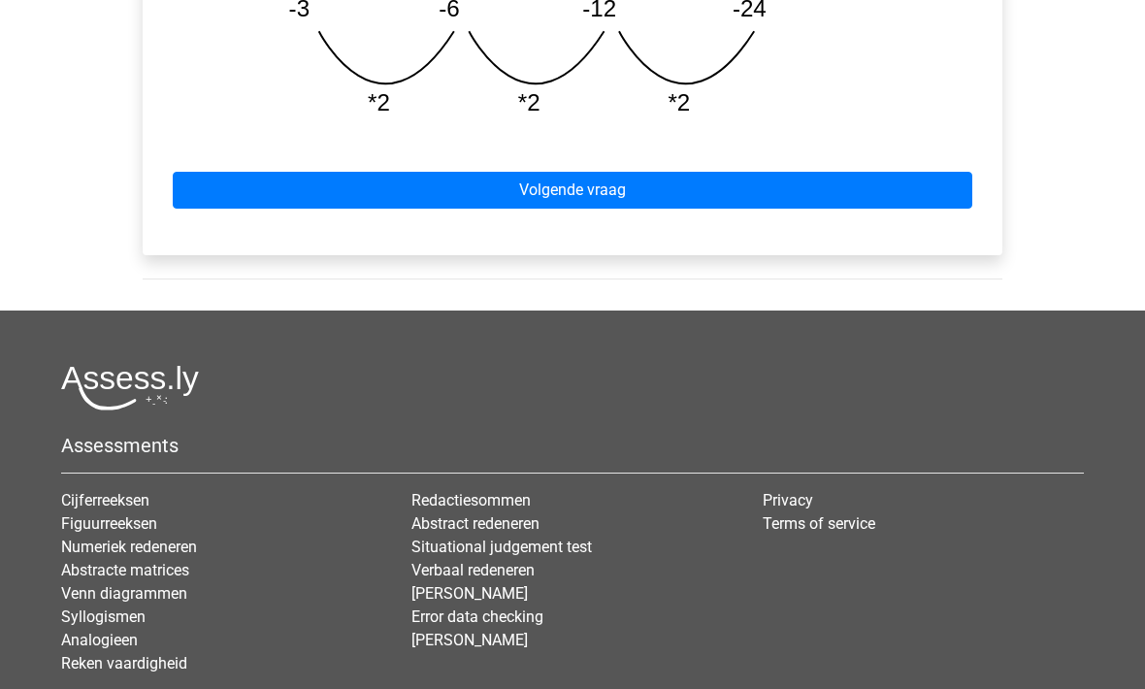
click at [267, 183] on link "Volgende vraag" at bounding box center [572, 190] width 799 height 37
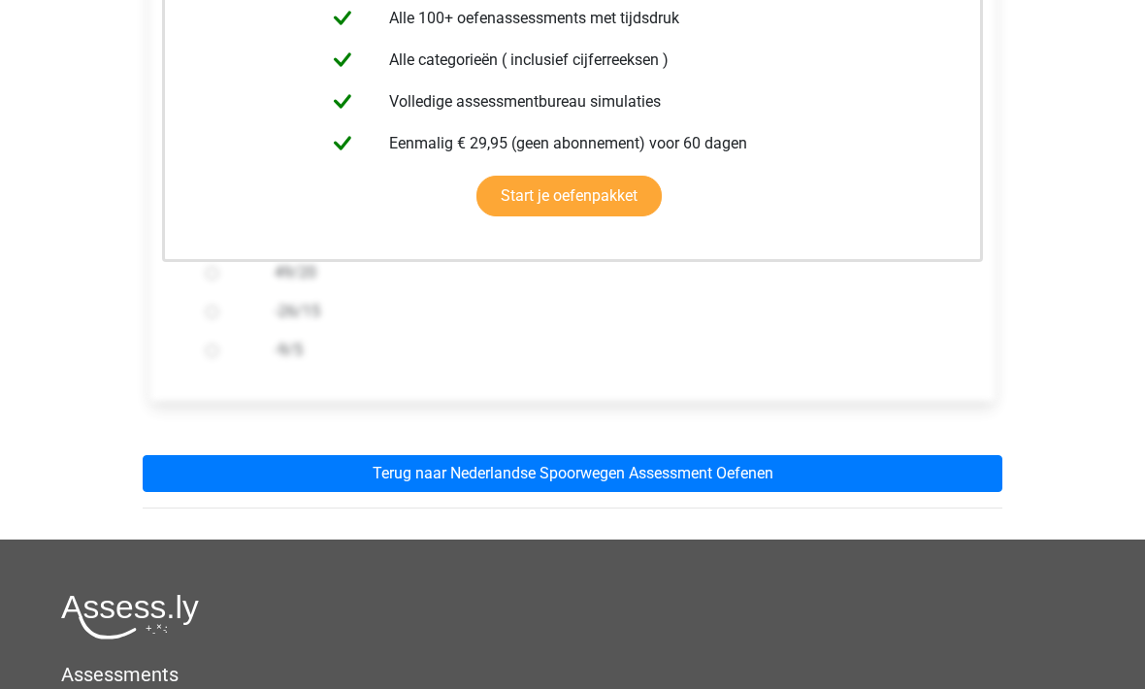
scroll to position [546, 0]
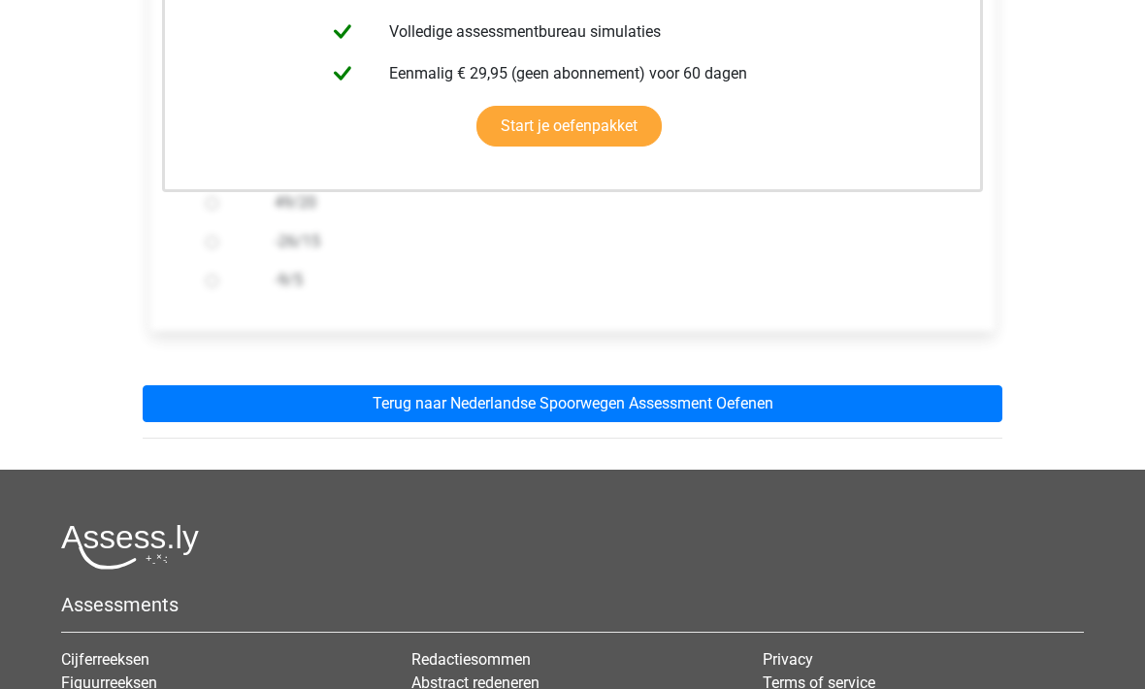
click at [321, 402] on link "Terug naar Nederlandse Spoorwegen Assessment Oefenen" at bounding box center [572, 403] width 859 height 37
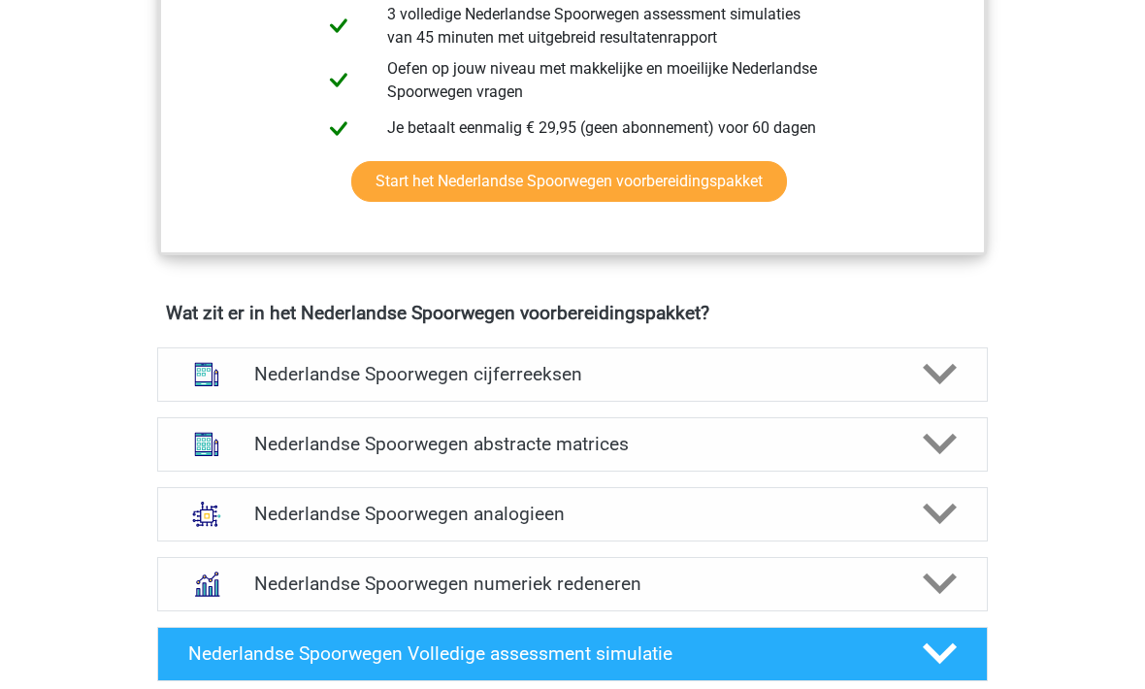
scroll to position [1209, 0]
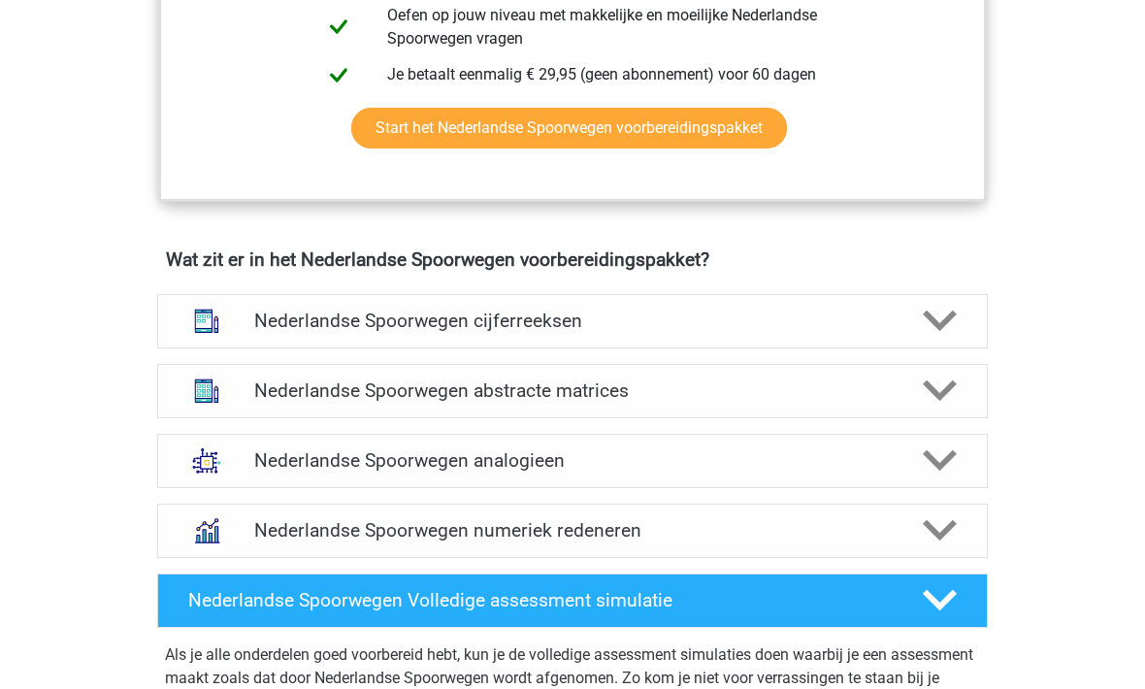
click at [338, 327] on h4 "Nederlandse Spoorwegen cijferreeksen" at bounding box center [571, 320] width 635 height 22
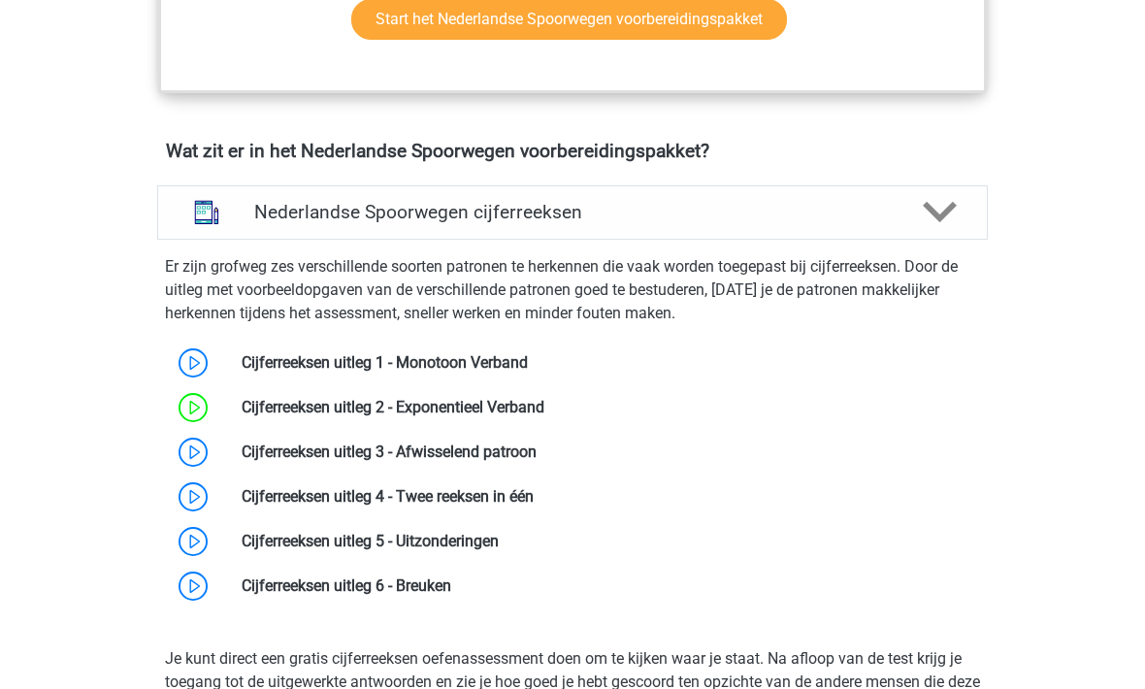
scroll to position [1317, 0]
click at [536, 445] on link at bounding box center [536, 451] width 0 height 18
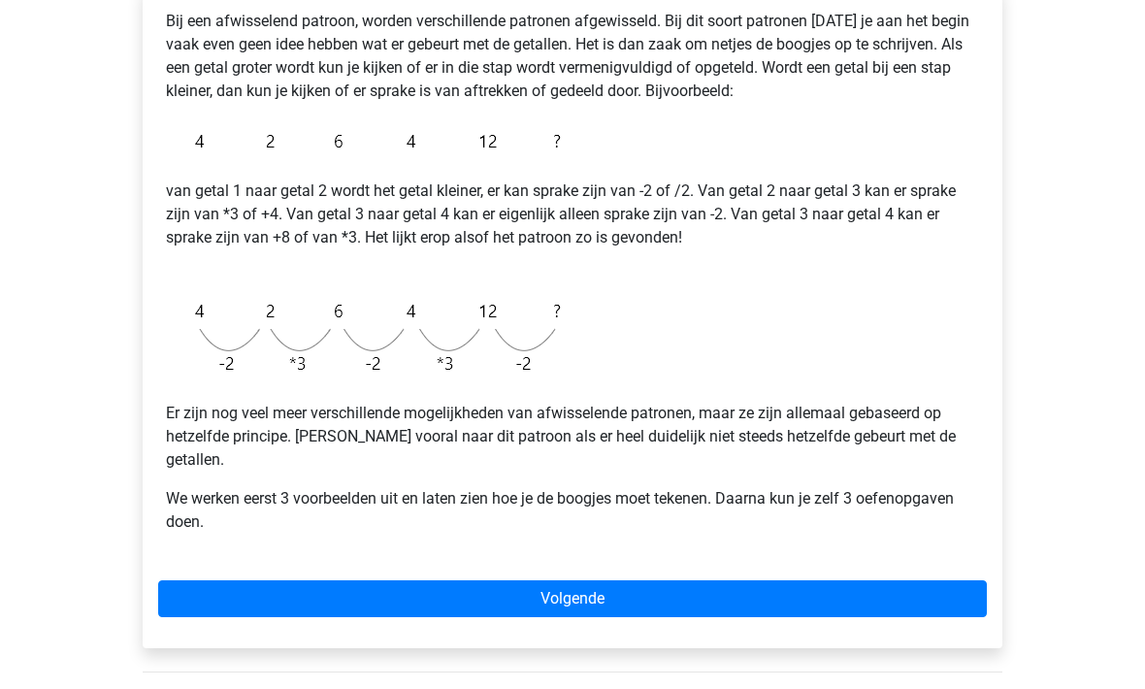
scroll to position [358, 0]
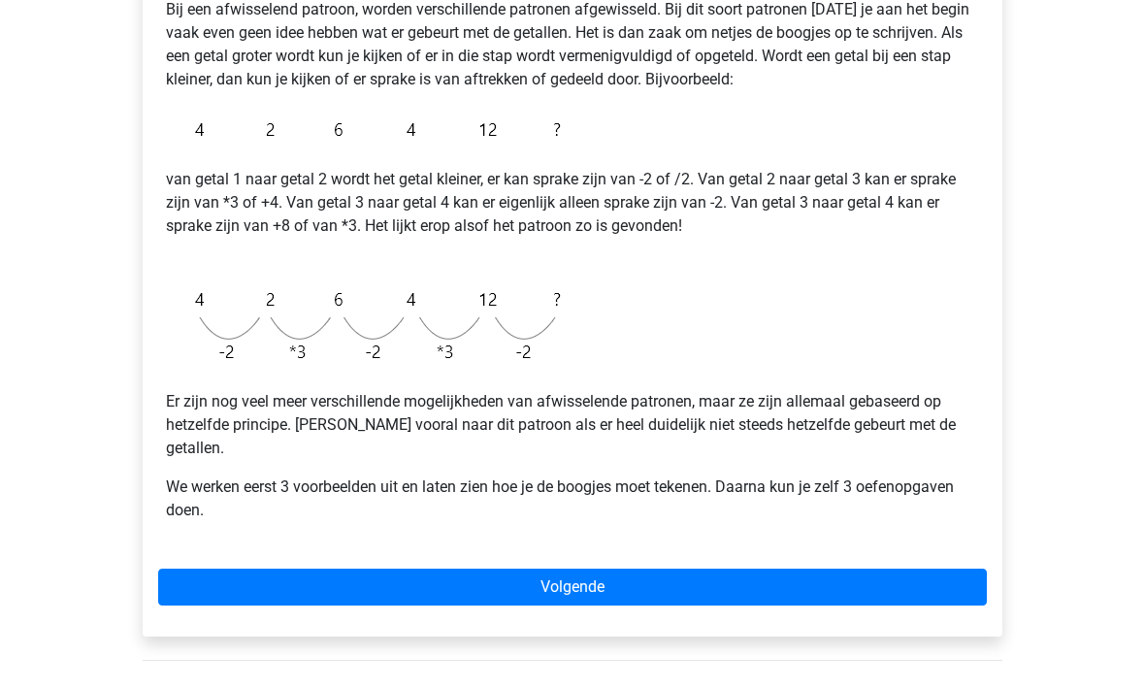
click at [301, 569] on link "Volgende" at bounding box center [572, 587] width 828 height 37
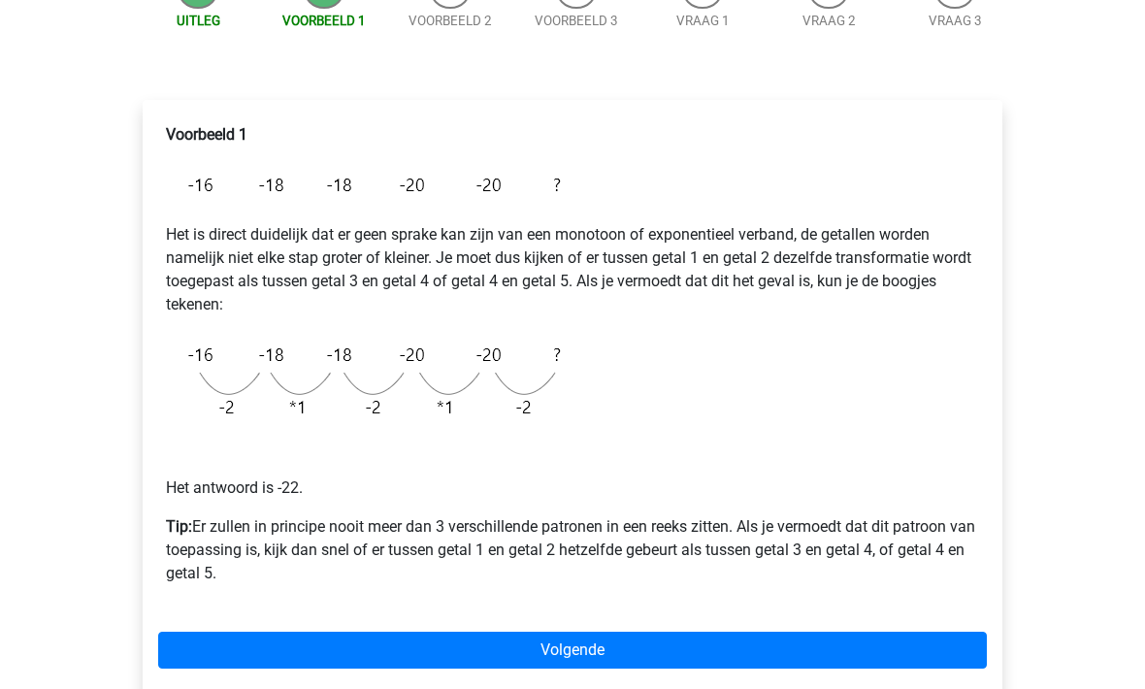
scroll to position [230, 0]
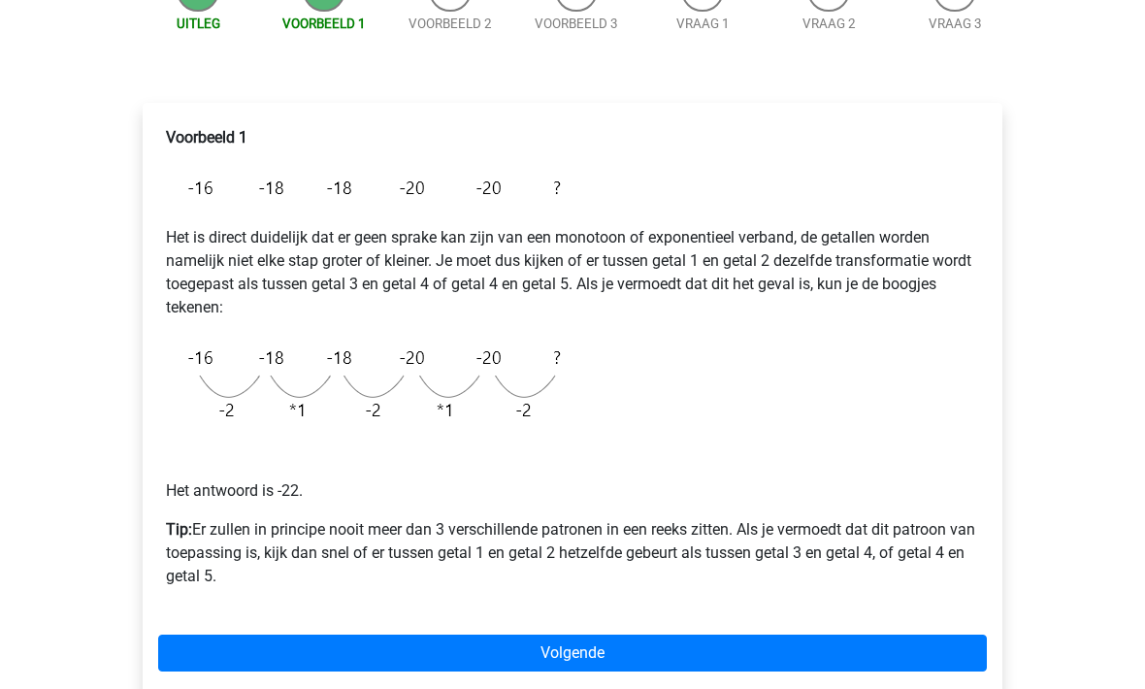
click at [422, 663] on link "Volgende" at bounding box center [572, 653] width 828 height 37
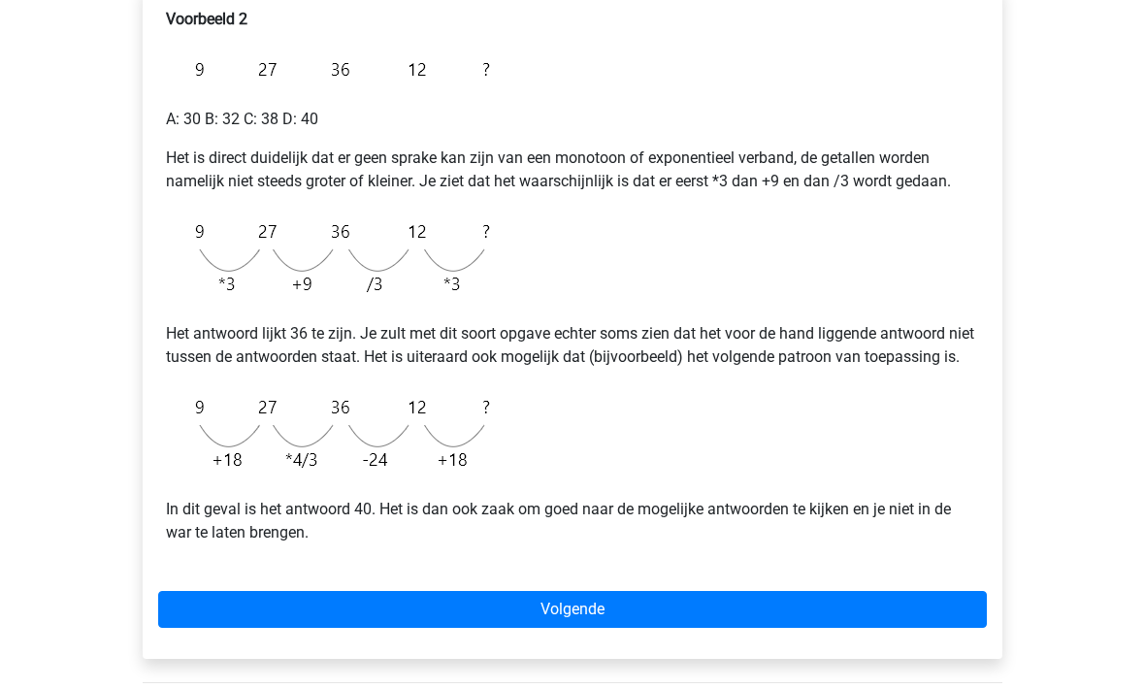
scroll to position [349, 0]
click at [417, 628] on link "Volgende" at bounding box center [572, 609] width 828 height 37
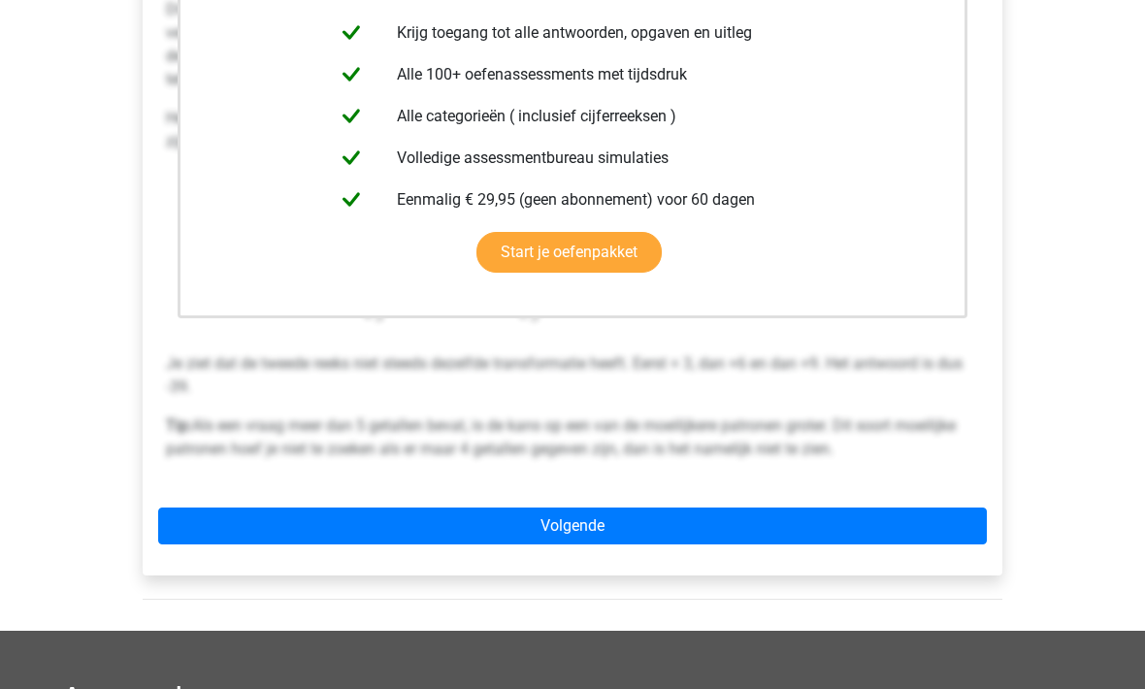
scroll to position [578, 0]
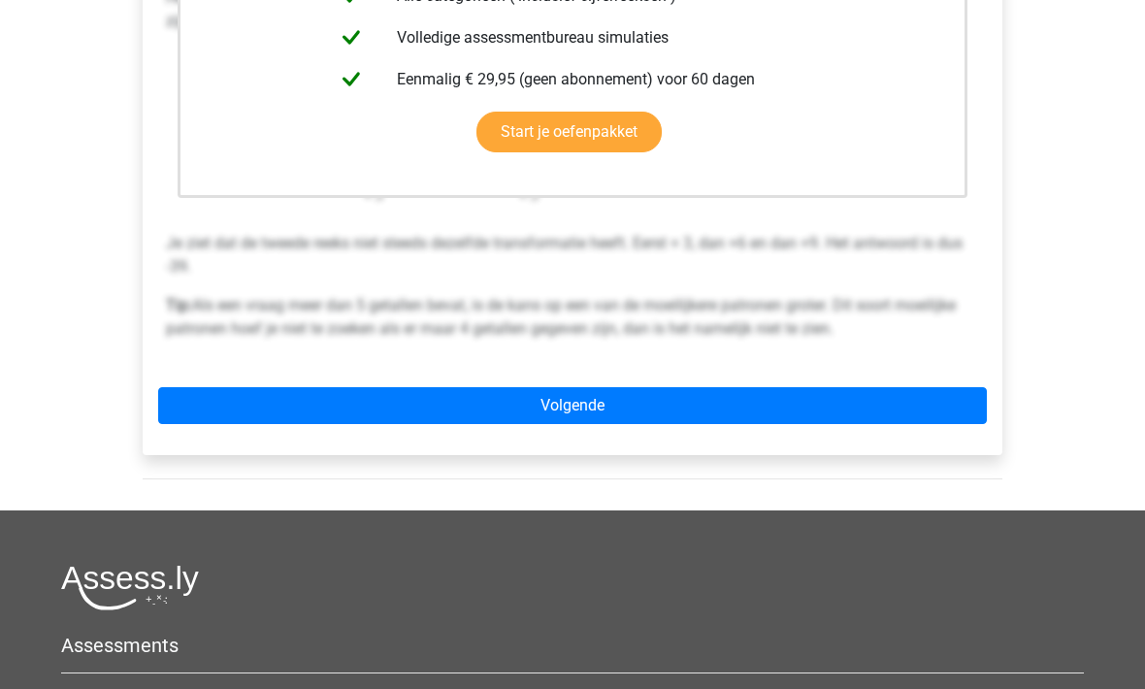
click at [277, 420] on link "Volgende" at bounding box center [572, 406] width 828 height 37
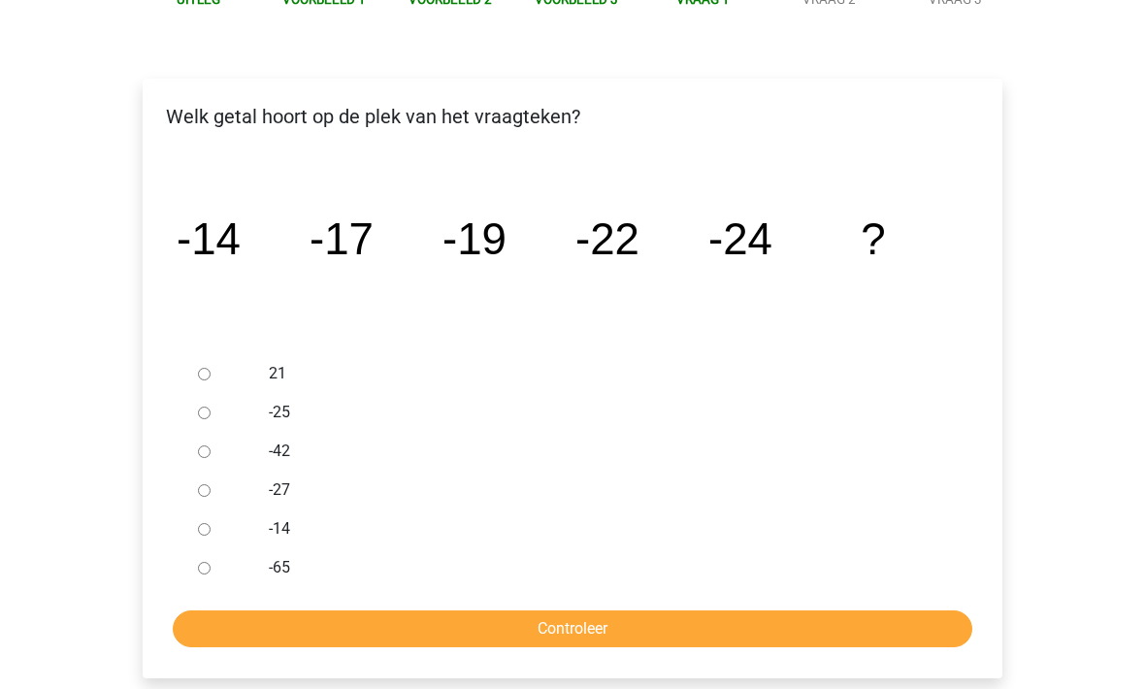
scroll to position [255, 0]
click at [194, 503] on div at bounding box center [222, 489] width 64 height 39
click at [193, 501] on div at bounding box center [222, 489] width 64 height 39
click at [209, 491] on input "-27" at bounding box center [204, 490] width 13 height 13
radio input "true"
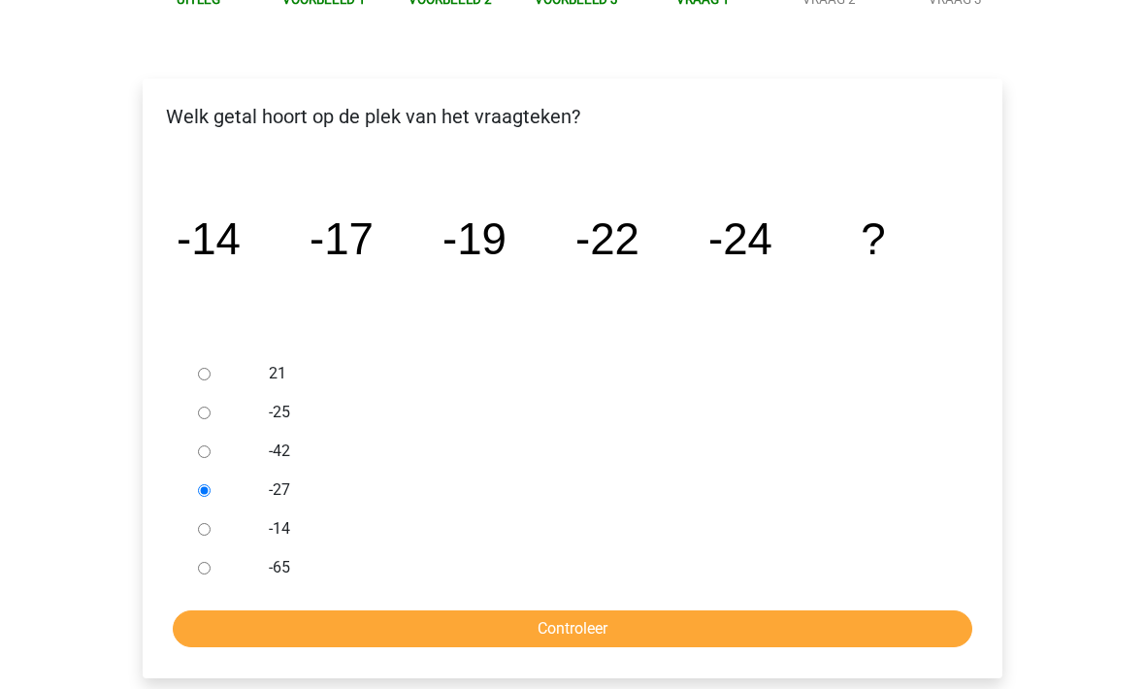
click at [333, 630] on input "Controleer" at bounding box center [572, 628] width 799 height 37
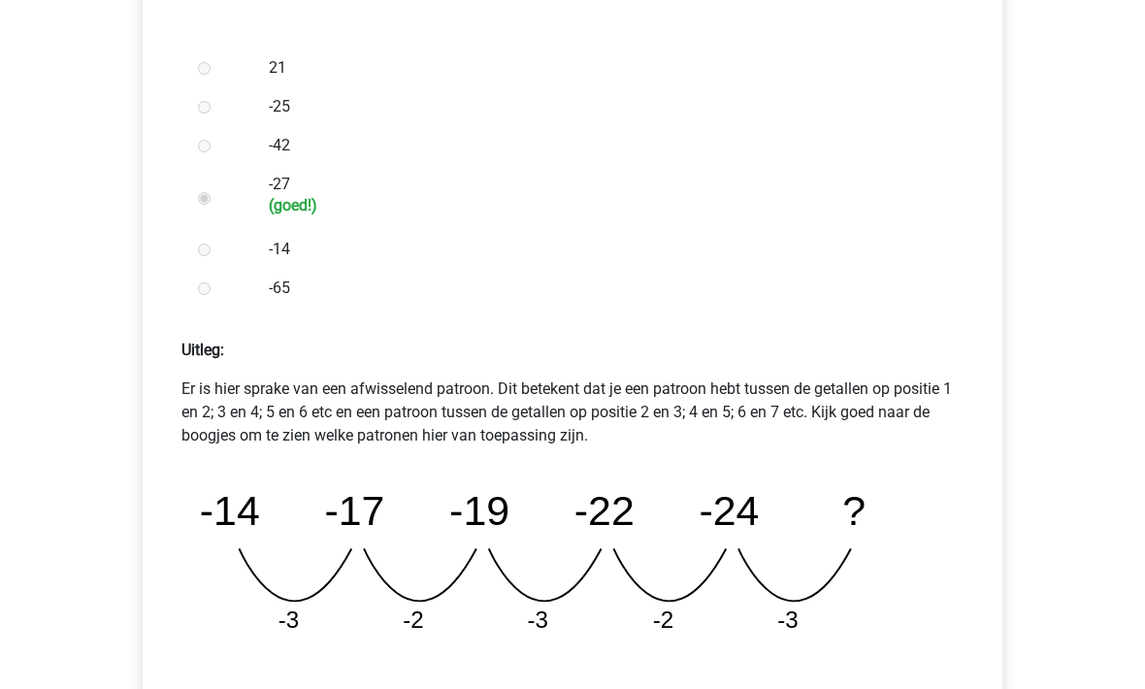
scroll to position [615, 0]
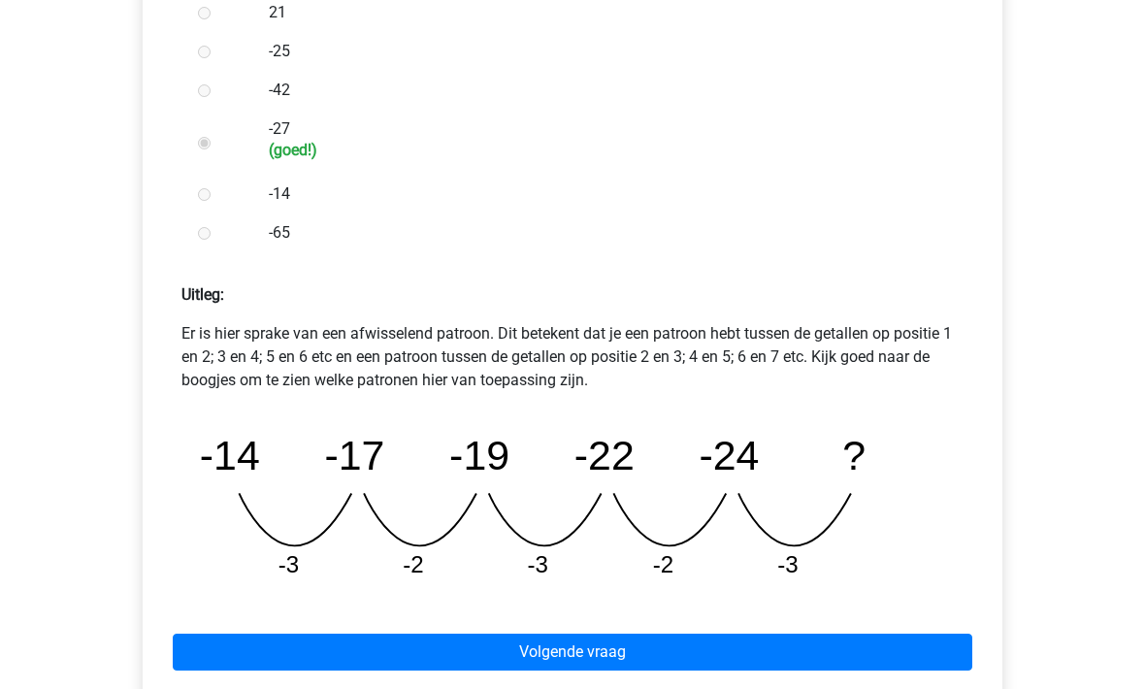
click at [320, 655] on link "Volgende vraag" at bounding box center [572, 652] width 799 height 37
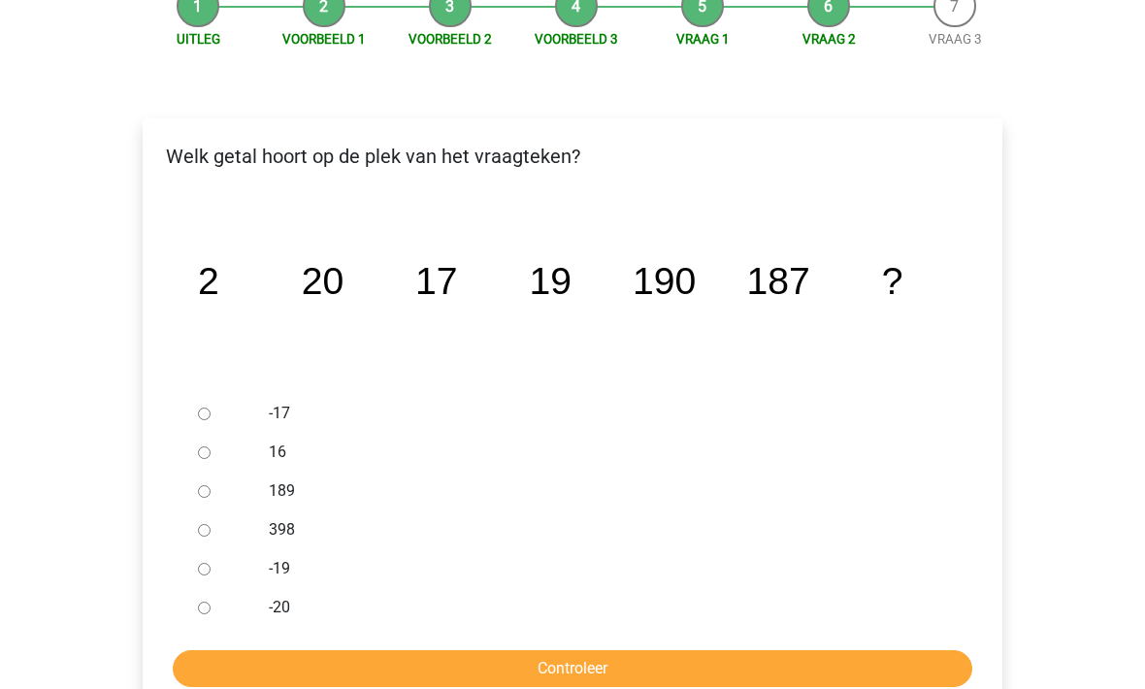
scroll to position [220, 0]
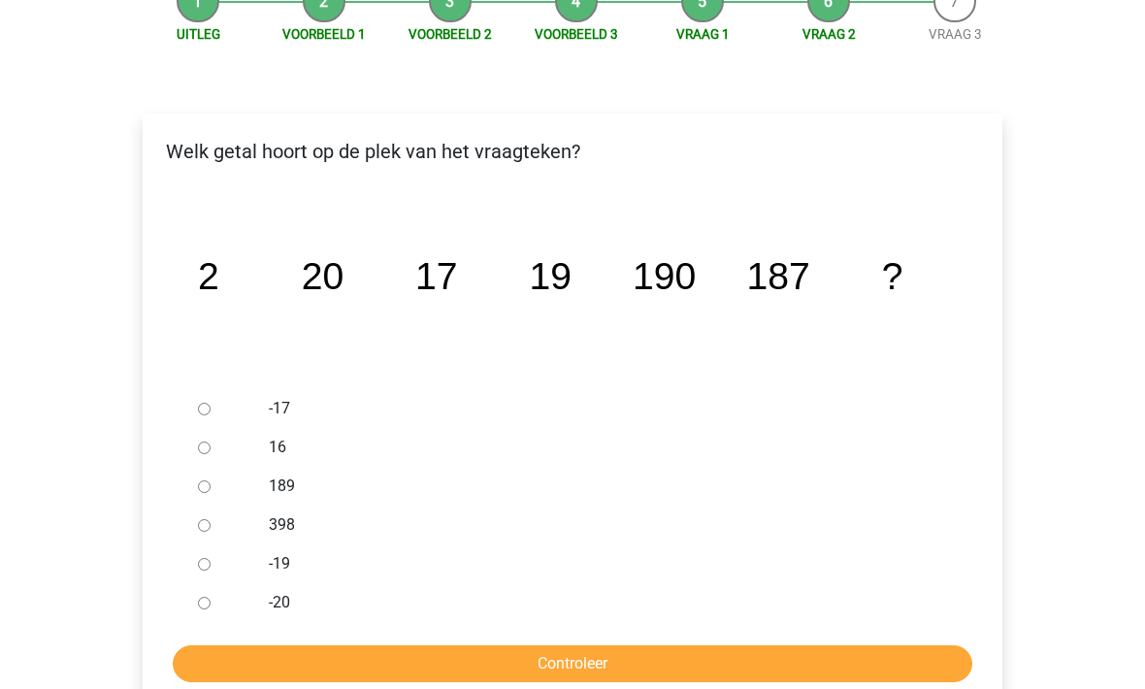
click at [53, 394] on div "Registreer Nederlands English" at bounding box center [572, 530] width 1145 height 1501
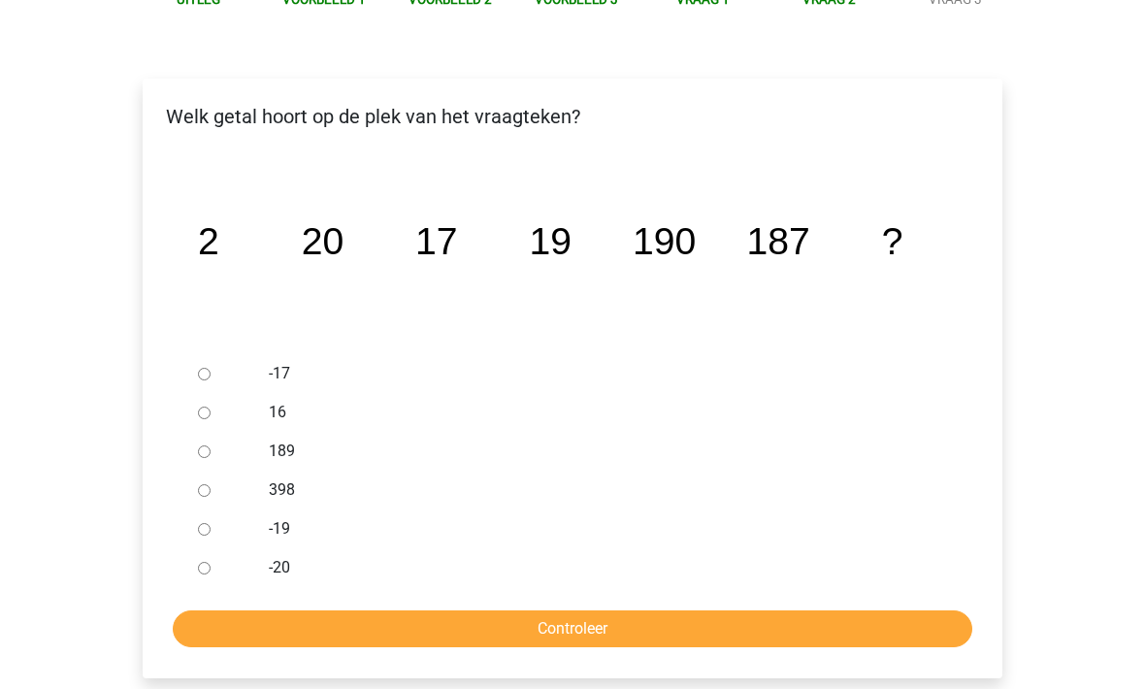
click at [204, 455] on input "189" at bounding box center [204, 452] width 13 height 13
radio input "true"
click at [299, 640] on input "Controleer" at bounding box center [572, 629] width 799 height 37
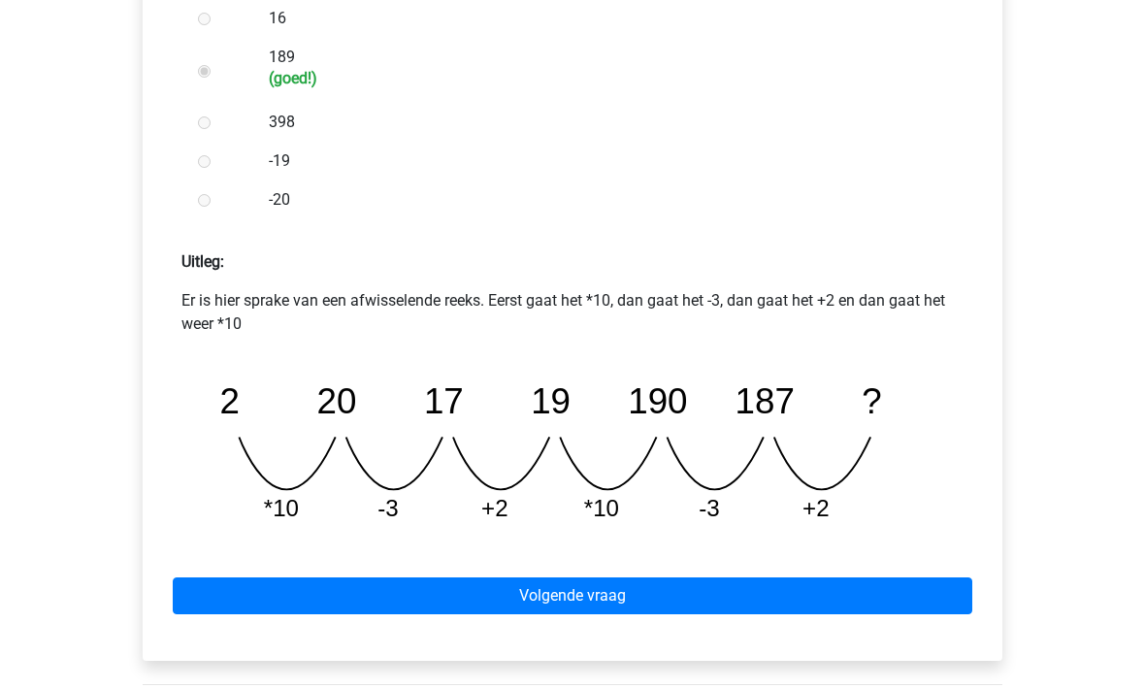
scroll to position [673, 0]
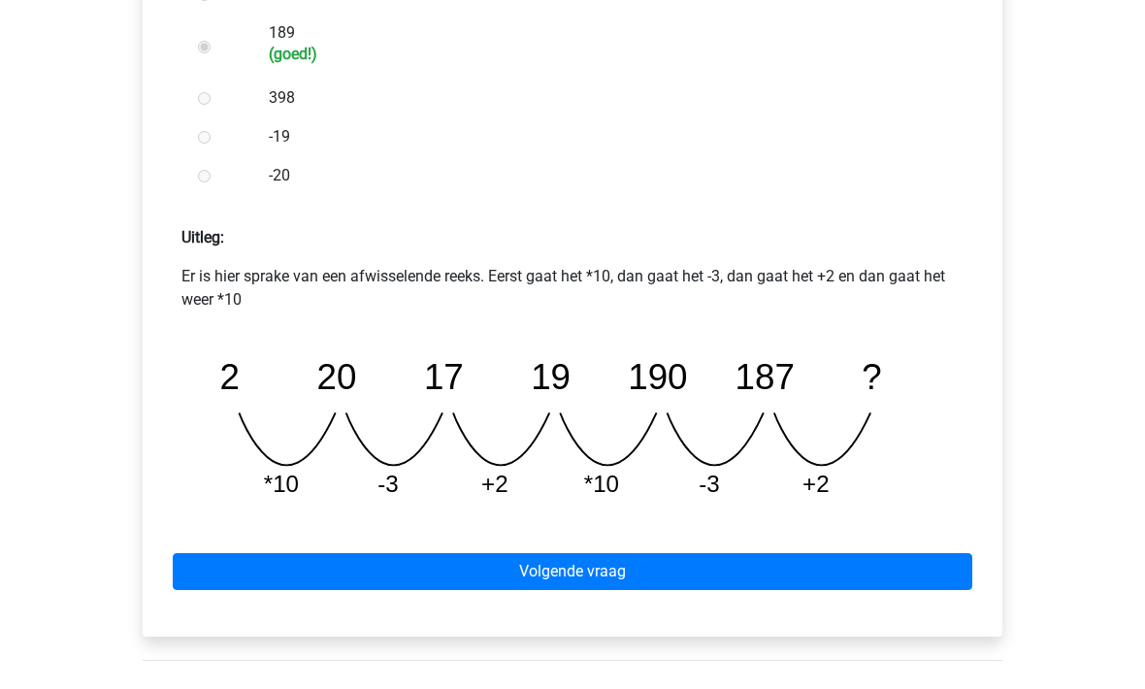
click at [270, 556] on link "Volgende vraag" at bounding box center [572, 571] width 799 height 37
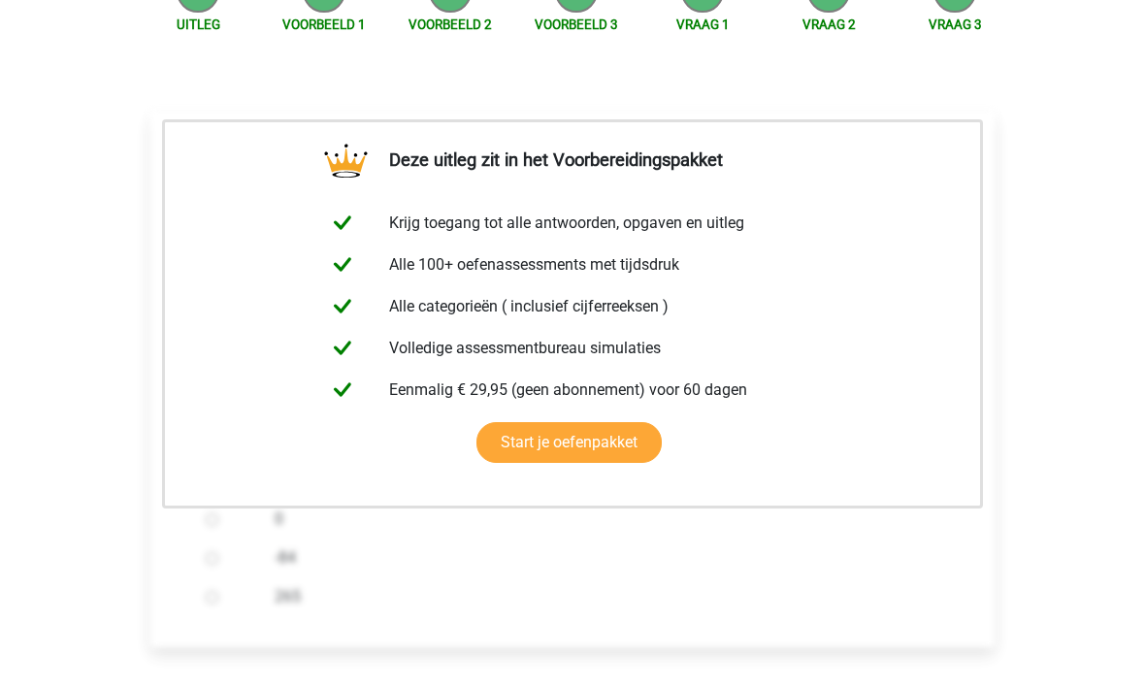
scroll to position [225, 0]
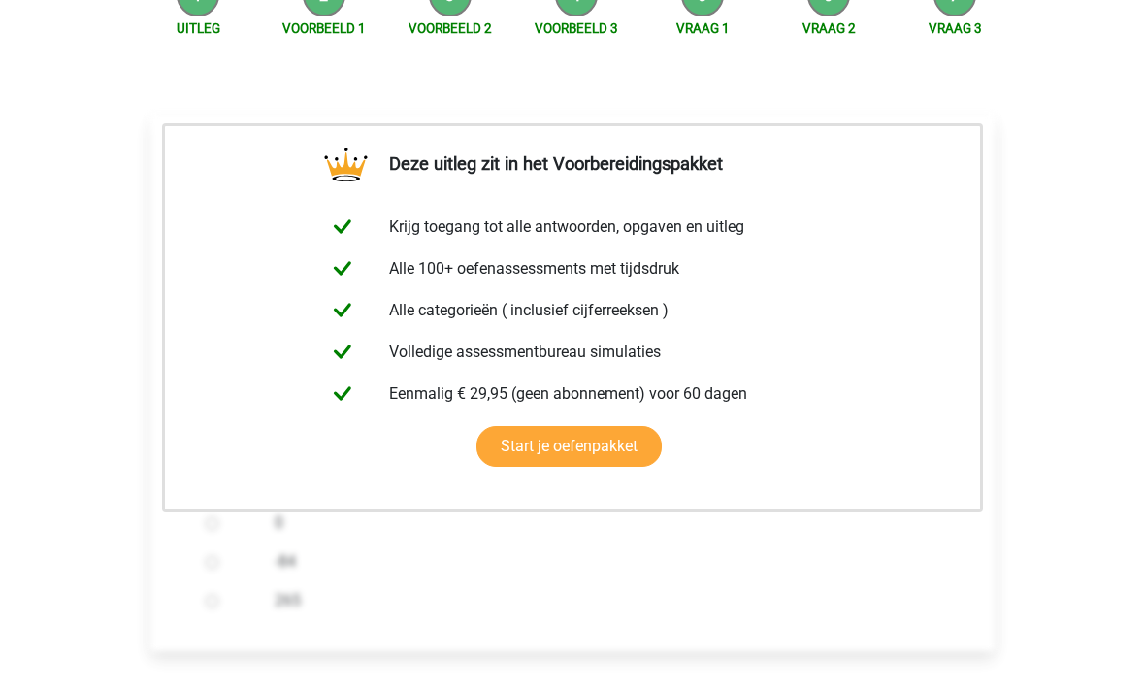
click at [476, 468] on link "Start je oefenpakket" at bounding box center [568, 447] width 185 height 41
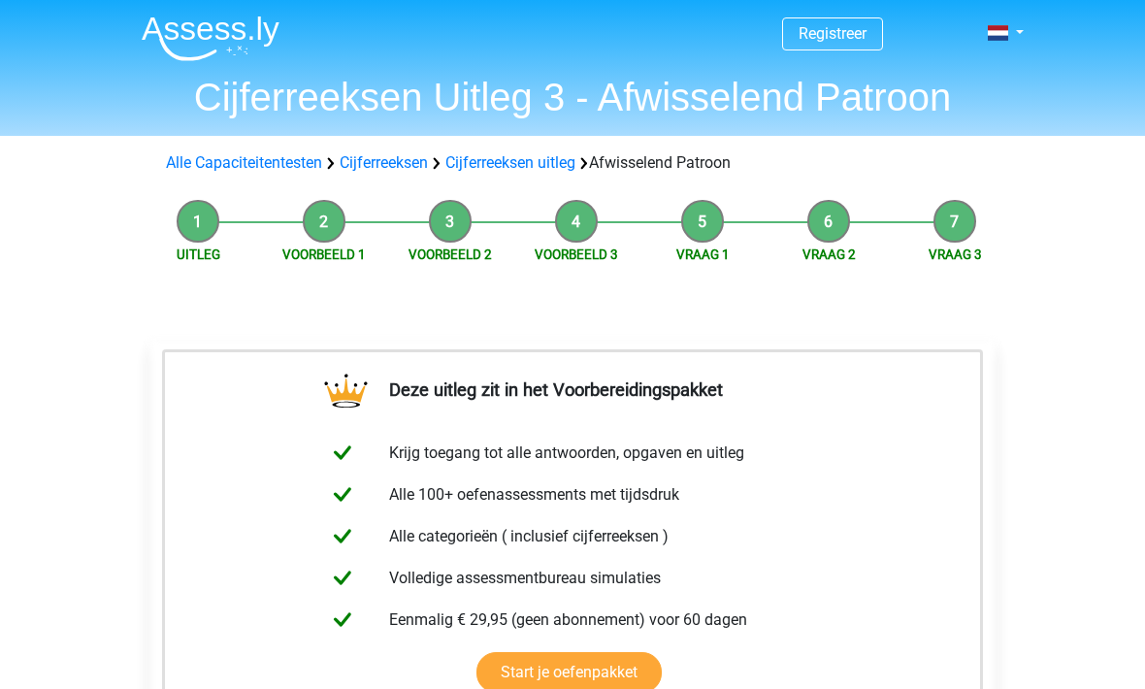
scroll to position [289, 0]
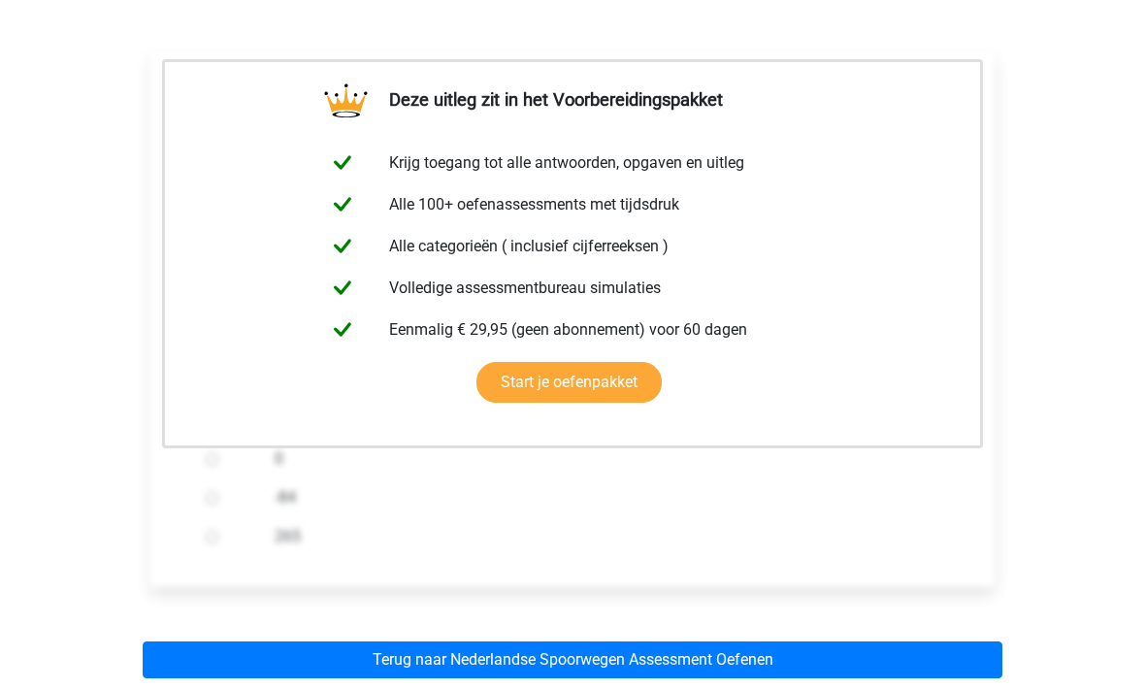
click at [331, 662] on link "Terug naar Nederlandse Spoorwegen Assessment Oefenen" at bounding box center [572, 660] width 859 height 37
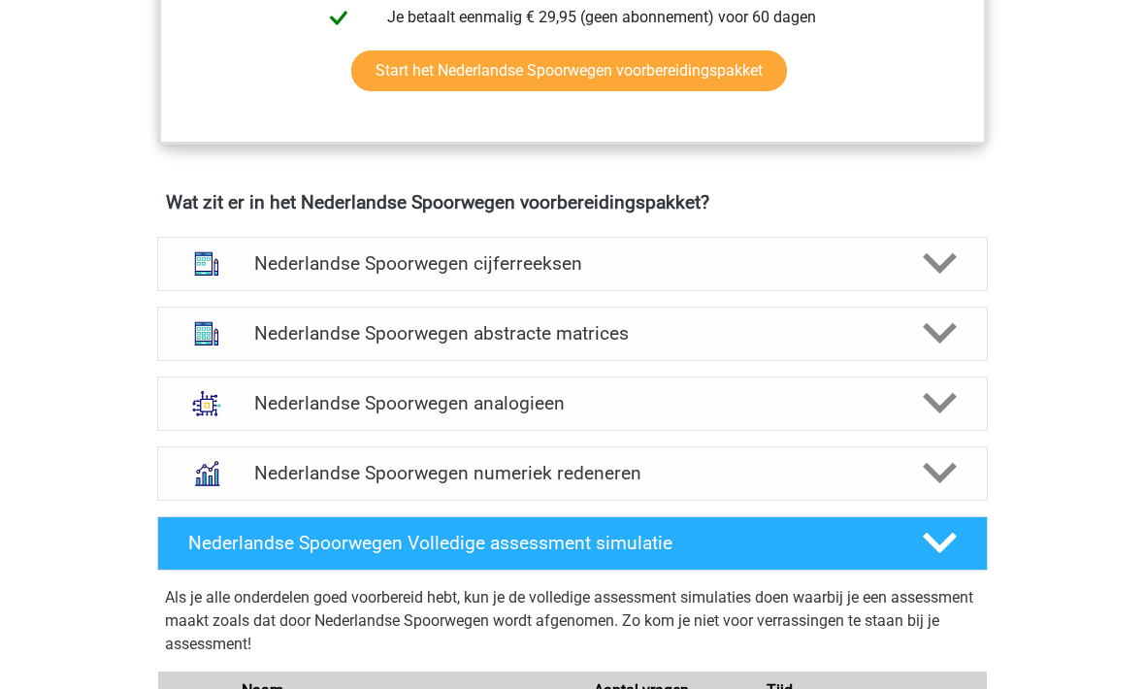
click at [278, 273] on h4 "Nederlandse Spoorwegen cijferreeksen" at bounding box center [571, 264] width 635 height 22
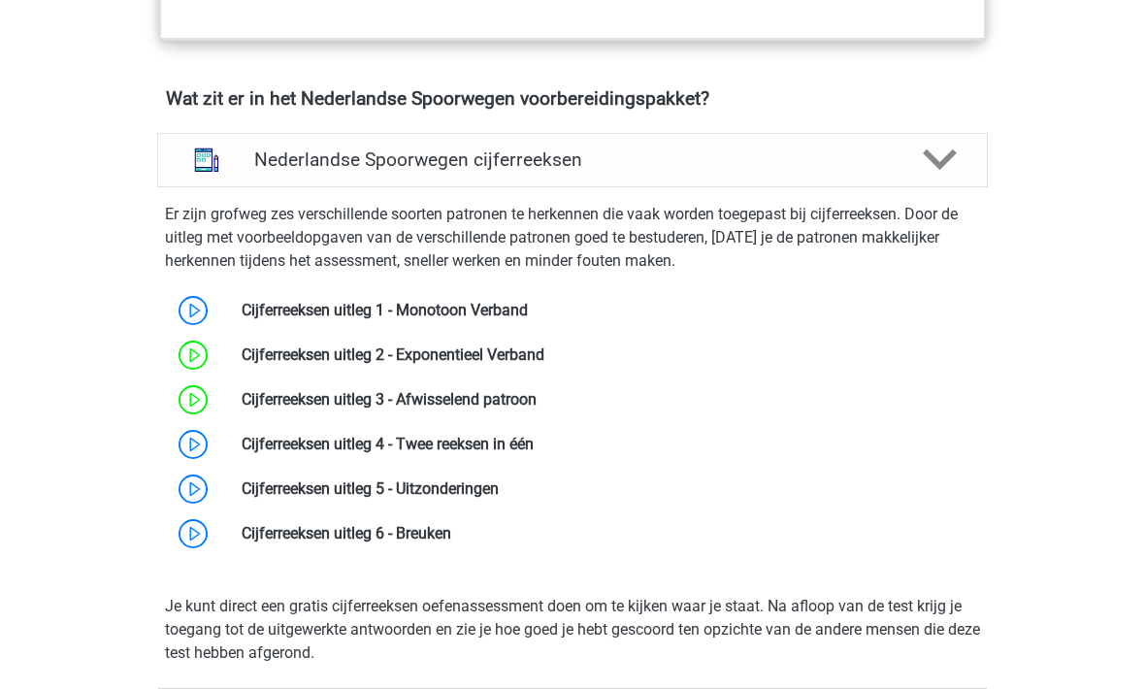
scroll to position [1382, 0]
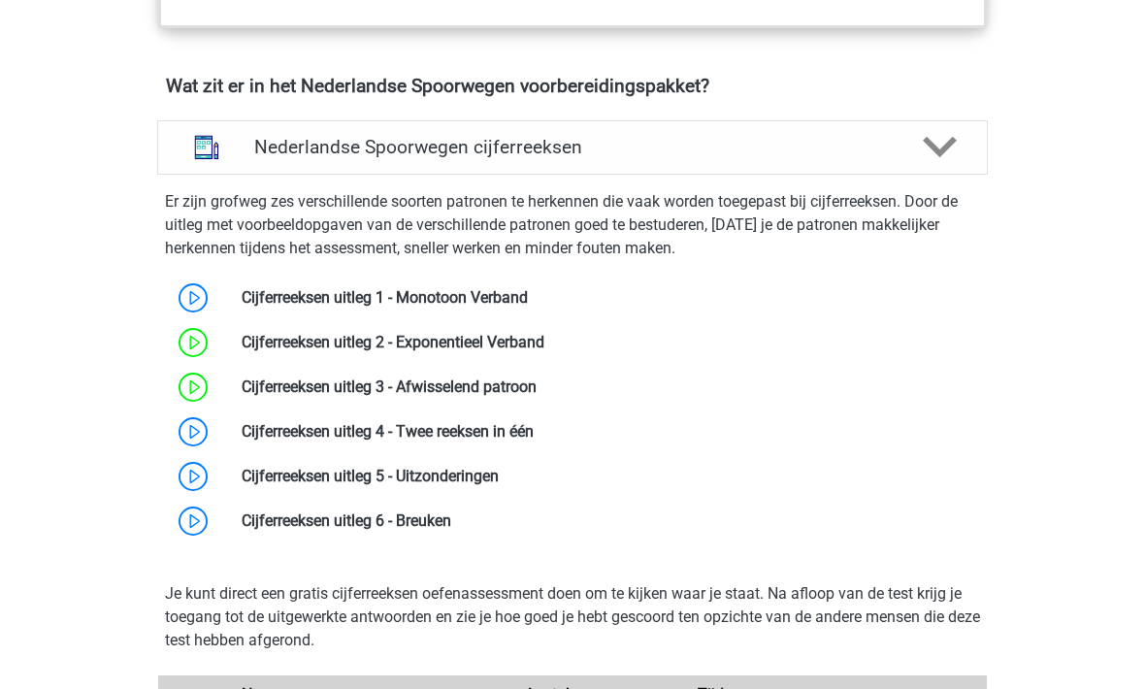
click at [533, 439] on link at bounding box center [533, 431] width 0 height 18
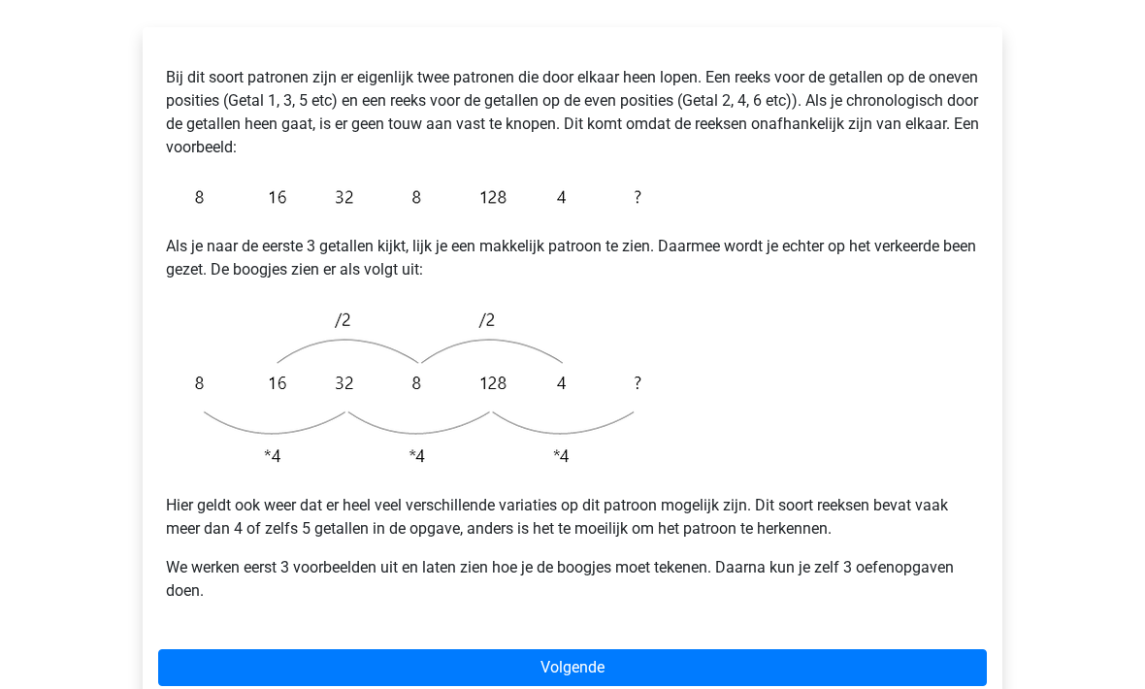
scroll to position [372, 0]
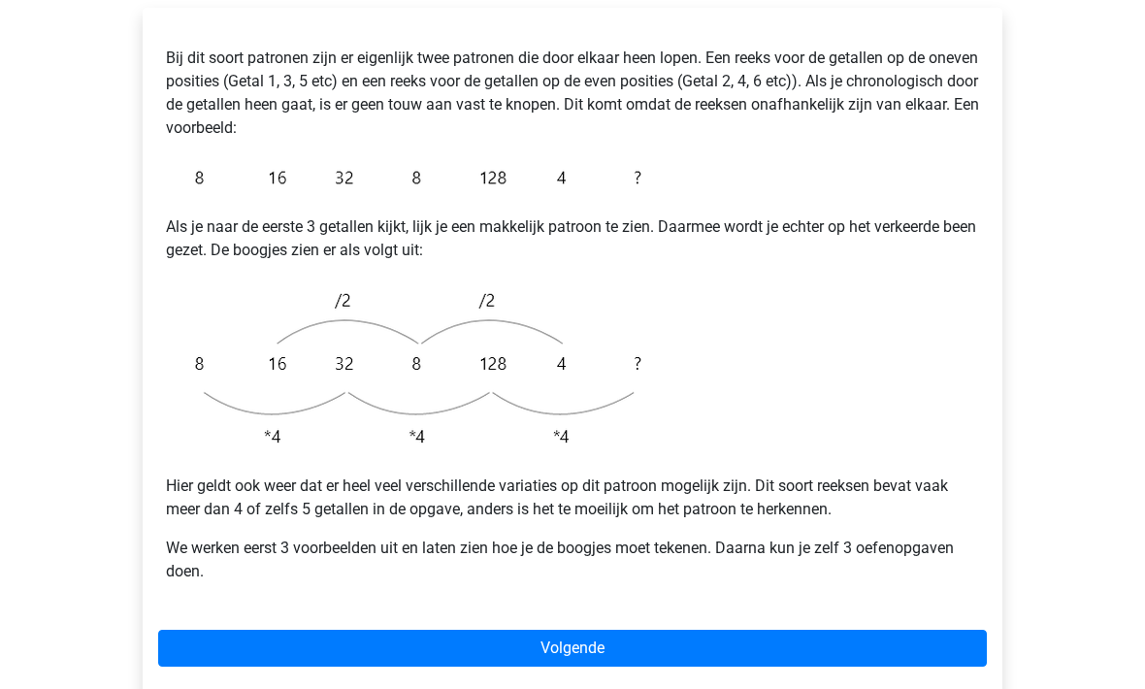
click at [331, 630] on link "Volgende" at bounding box center [572, 648] width 828 height 37
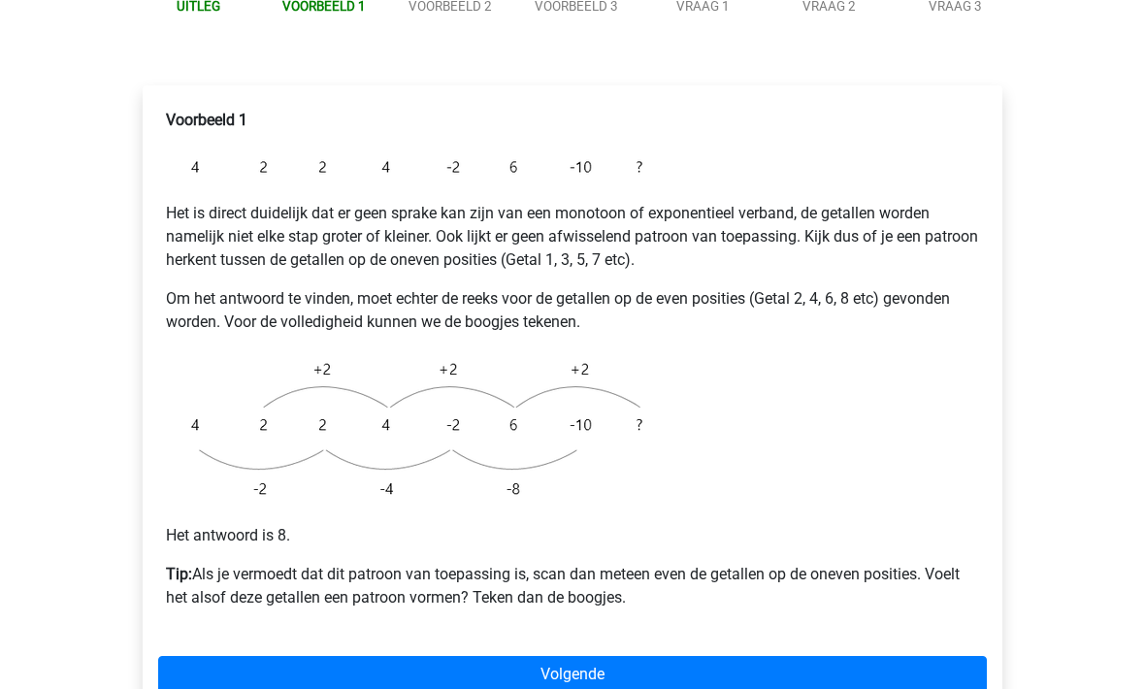
scroll to position [321, 0]
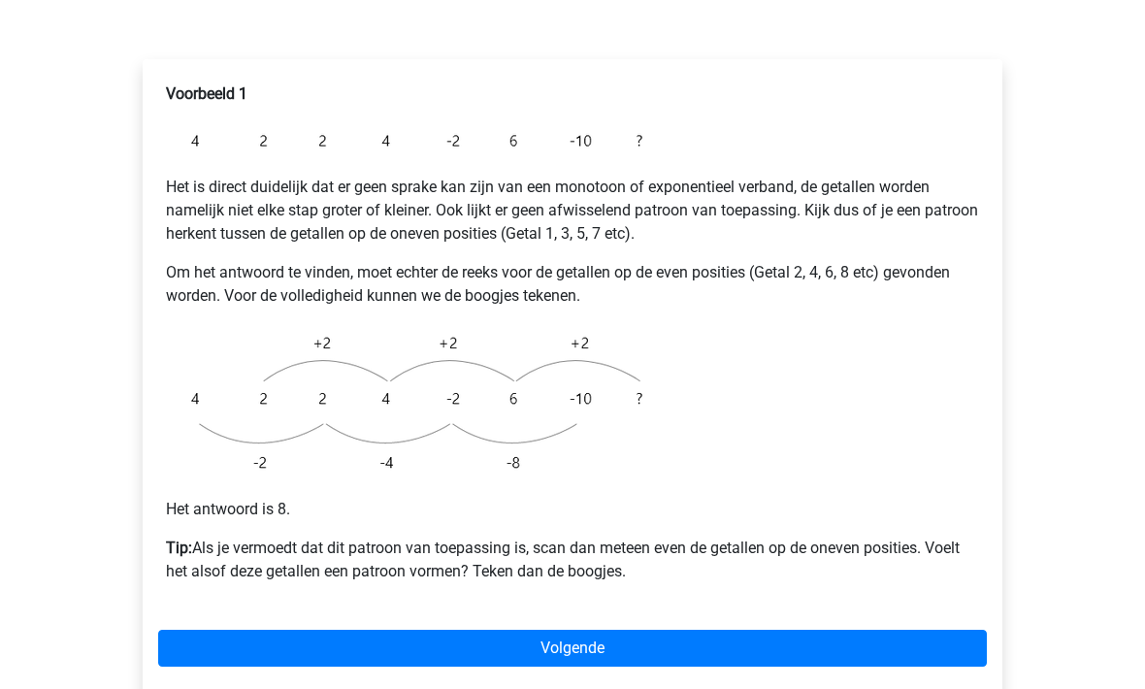
click at [305, 630] on link "Volgende" at bounding box center [572, 648] width 828 height 37
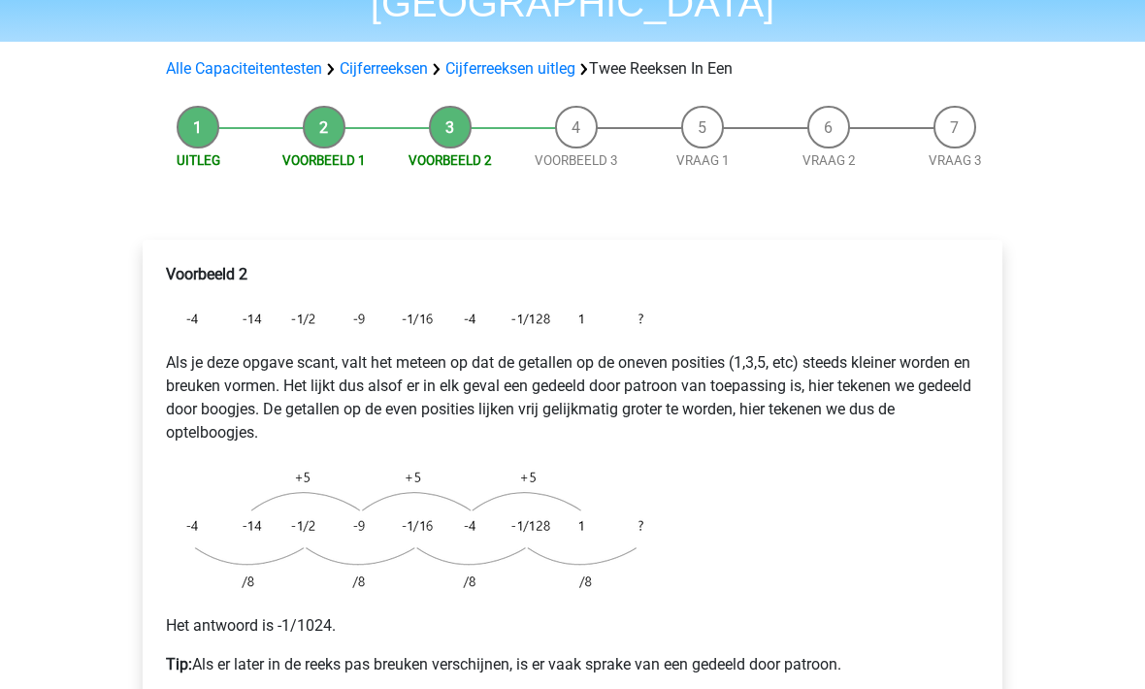
scroll to position [140, 0]
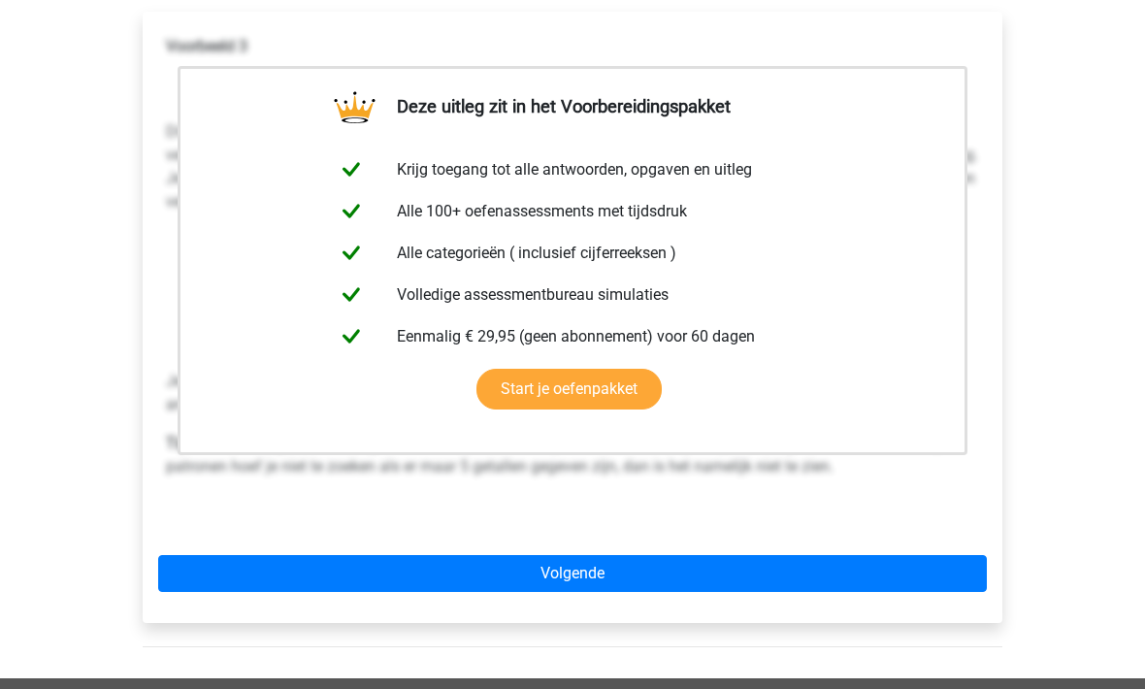
scroll to position [417, 0]
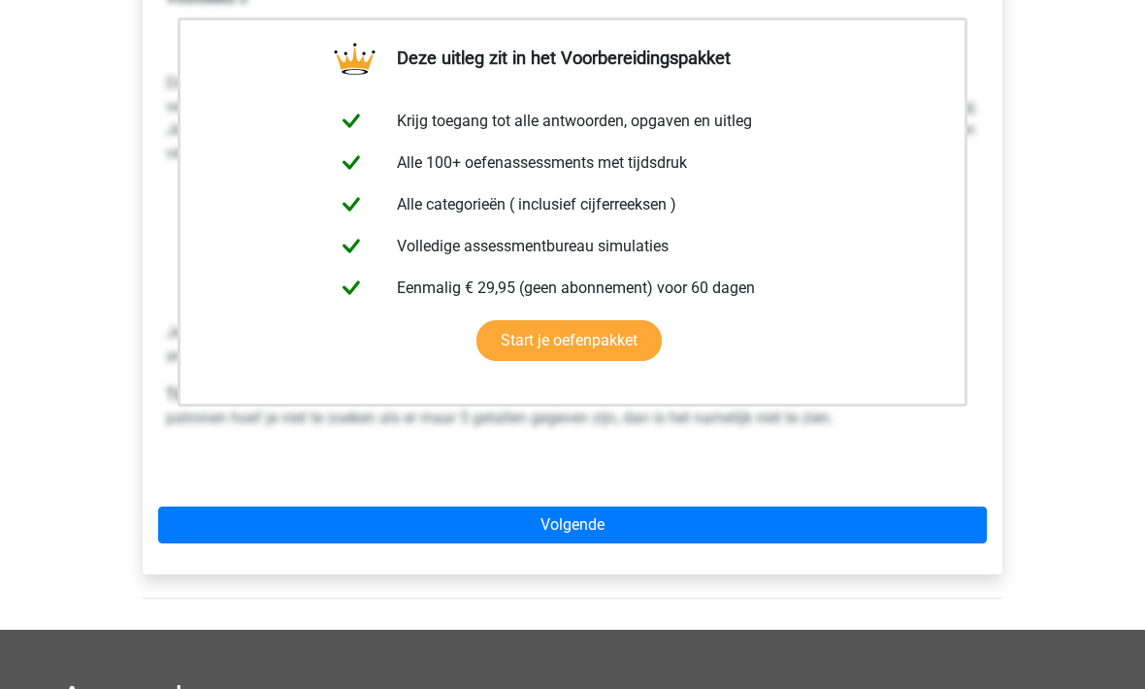
click at [320, 506] on link "Volgende" at bounding box center [572, 524] width 828 height 37
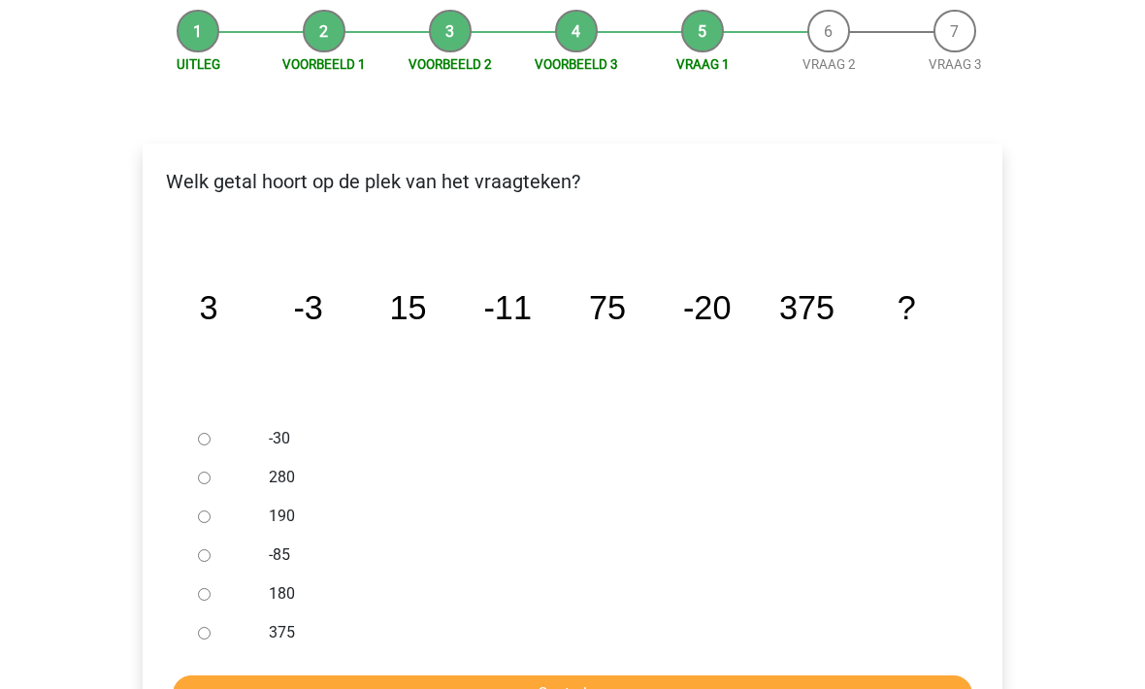
scroll to position [236, 0]
click at [217, 420] on div at bounding box center [222, 439] width 64 height 39
click at [210, 434] on input "-30" at bounding box center [204, 440] width 13 height 13
radio input "true"
click at [311, 676] on input "Controleer" at bounding box center [572, 694] width 799 height 37
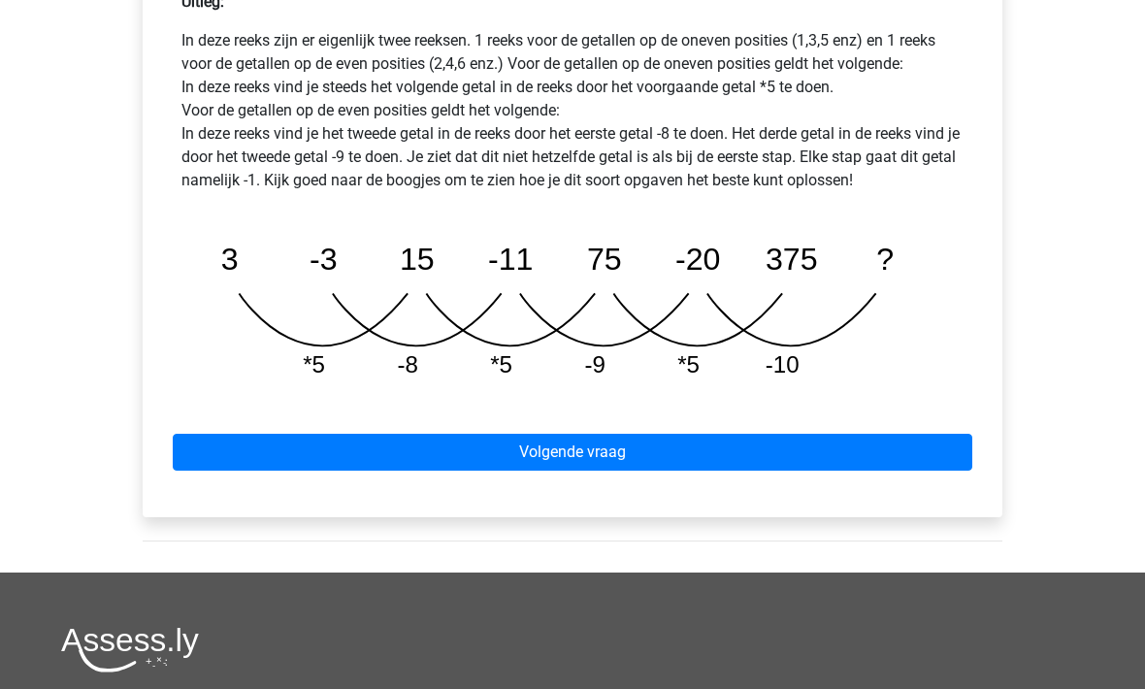
scroll to position [998, 0]
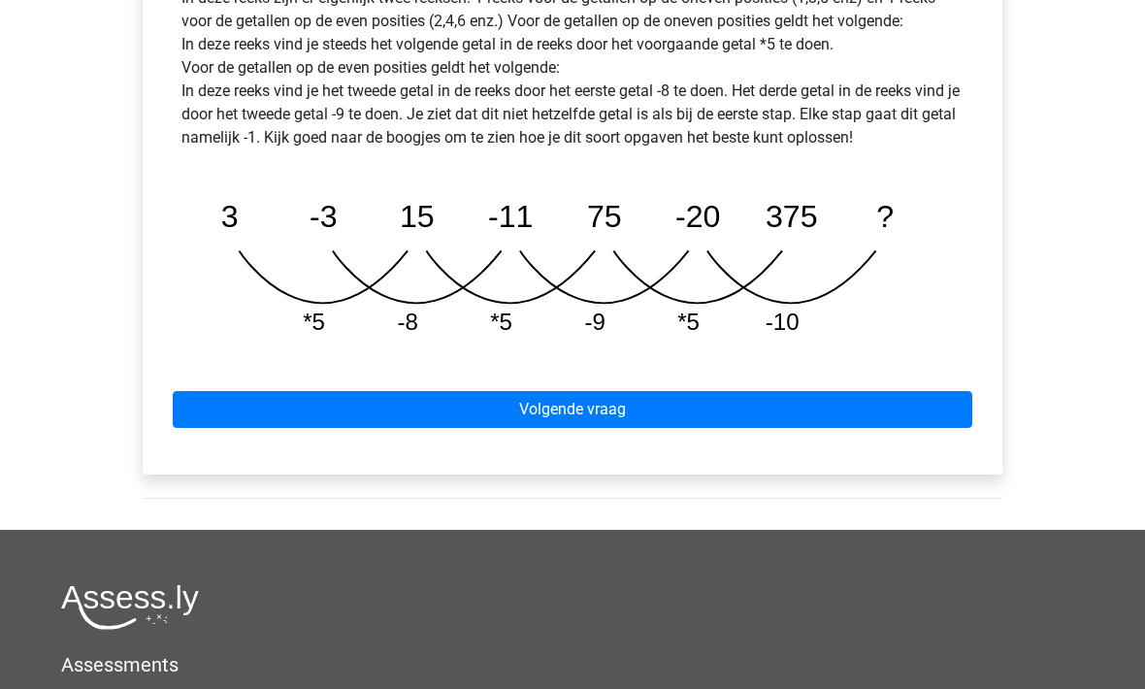
click at [295, 391] on link "Volgende vraag" at bounding box center [572, 409] width 799 height 37
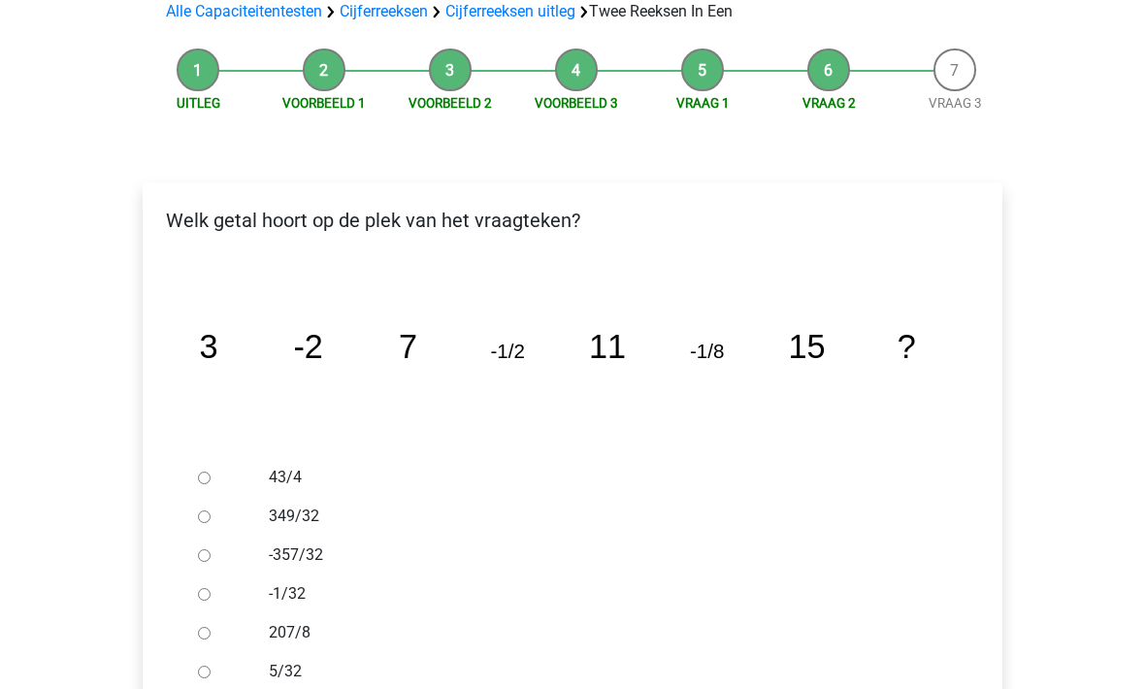
scroll to position [194, 0]
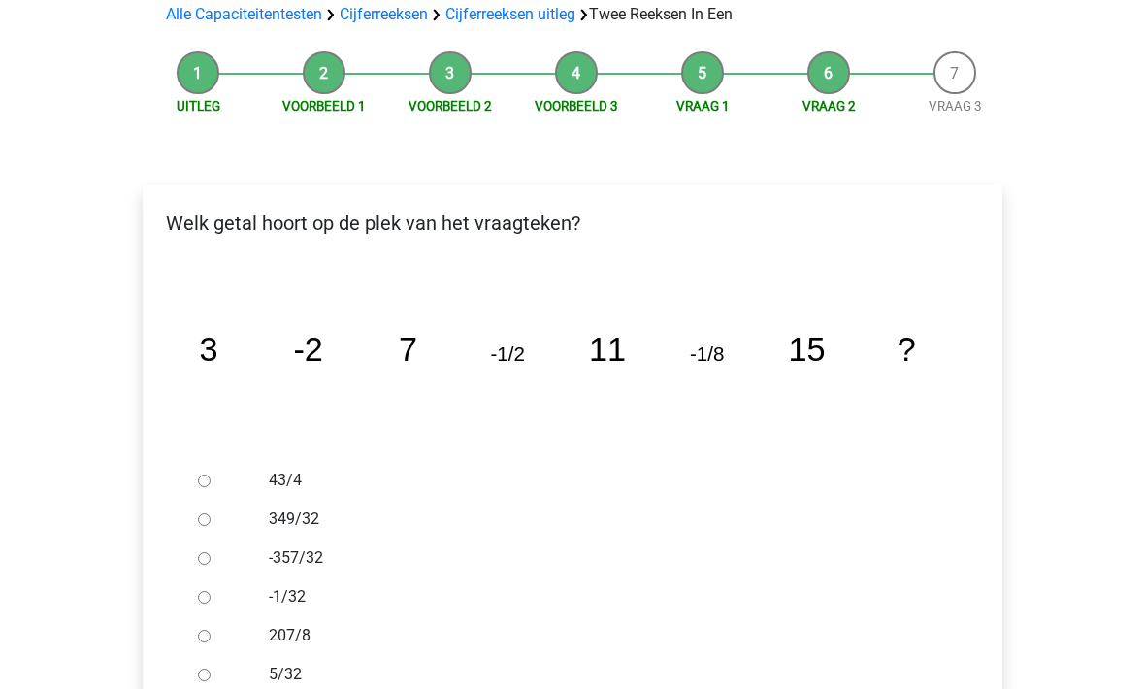
click at [204, 592] on input "-1/32" at bounding box center [204, 598] width 13 height 13
radio input "true"
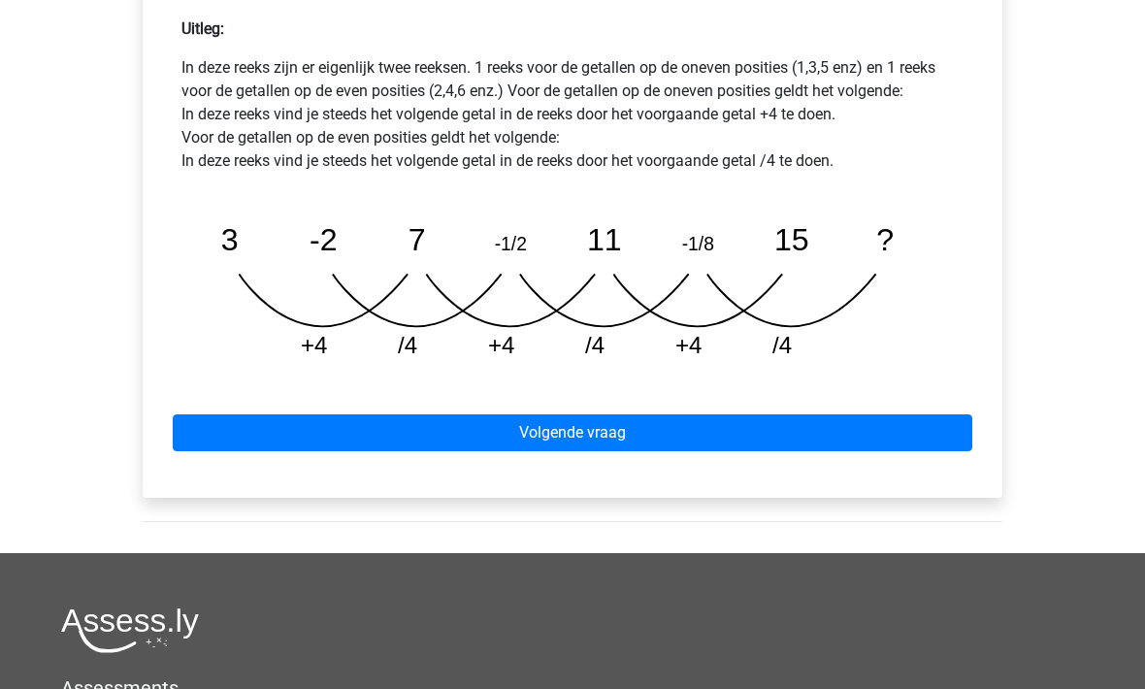
scroll to position [976, 0]
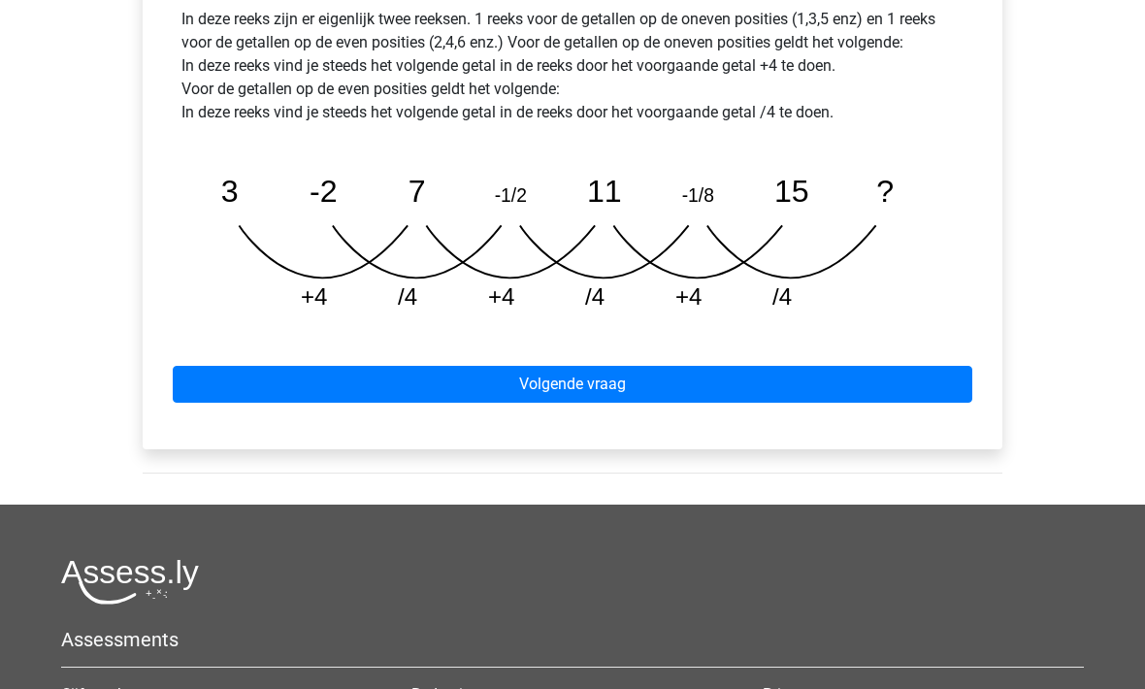
click at [329, 367] on link "Volgende vraag" at bounding box center [572, 385] width 799 height 37
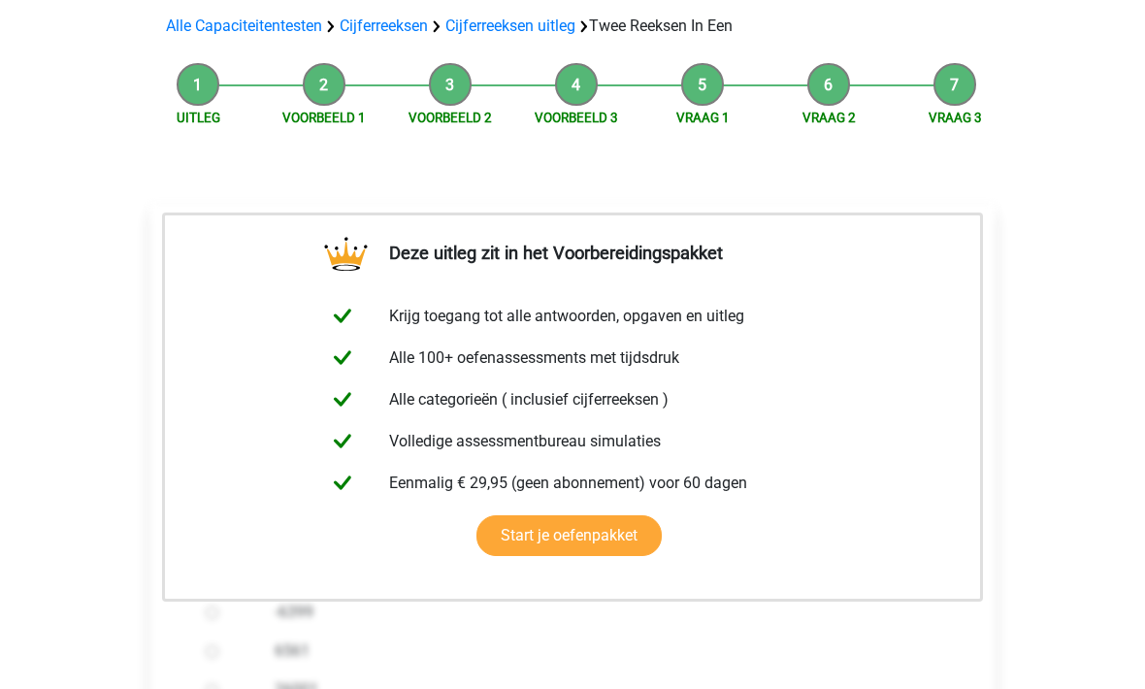
scroll to position [315, 0]
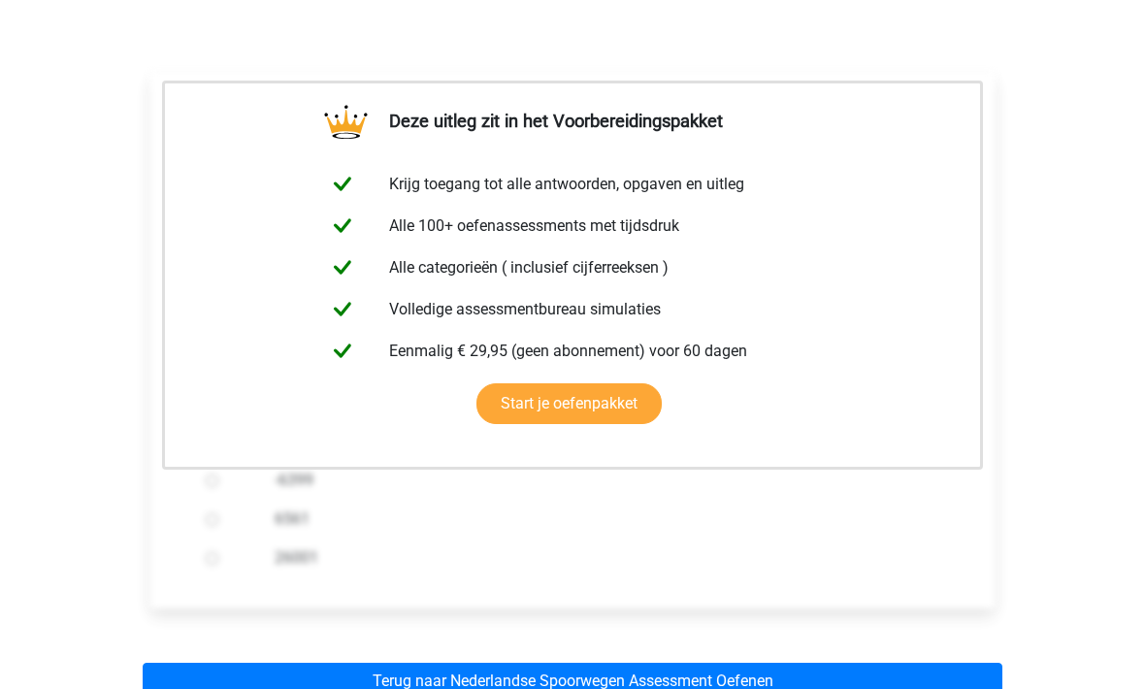
click at [319, 662] on link "Terug naar Nederlandse Spoorwegen Assessment Oefenen" at bounding box center [572, 680] width 859 height 37
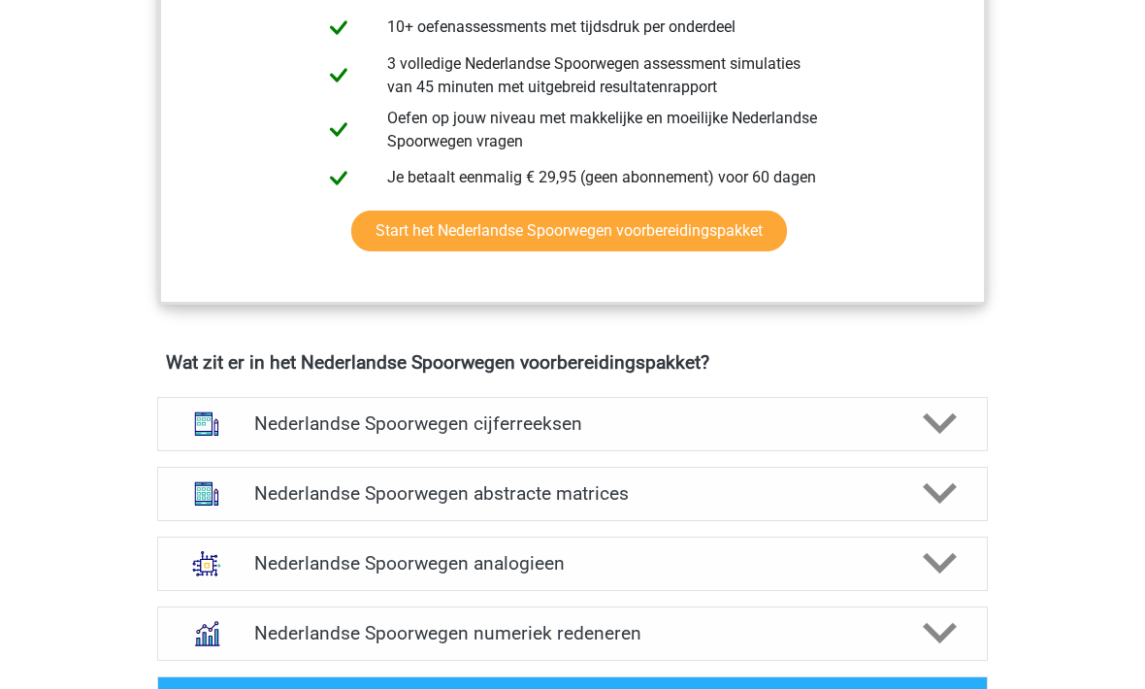
scroll to position [1105, 0]
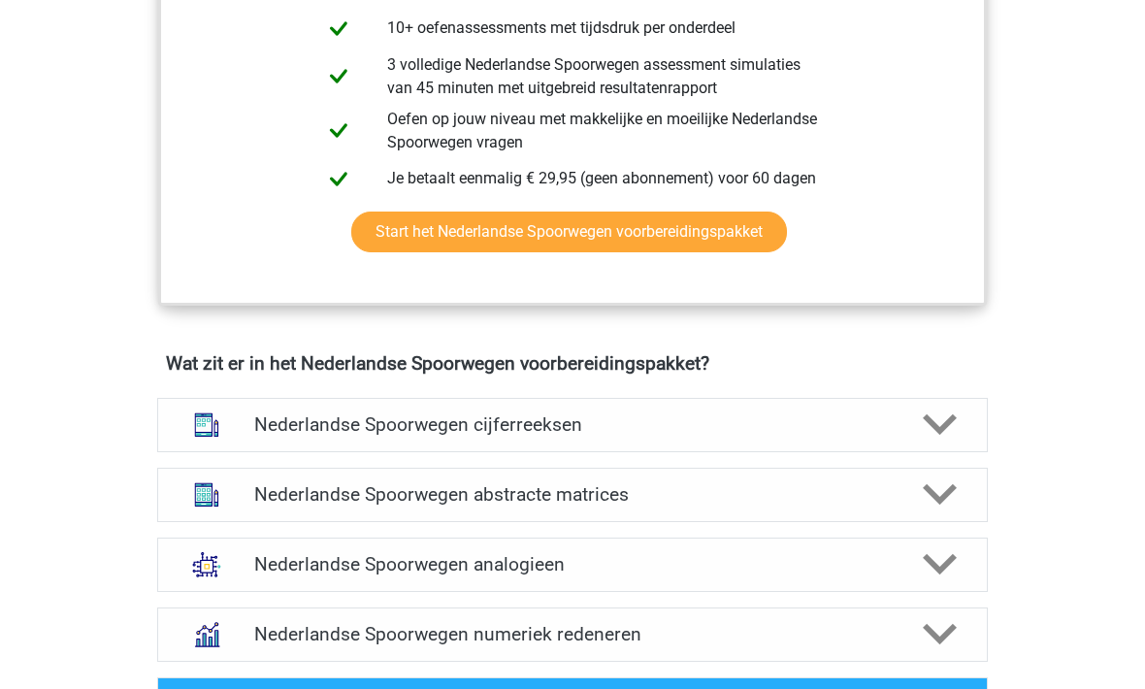
click at [316, 420] on h4 "Nederlandse Spoorwegen cijferreeksen" at bounding box center [571, 424] width 635 height 22
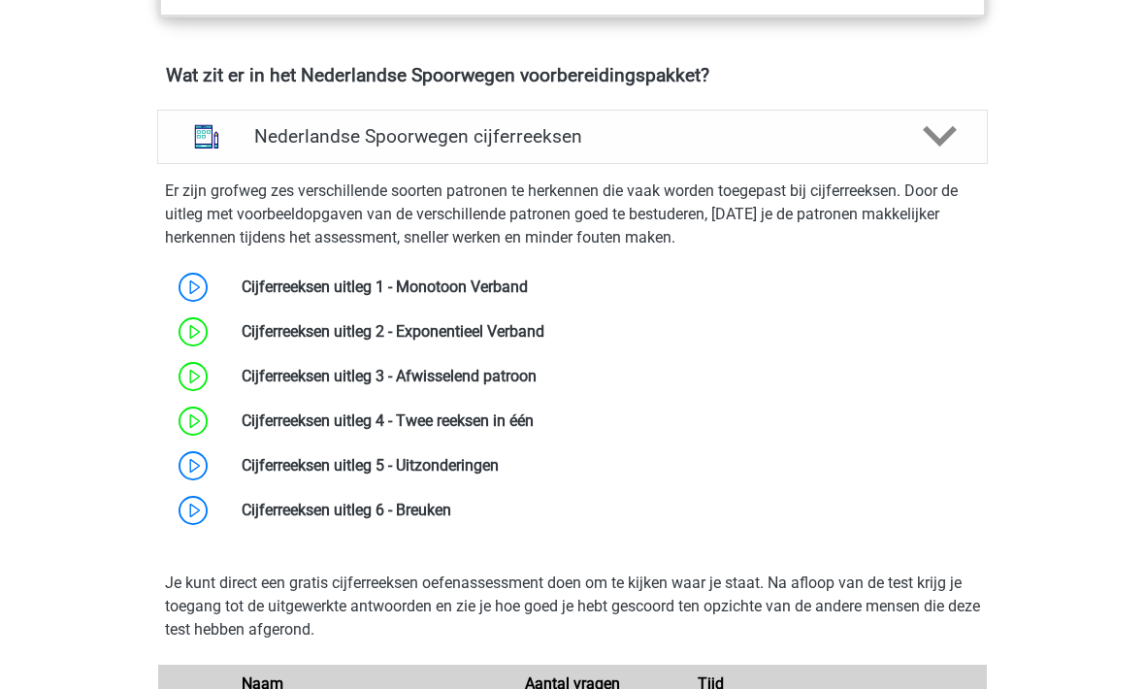
scroll to position [1393, 0]
click at [499, 465] on link at bounding box center [499, 465] width 0 height 18
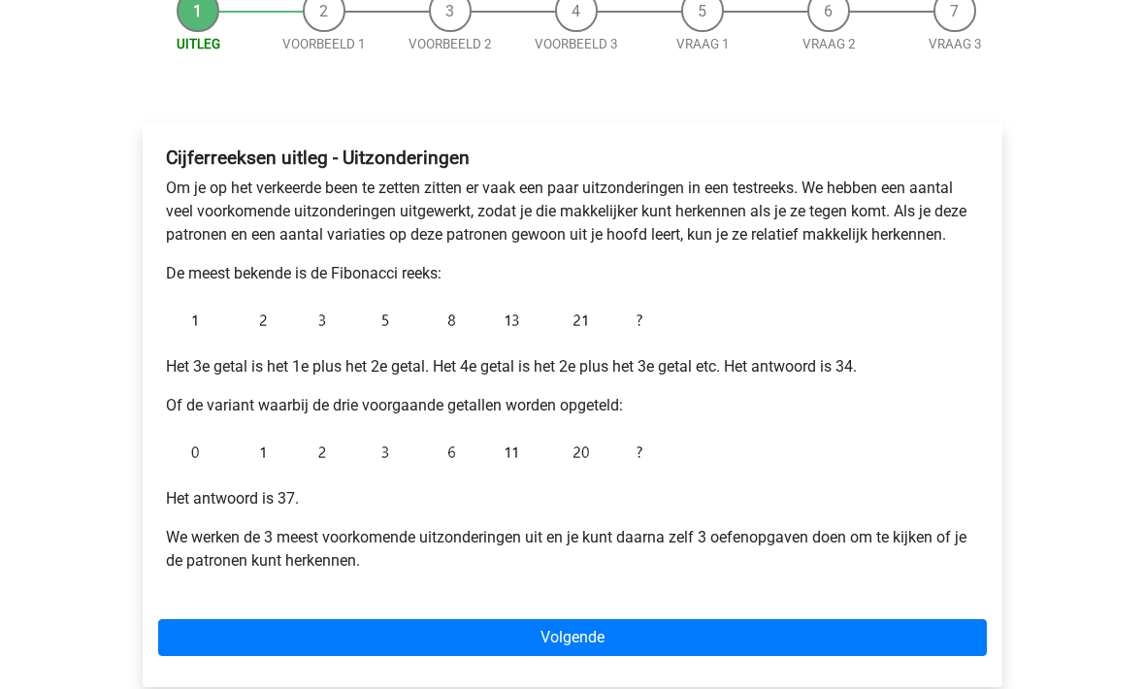
scroll to position [210, 0]
